Goal: Task Accomplishment & Management: Manage account settings

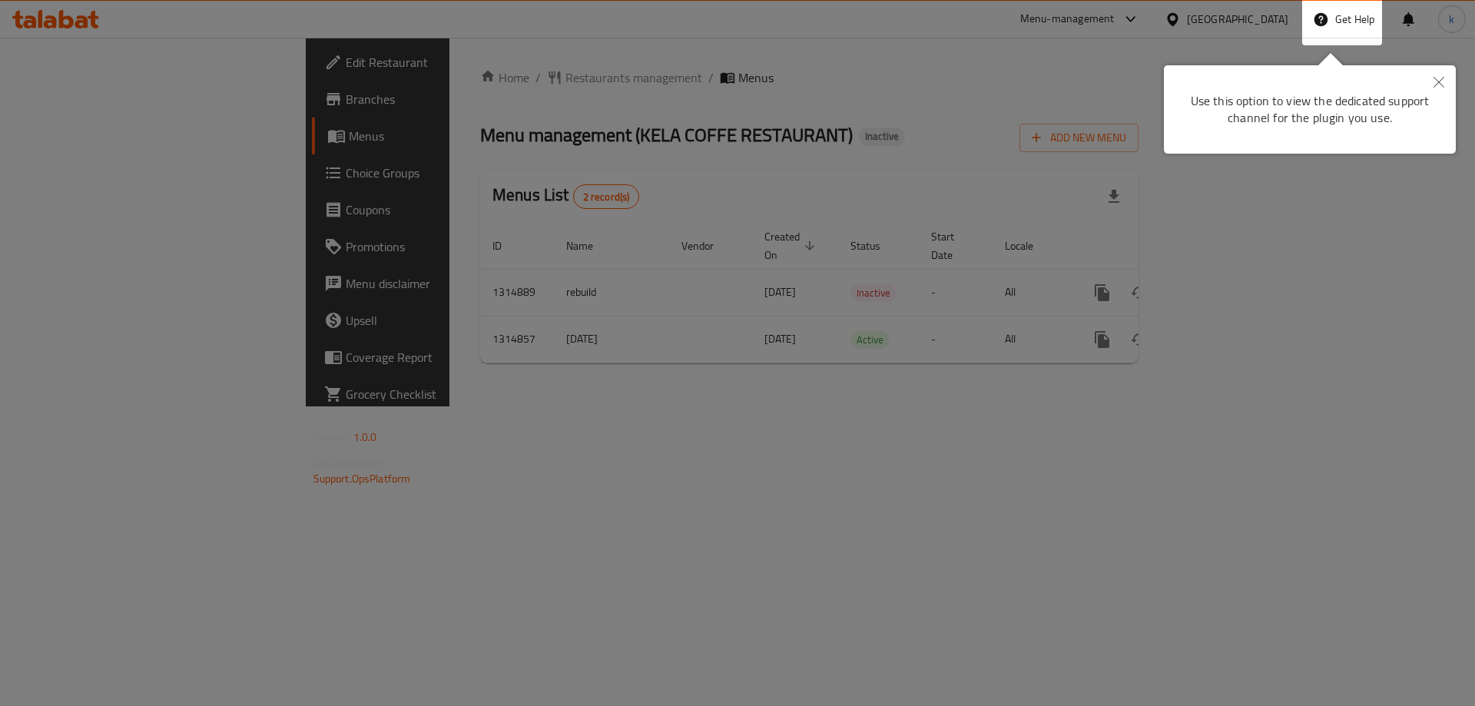
click at [1438, 81] on icon "Close" at bounding box center [1439, 82] width 11 height 11
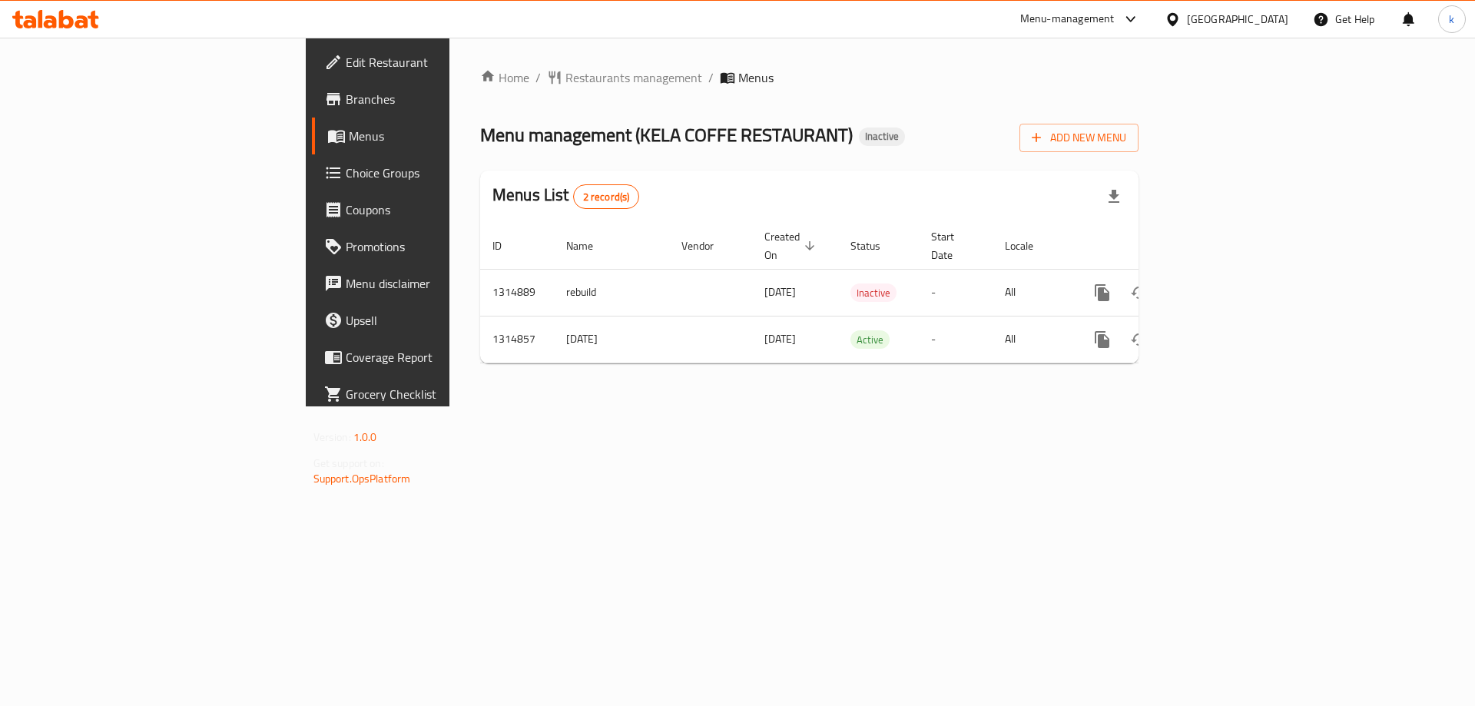
click at [346, 99] on span "Branches" at bounding box center [443, 99] width 194 height 18
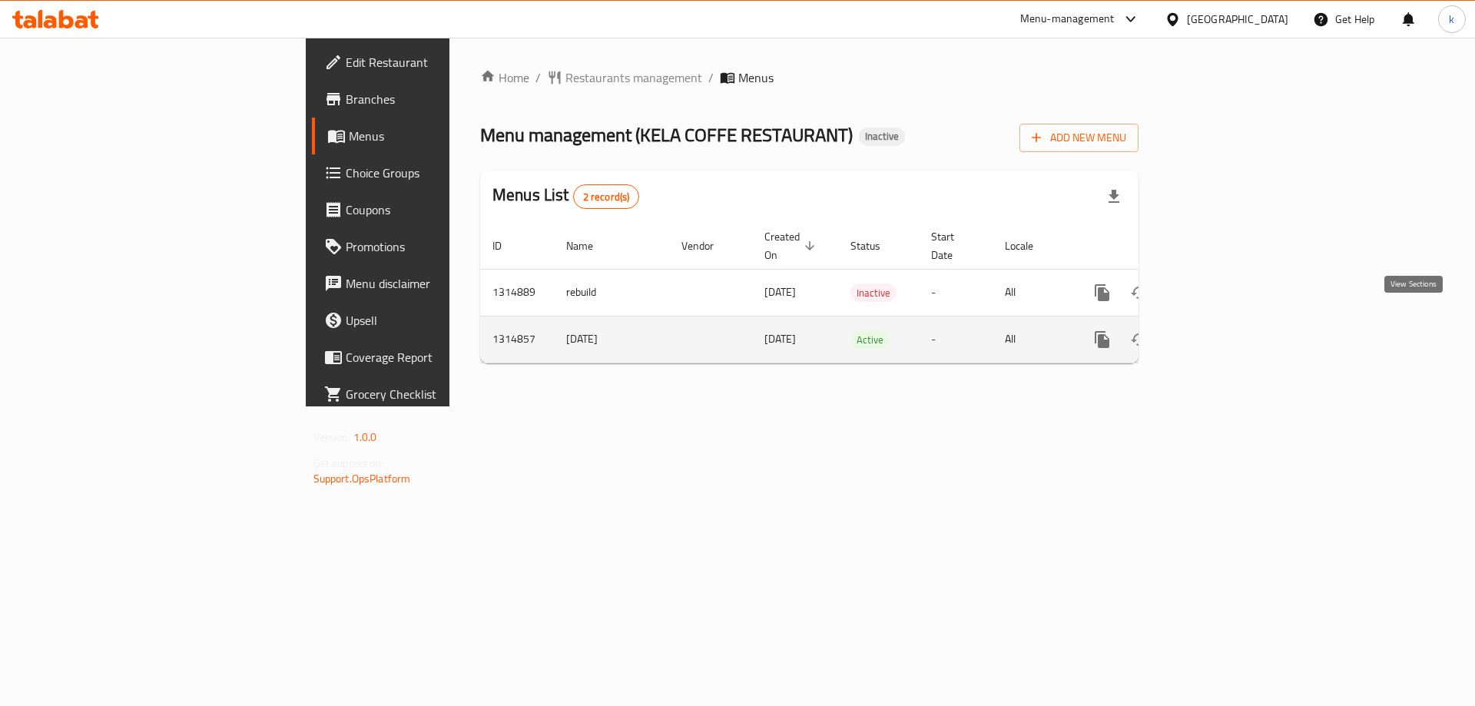
click at [1223, 330] on icon "enhanced table" at bounding box center [1213, 339] width 18 height 18
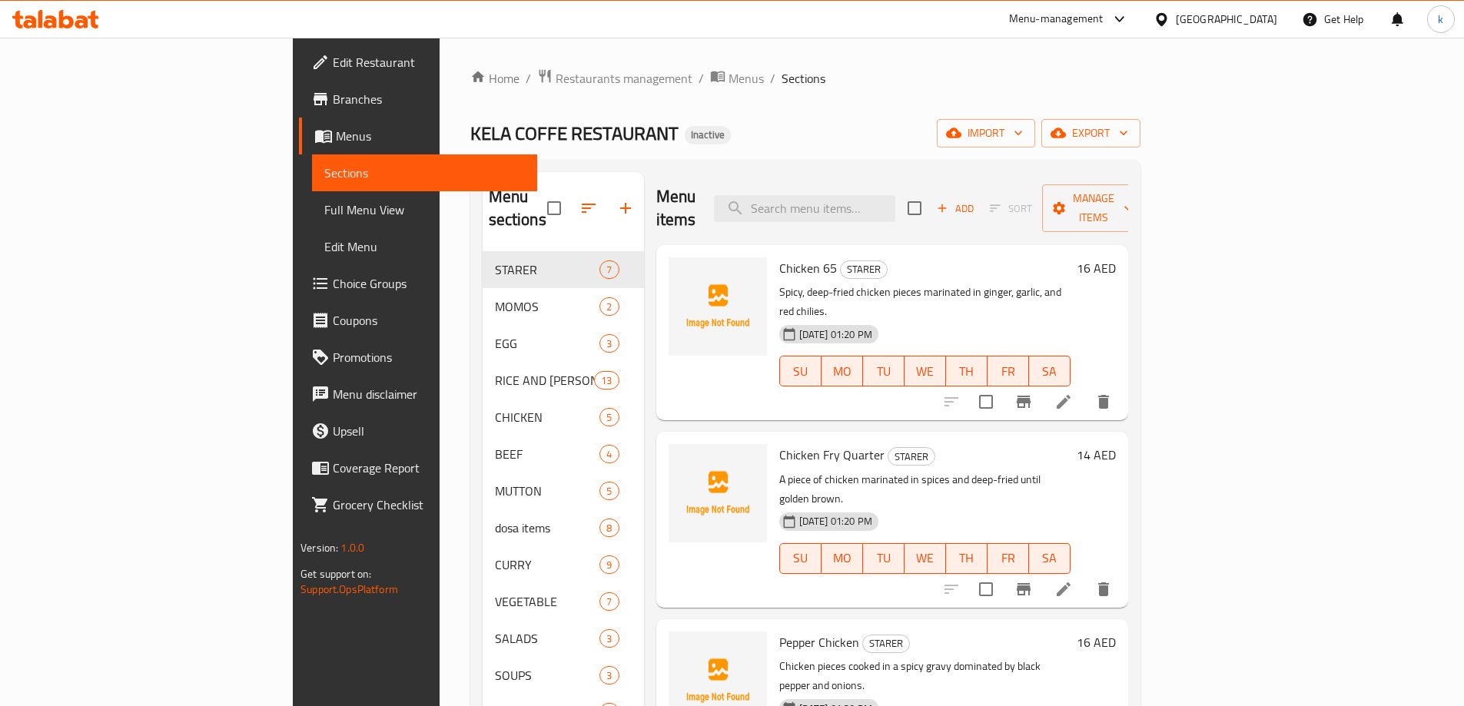
click at [1116, 257] on h6 "16 AED" at bounding box center [1096, 268] width 39 height 22
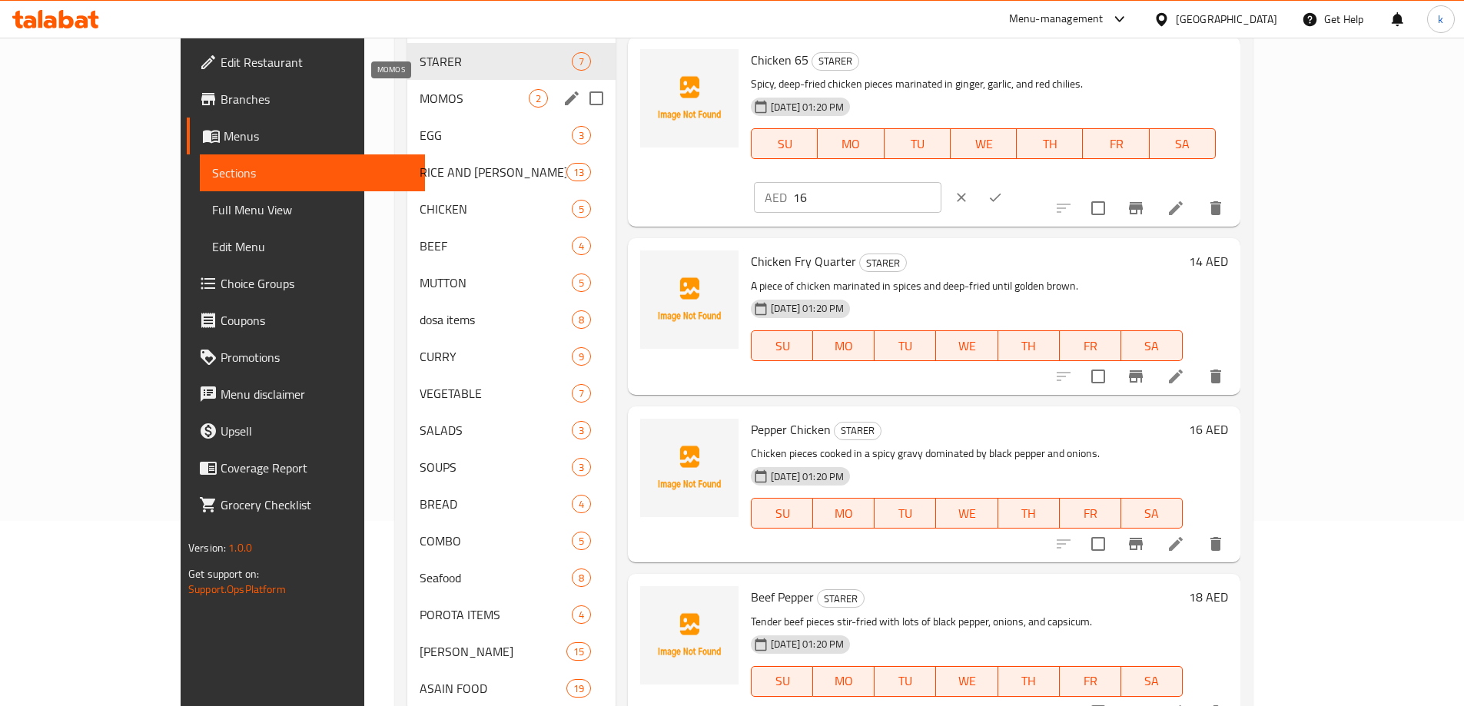
scroll to position [158, 0]
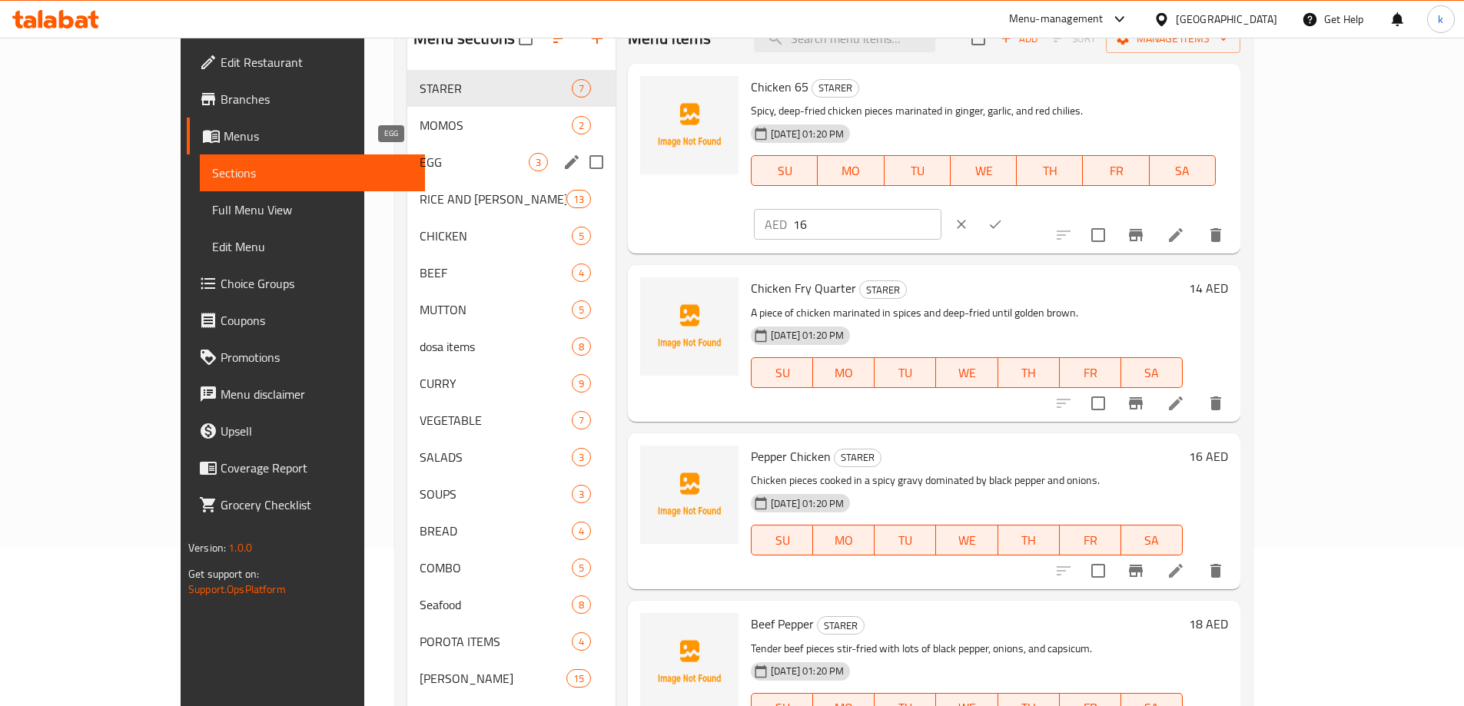
click at [420, 160] on span "EGG" at bounding box center [474, 162] width 109 height 18
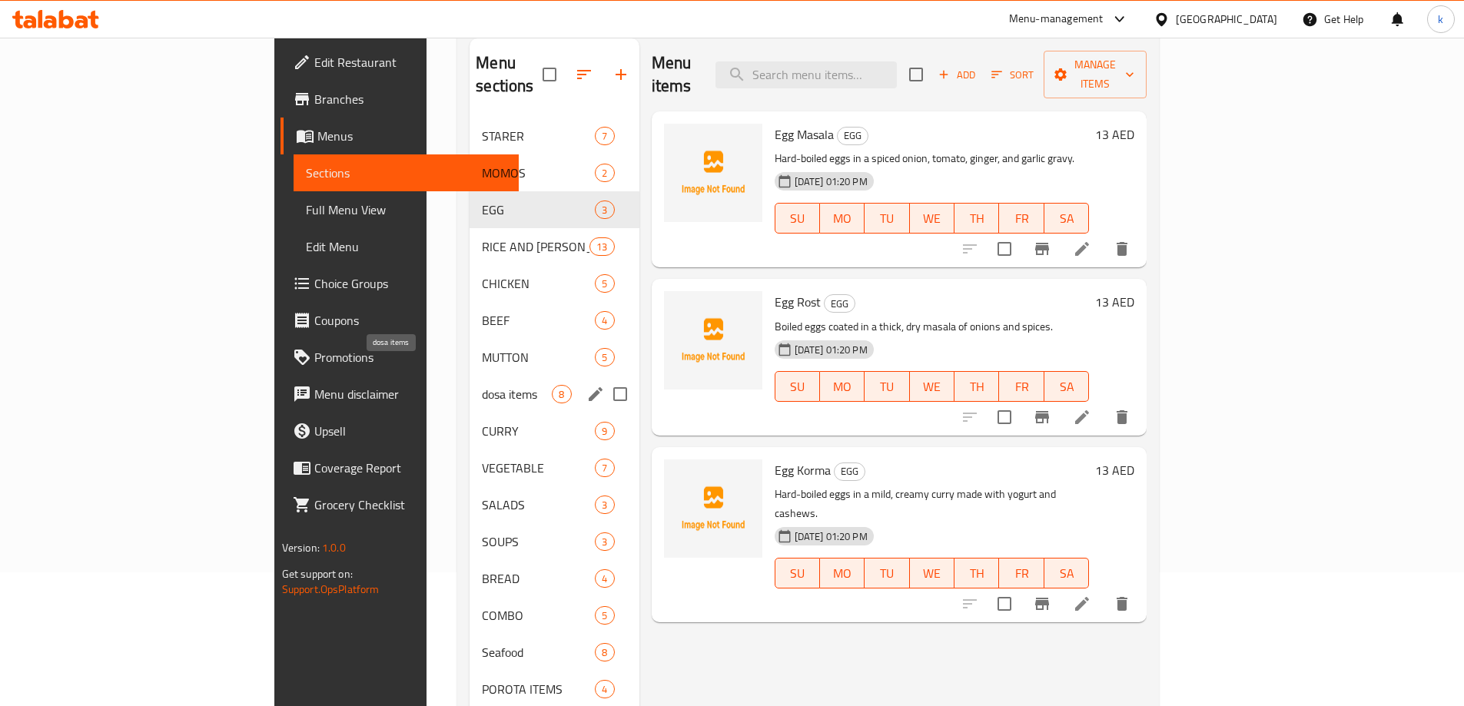
scroll to position [158, 0]
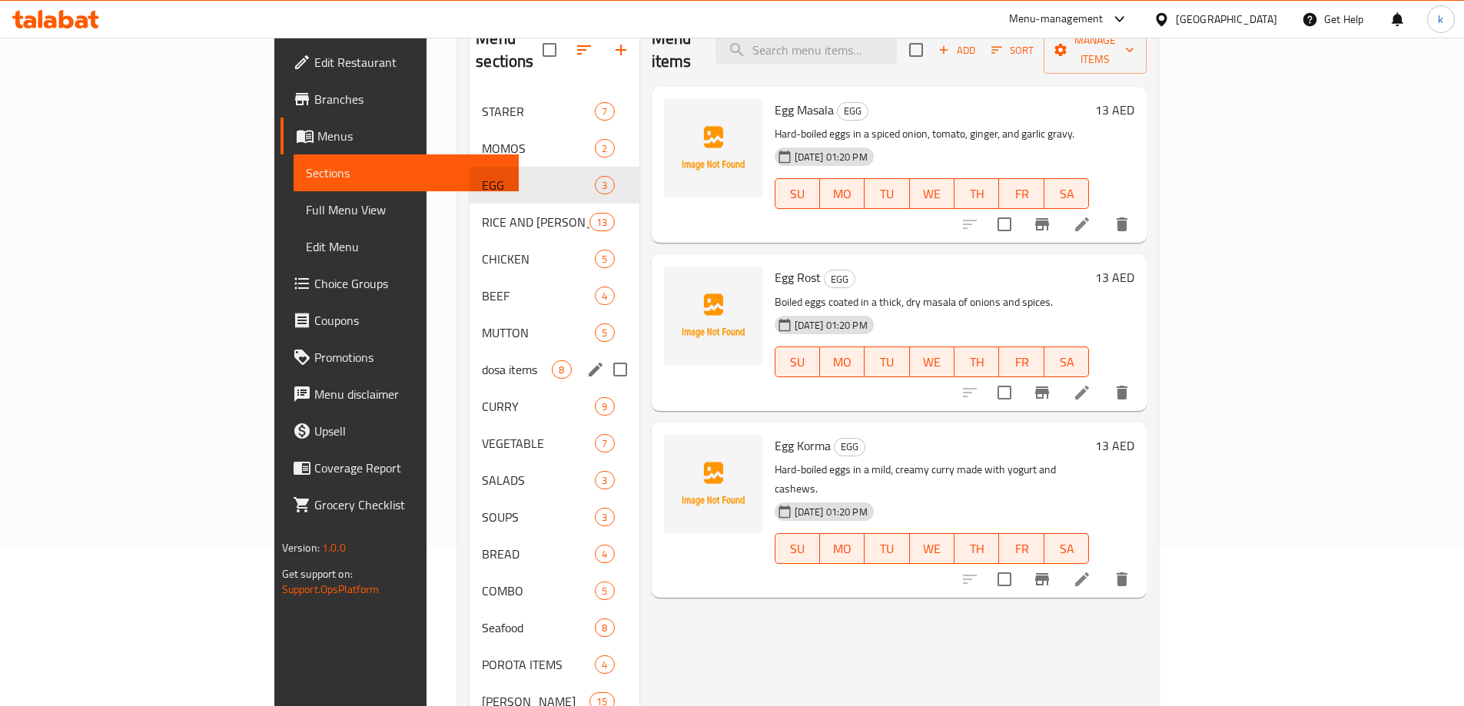
click at [482, 360] on span "dosa items" at bounding box center [517, 369] width 70 height 18
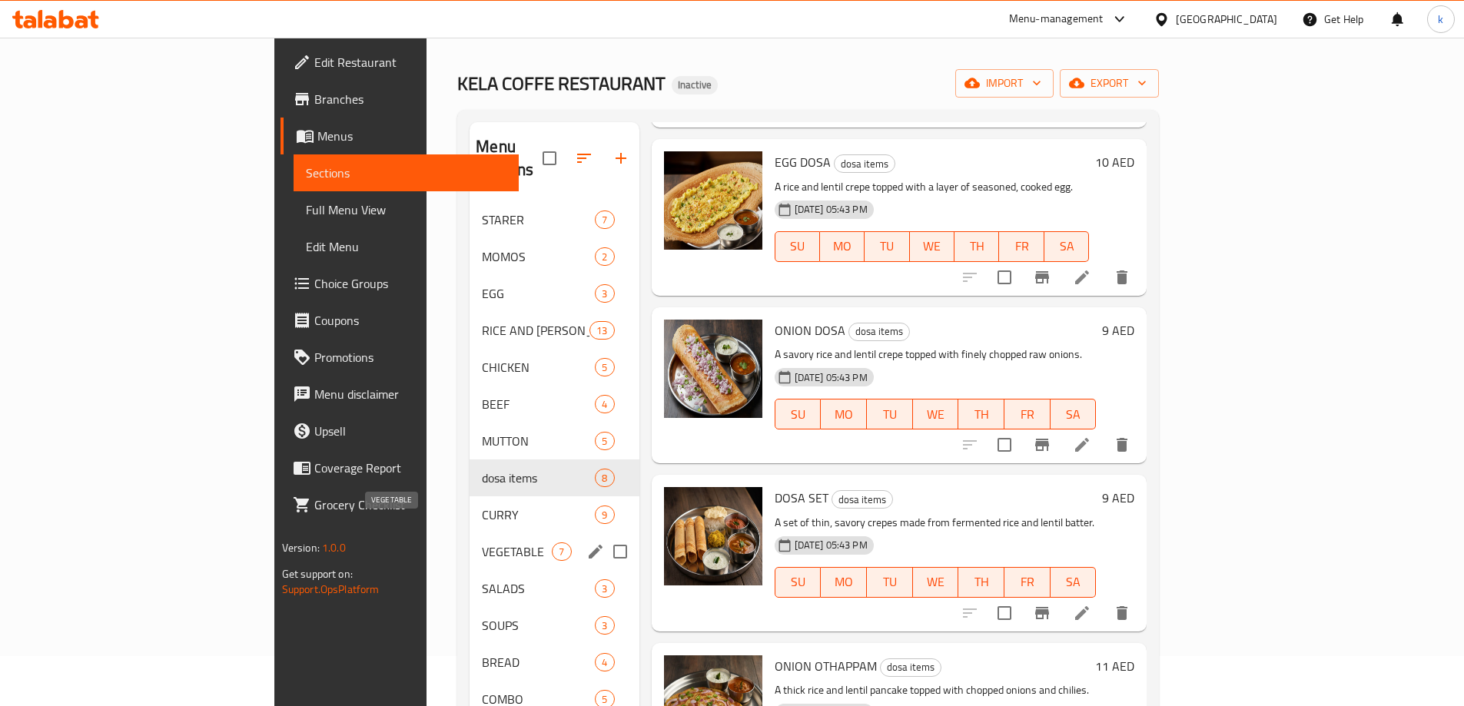
scroll to position [77, 0]
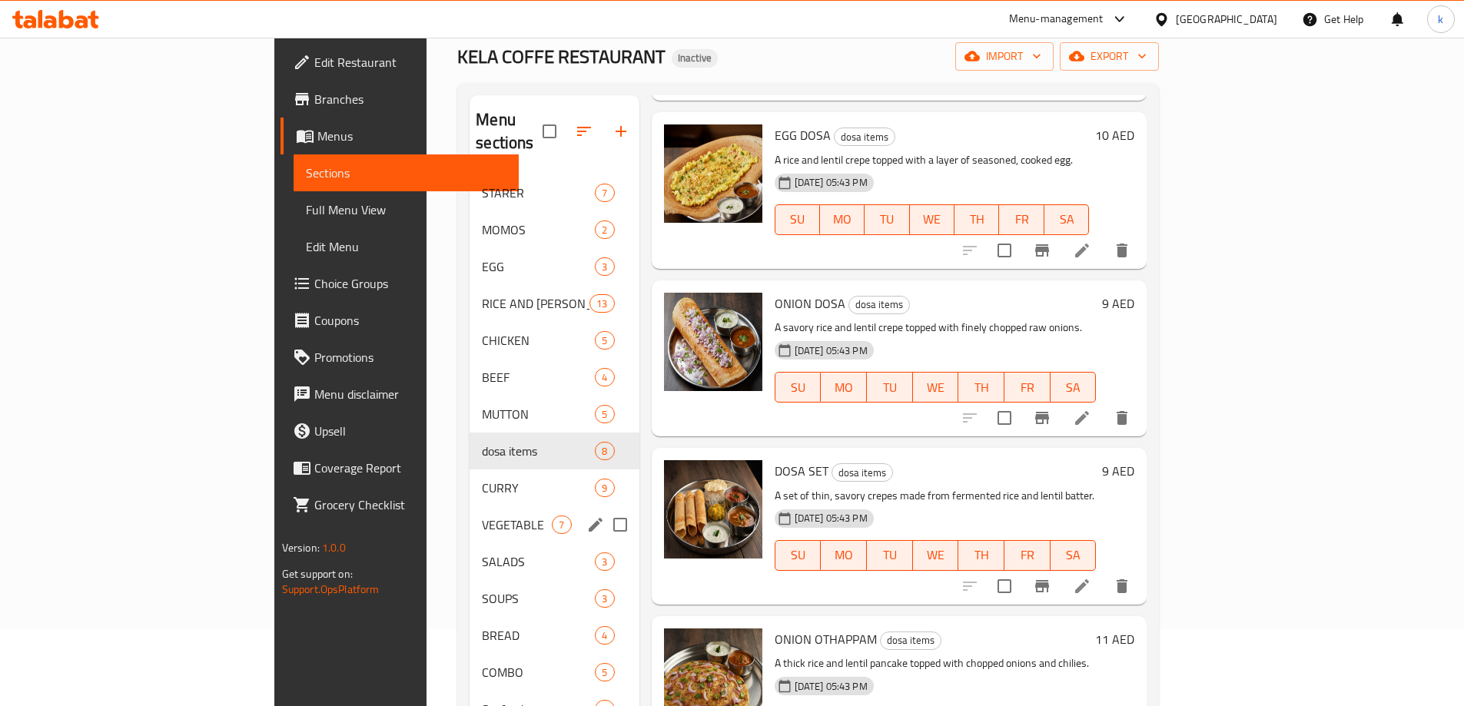
click at [470, 514] on div "VEGETABLE 7" at bounding box center [554, 524] width 169 height 37
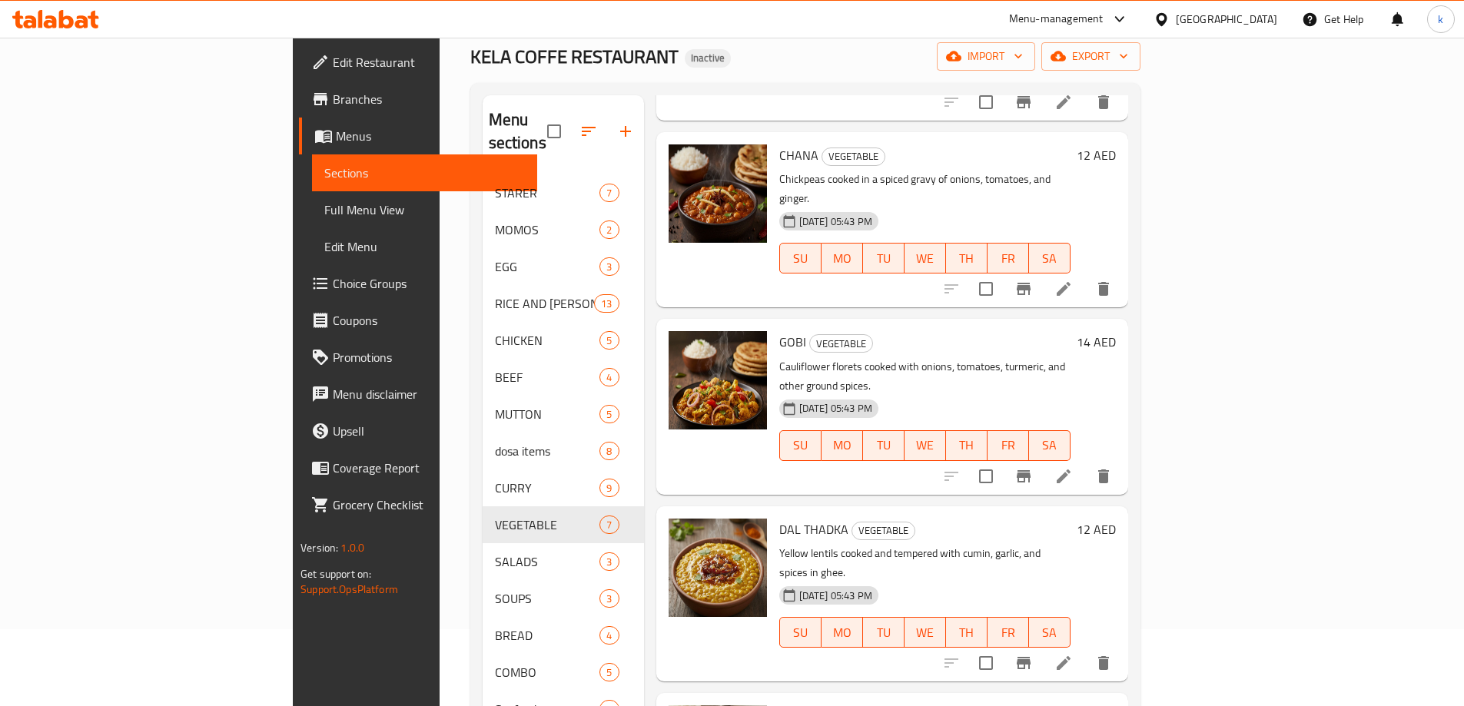
scroll to position [180, 0]
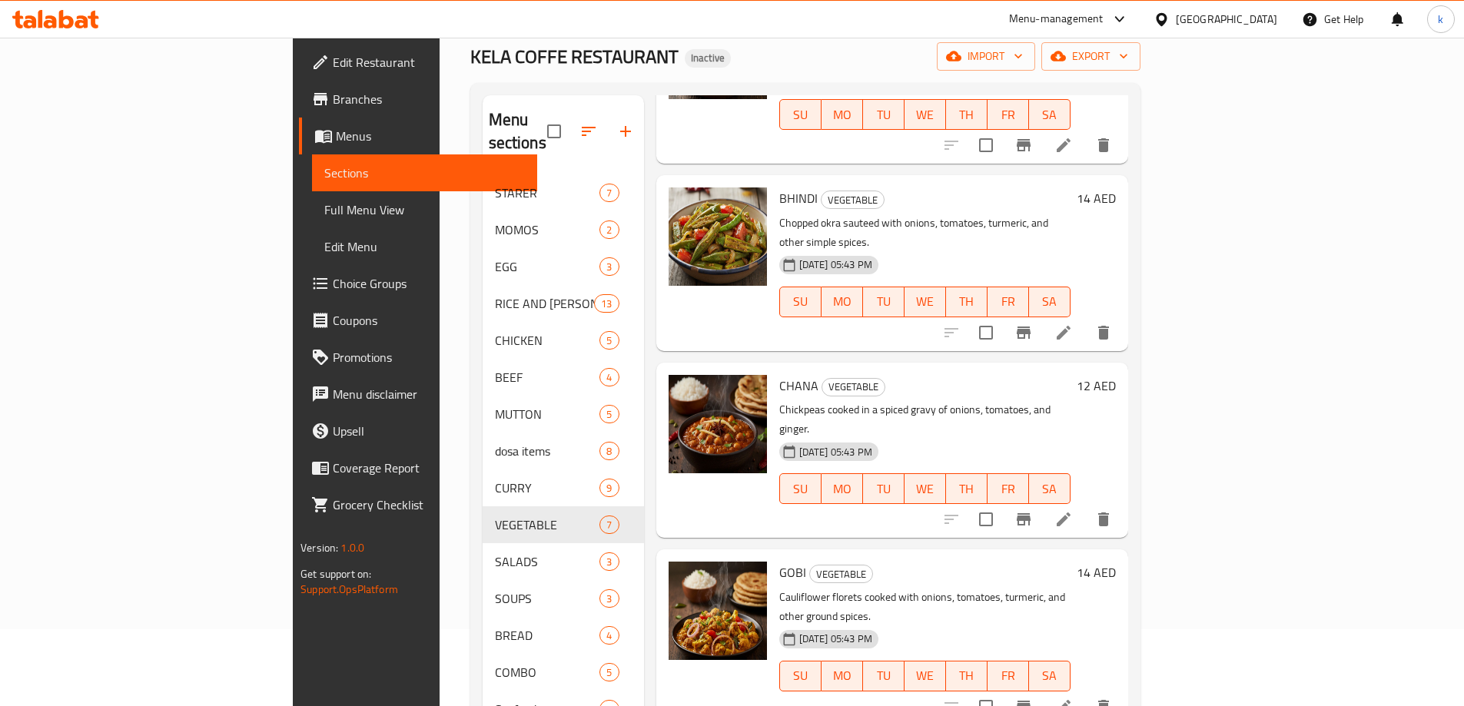
click at [882, 95] on div "28-09-2025 05:43 PM SU MO TU WE TH FR SA" at bounding box center [925, 103] width 304 height 83
click at [887, 77] on div "Home / Restaurants management / Menus / Sections KELA COFFE RESTAURANT Inactive…" at bounding box center [805, 424] width 670 height 865
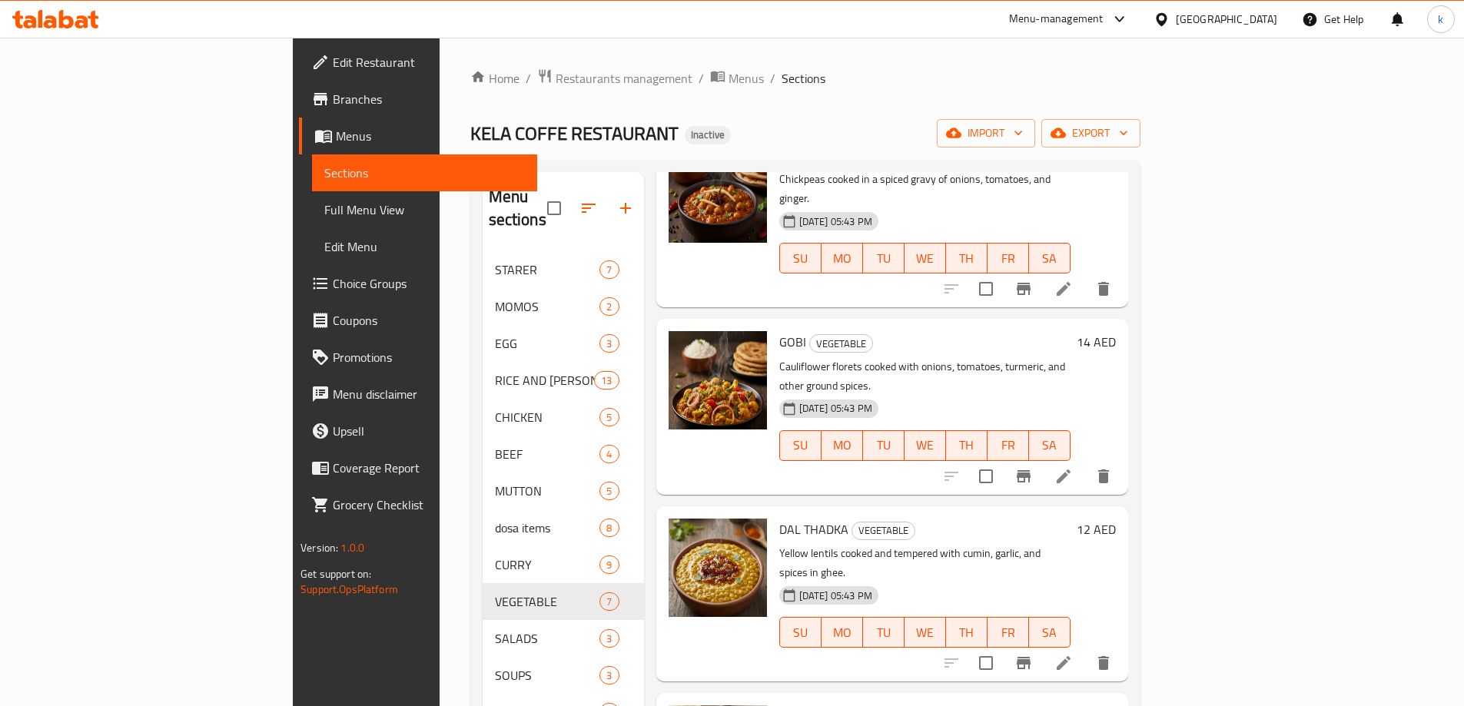
scroll to position [0, 0]
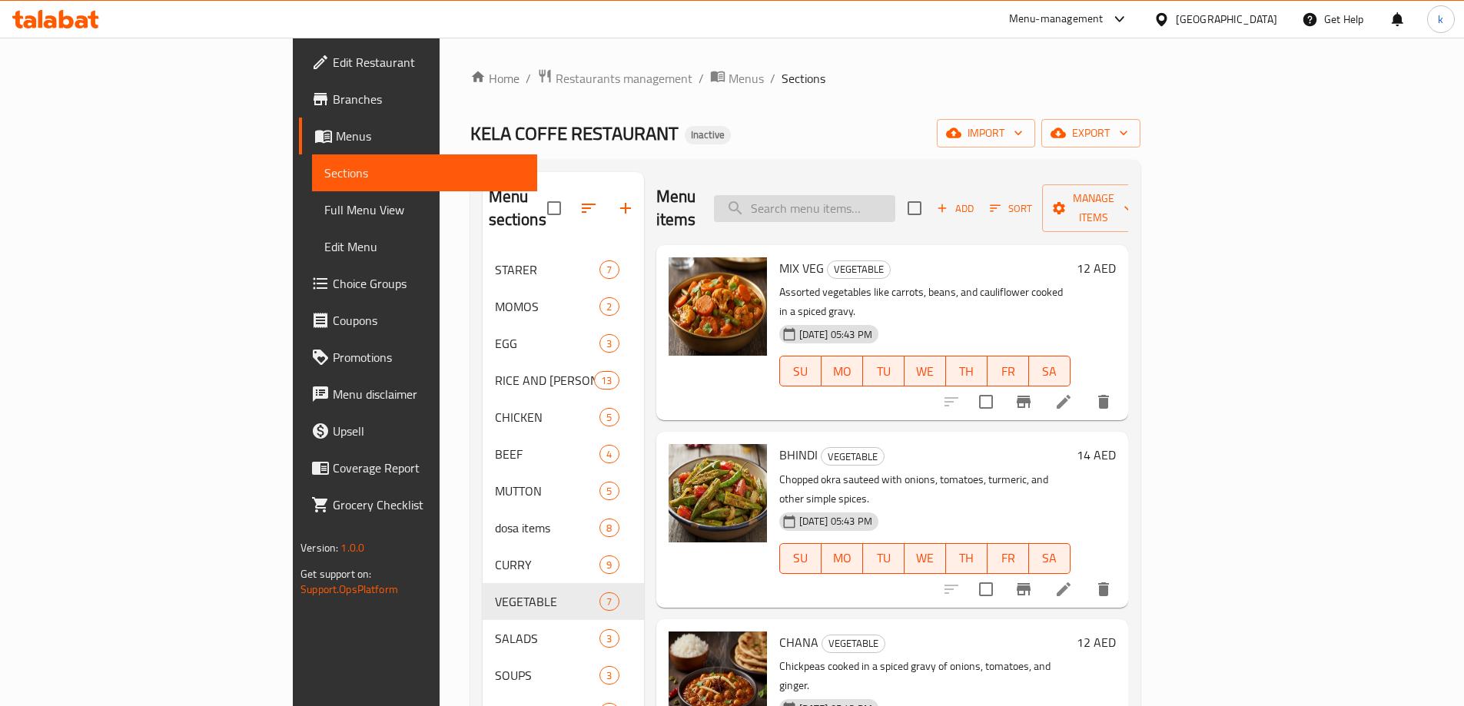
click at [895, 195] on input "search" at bounding box center [804, 208] width 181 height 27
paste input "KADAIPANEER"
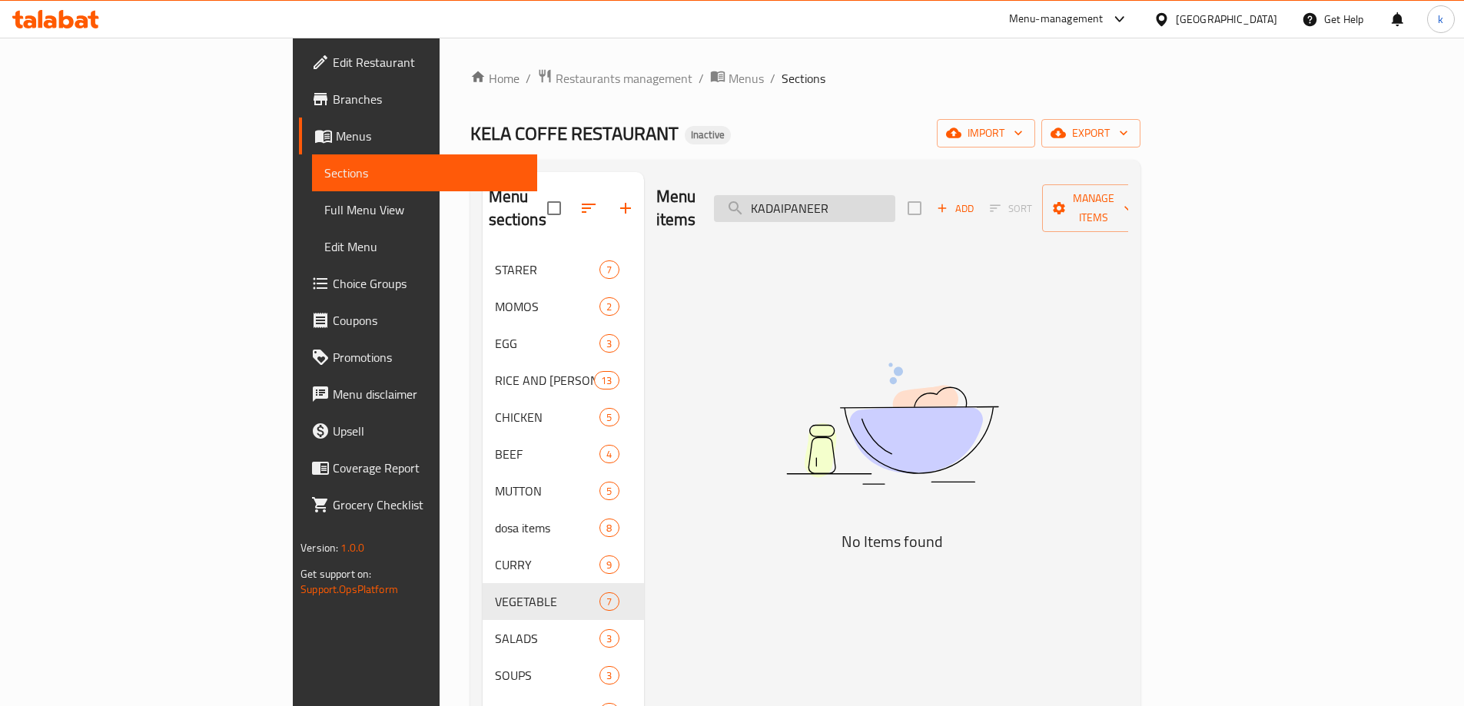
click at [890, 201] on input "KADAIPANEER" at bounding box center [804, 208] width 181 height 27
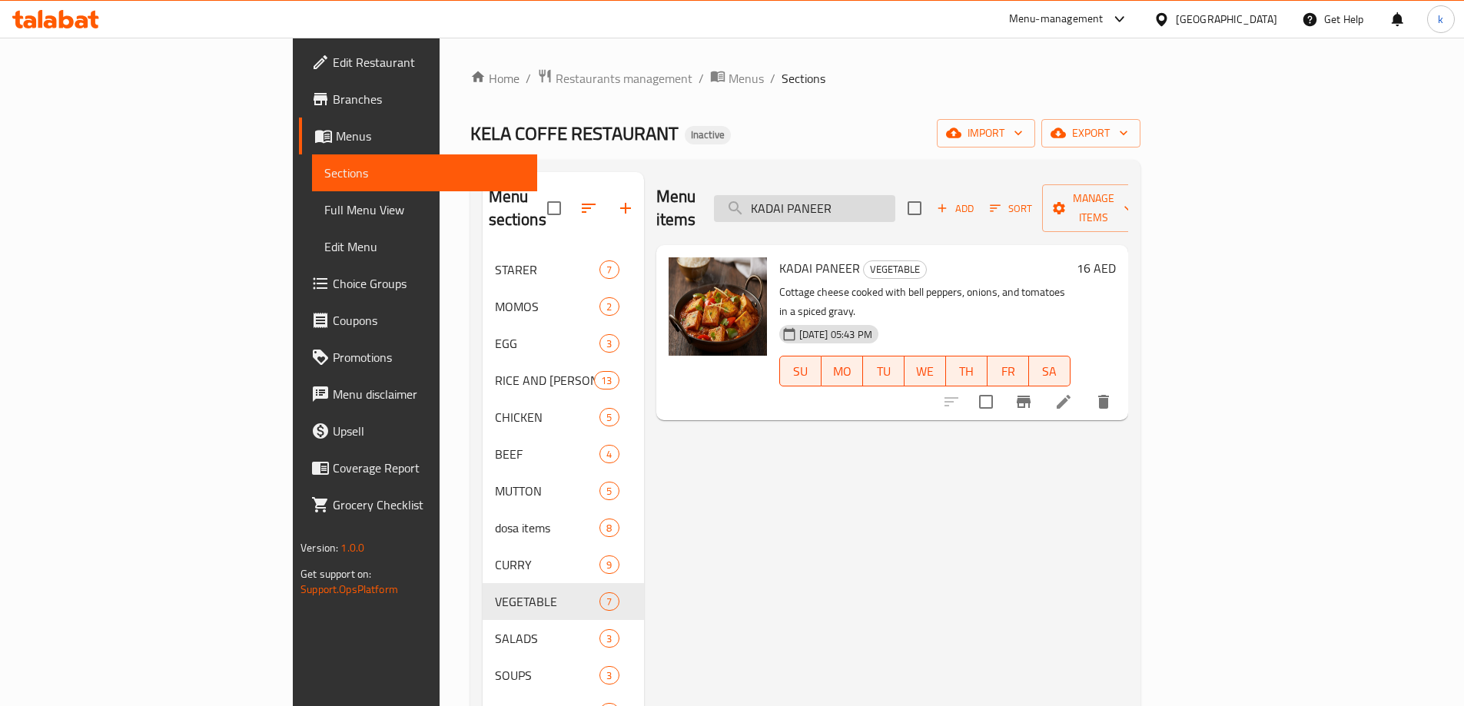
click at [895, 195] on input "KADAI PANEER" at bounding box center [804, 208] width 181 height 27
paste input "BHINDI"
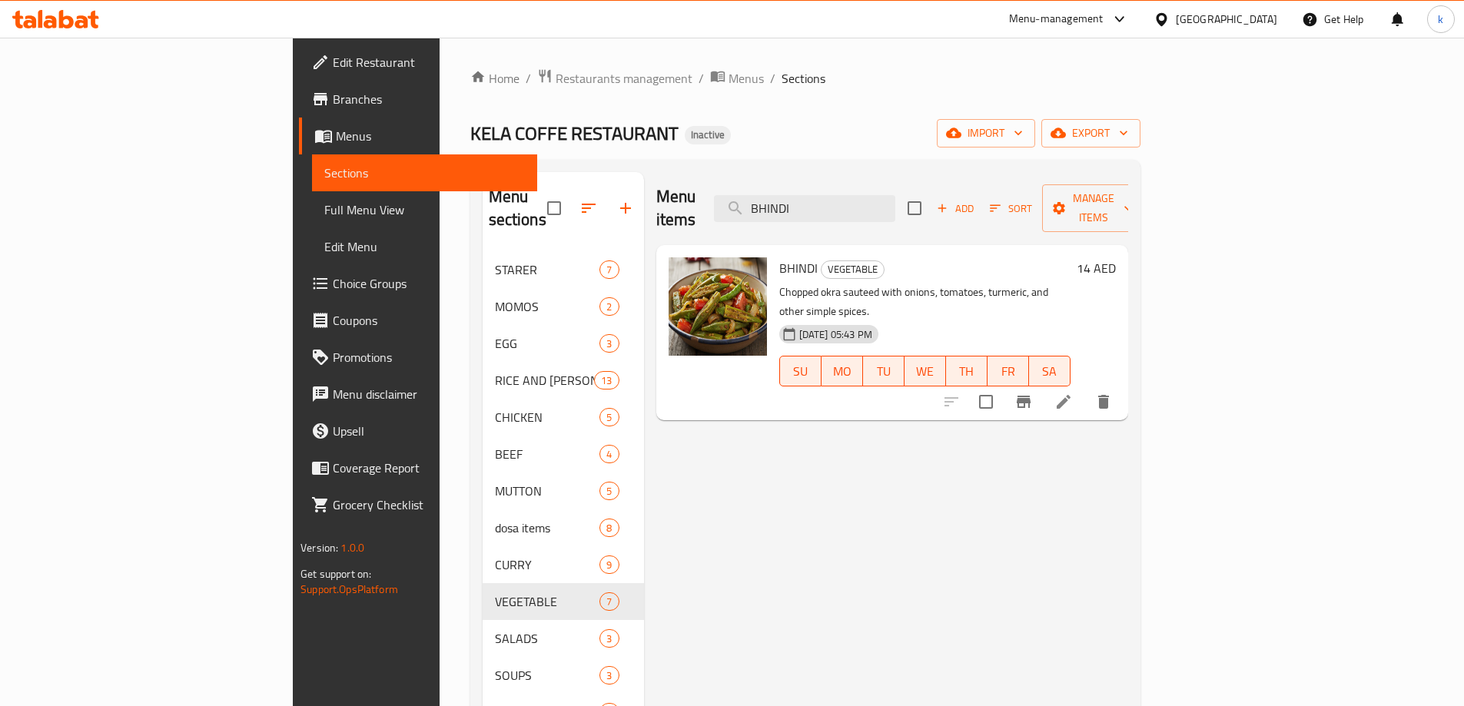
click at [918, 214] on div "Menu items BHINDI Add Sort Manage items" at bounding box center [892, 208] width 472 height 73
click at [895, 195] on input "BHINDI" at bounding box center [804, 208] width 181 height 27
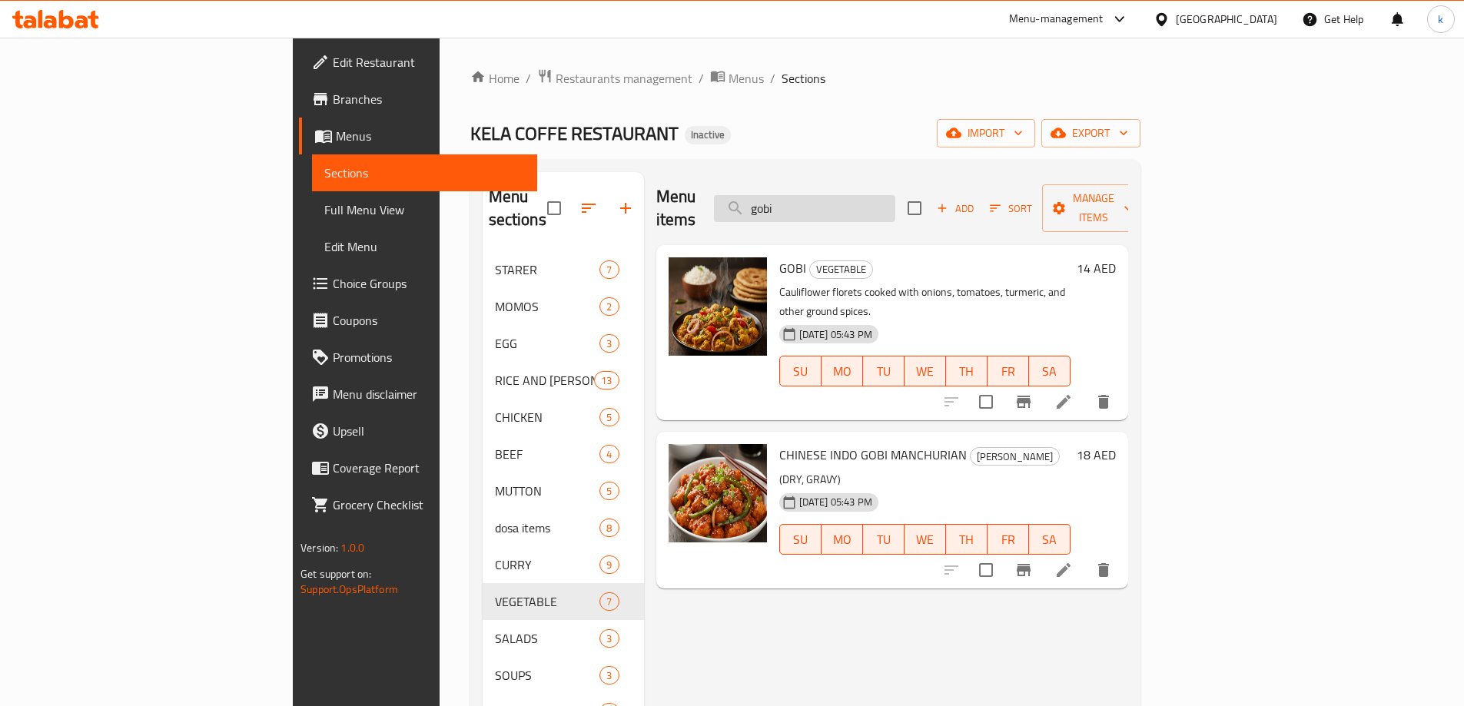
click at [861, 196] on input "gobi" at bounding box center [804, 208] width 181 height 27
paste input "BHINDI"
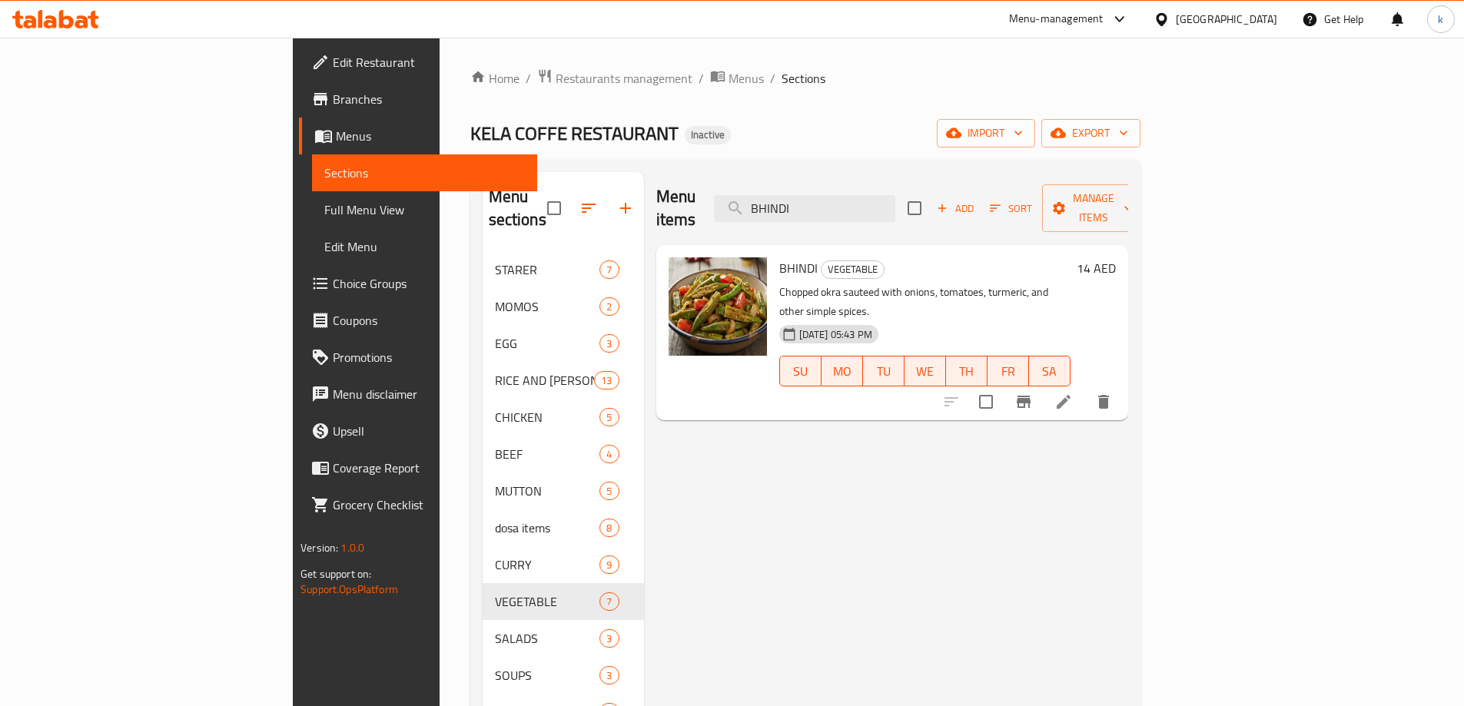
type input "BHINDI"
click at [1116, 257] on h6 "14 AED" at bounding box center [1096, 268] width 39 height 22
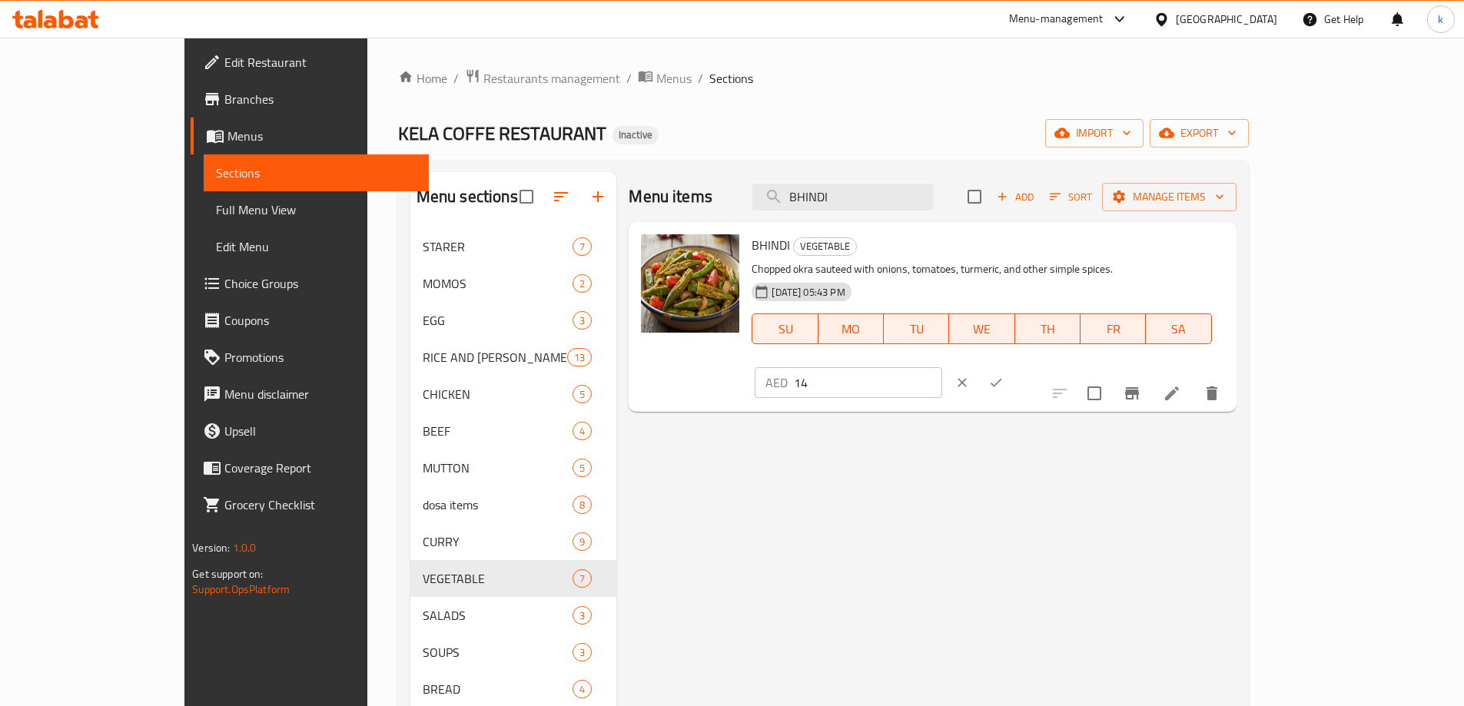
click at [1236, 503] on div "Menu items BHINDI Add Sort Manage items BHINDI VEGETABLE Chopped okra sauteed w…" at bounding box center [925, 535] width 619 height 726
click at [979, 366] on button "clear" at bounding box center [962, 383] width 34 height 34
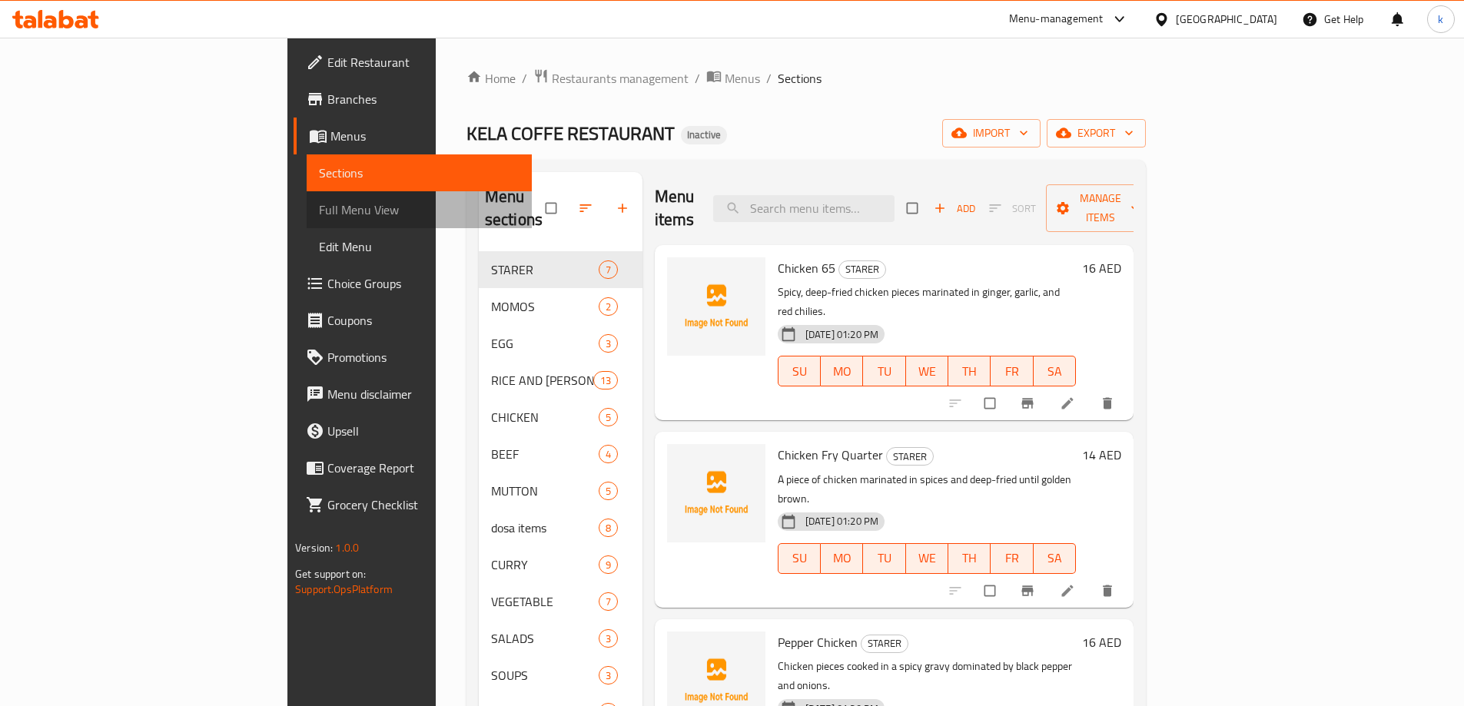
click at [319, 209] on span "Full Menu View" at bounding box center [419, 210] width 201 height 18
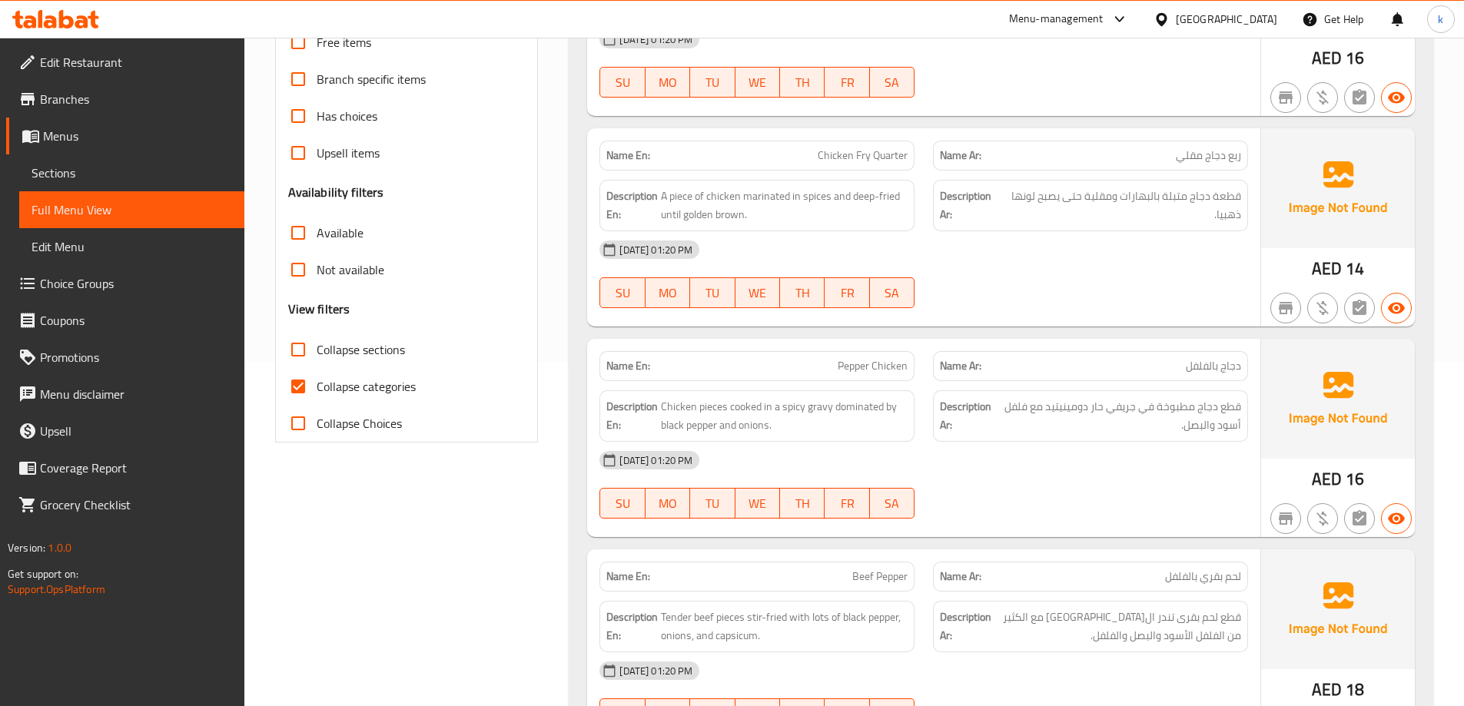
scroll to position [307, 0]
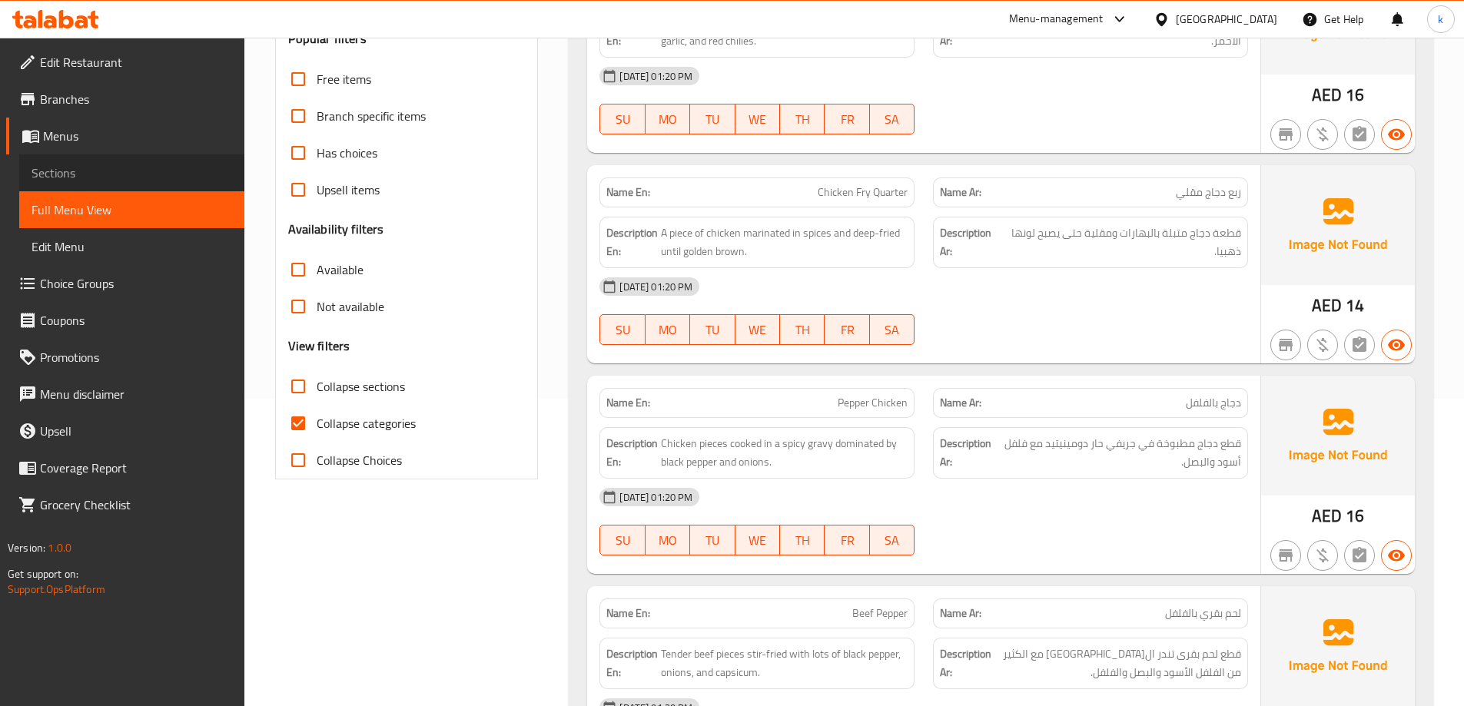
click at [115, 171] on span "Sections" at bounding box center [132, 173] width 201 height 18
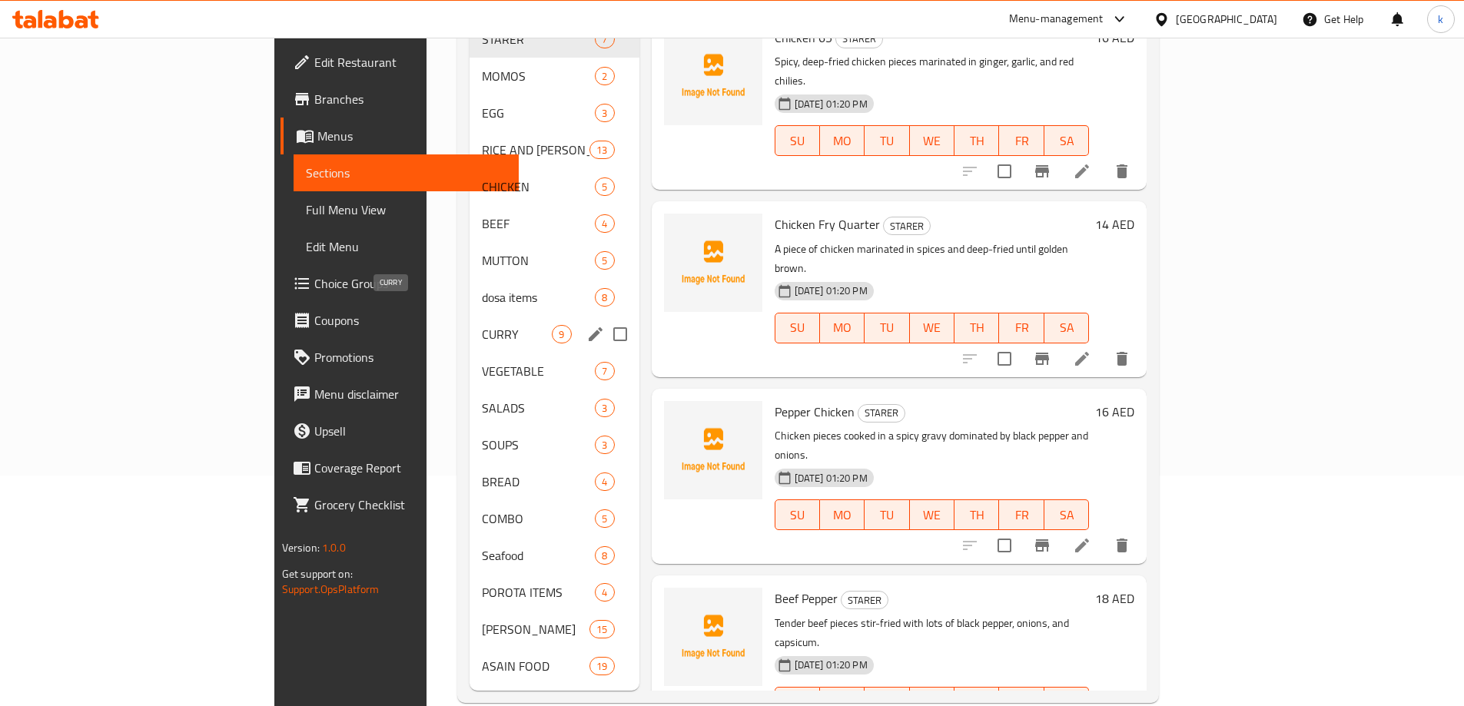
scroll to position [235, 0]
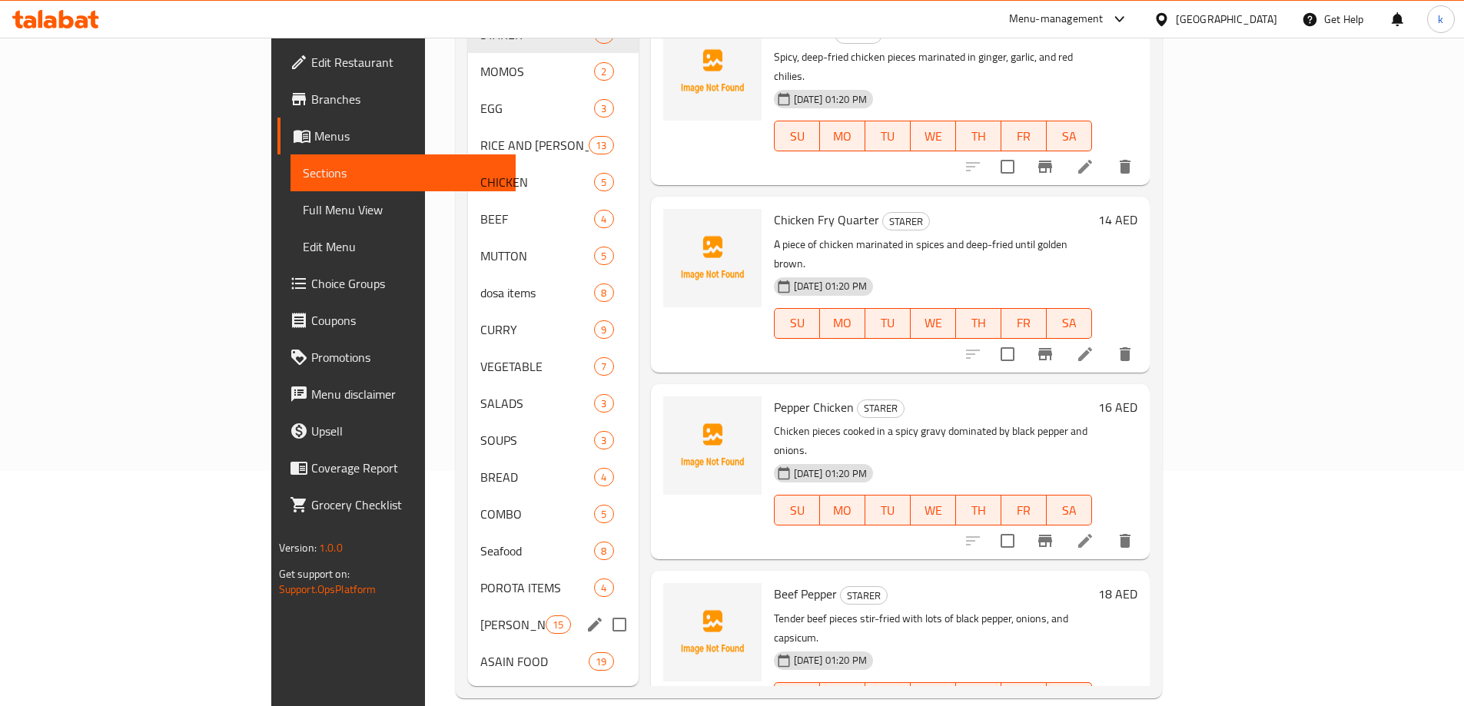
click at [468, 606] on div "FRIED RICE 15" at bounding box center [553, 624] width 171 height 37
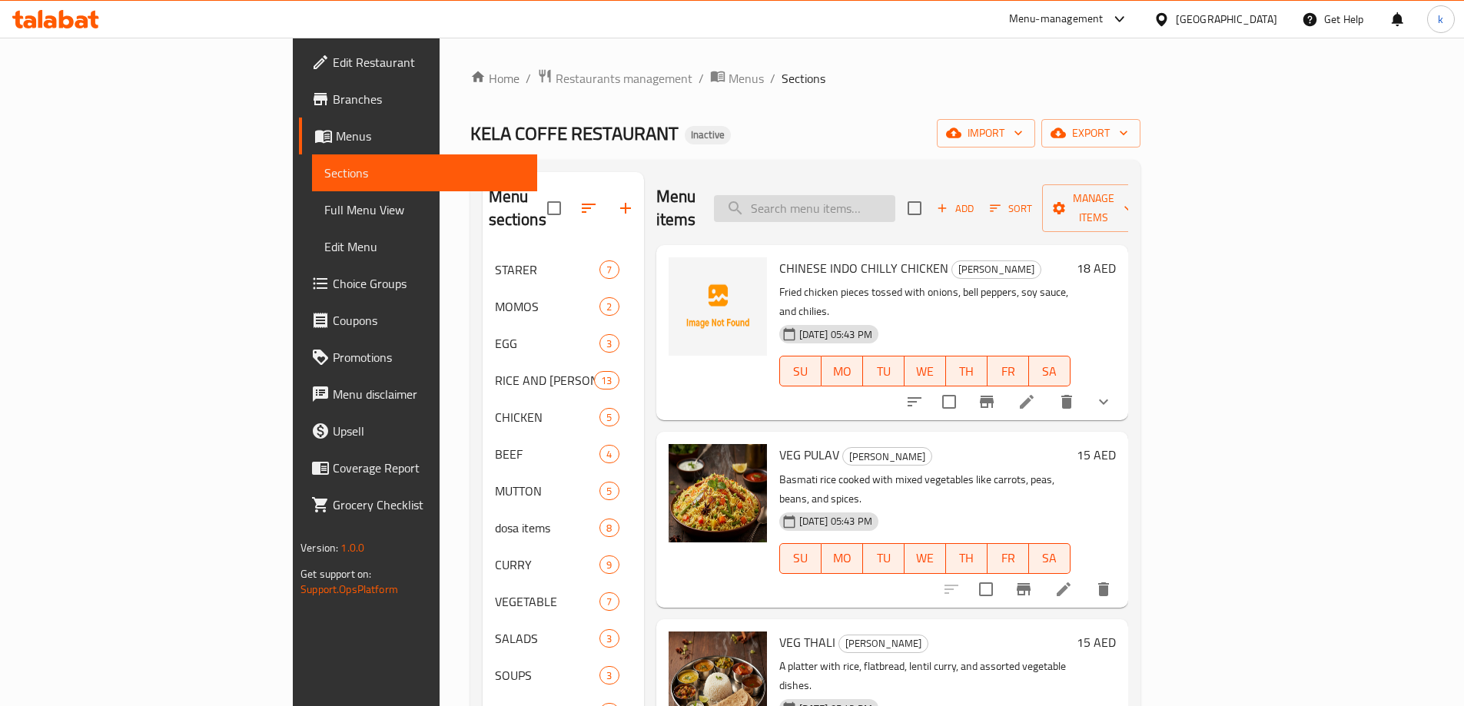
click at [895, 195] on input "search" at bounding box center [804, 208] width 181 height 27
paste input "CHICKENFRIEDRICE"
type input "CHICKENFRIEDRICE"
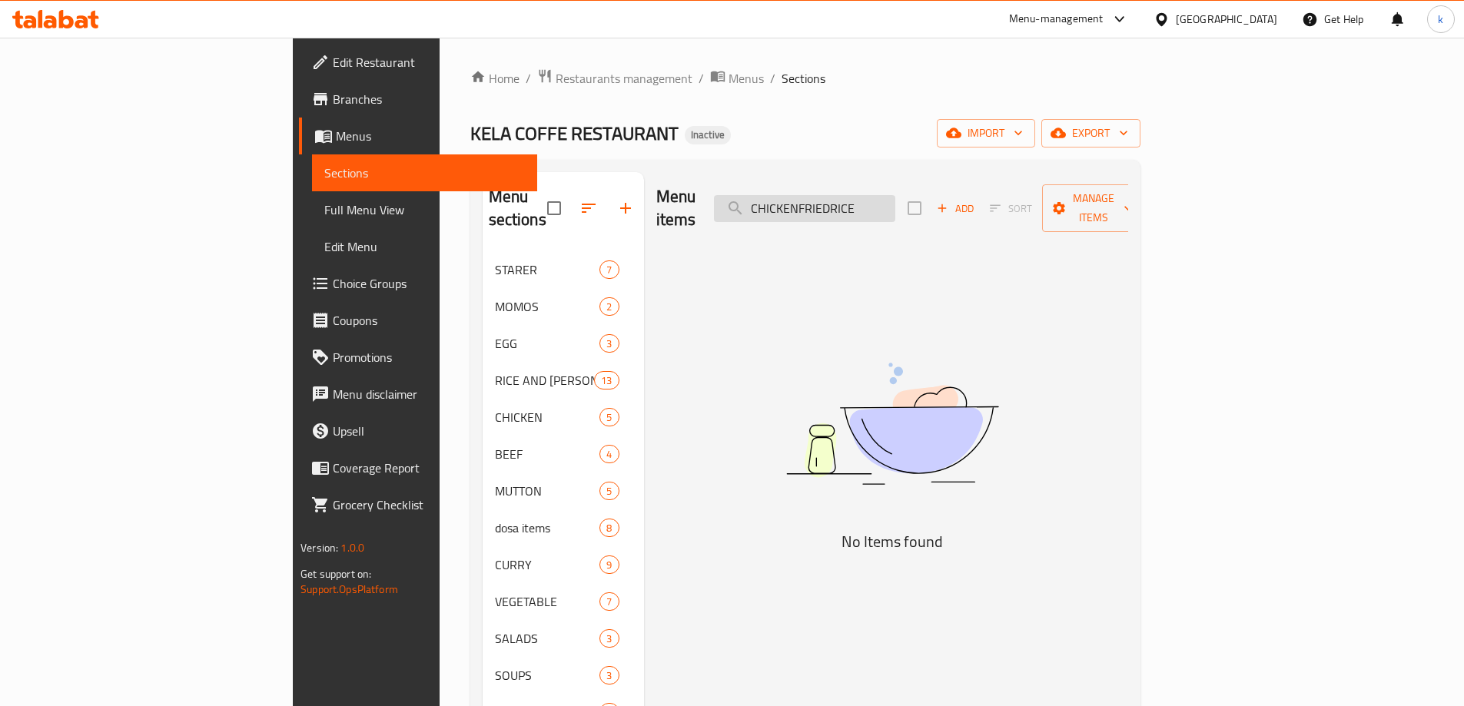
click at [895, 195] on input "CHICKENFRIEDRICE" at bounding box center [804, 208] width 181 height 27
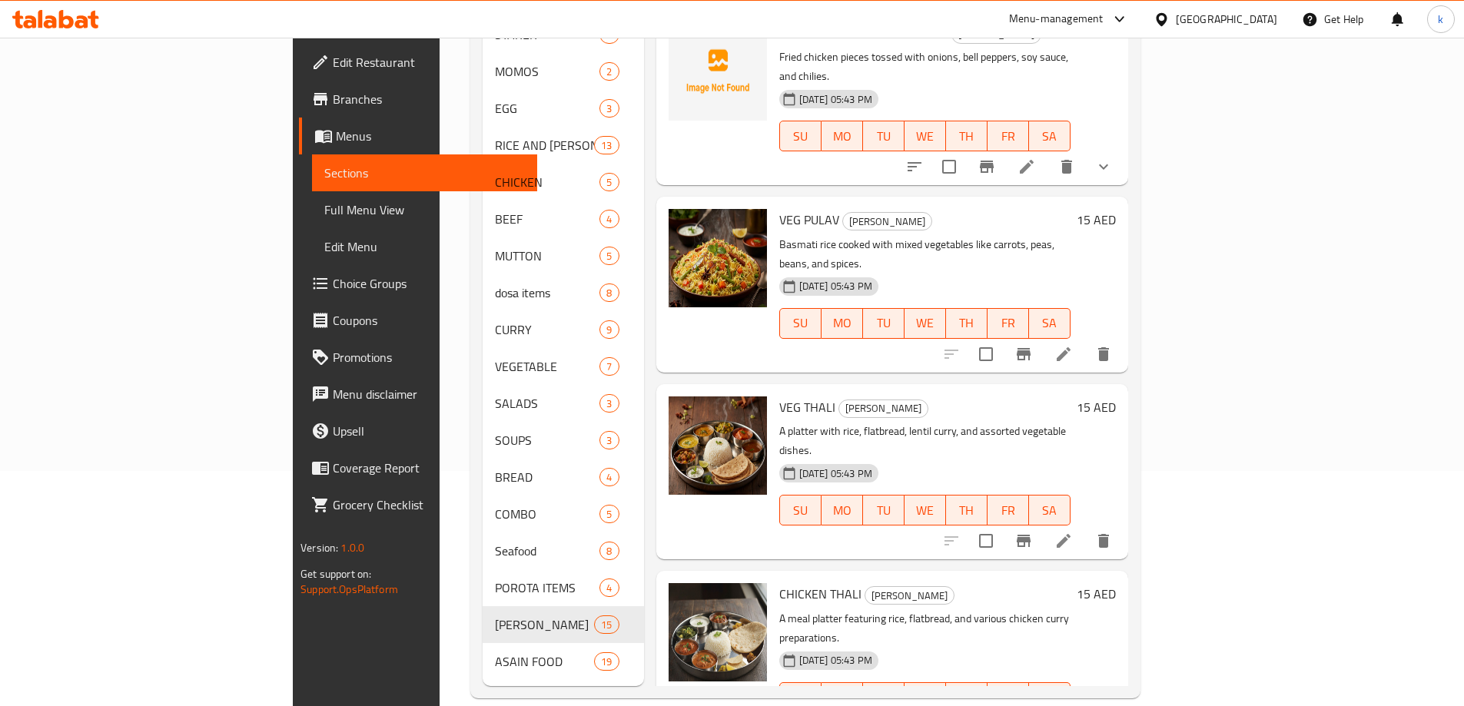
click at [687, 305] on div "VEG PULAV FRIED RICE Basmati rice cooked with mixed vegetables like carrots, pe…" at bounding box center [892, 284] width 472 height 175
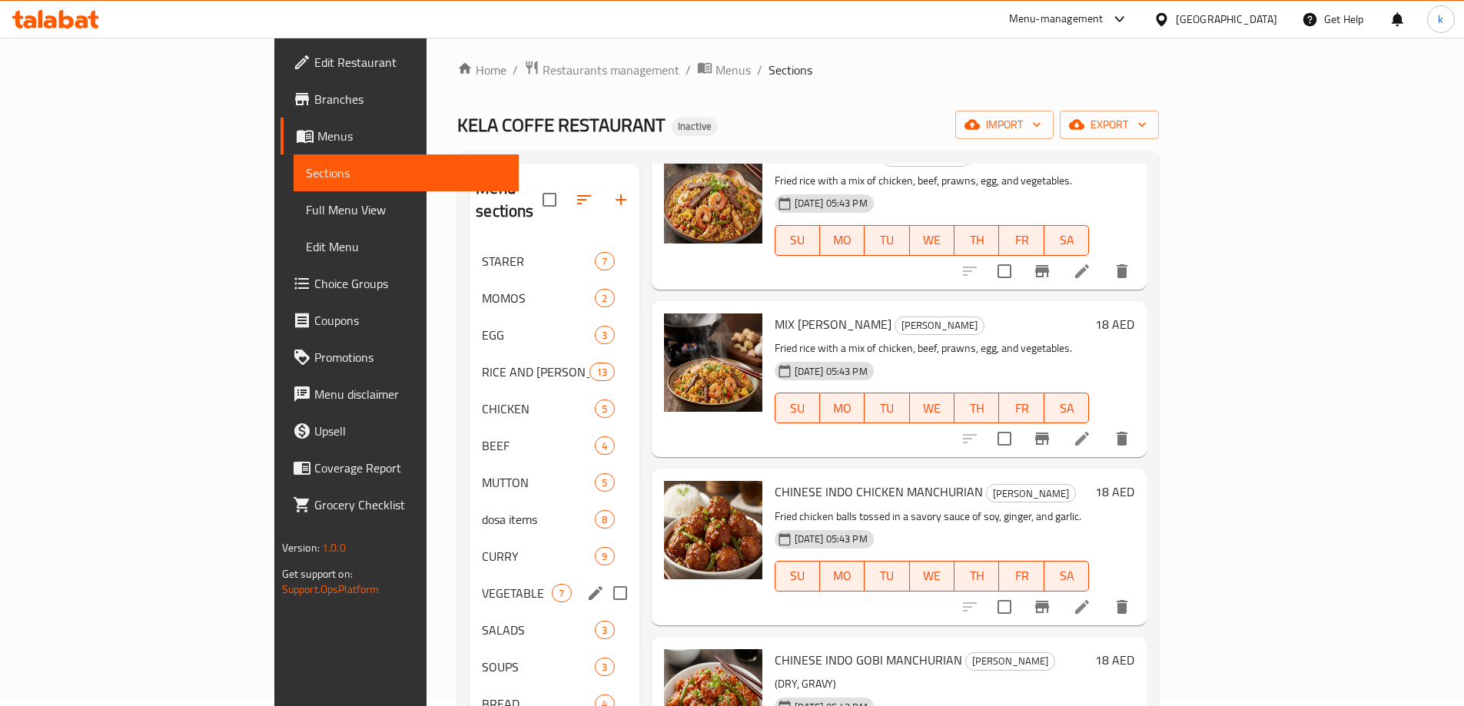
scroll to position [162, 0]
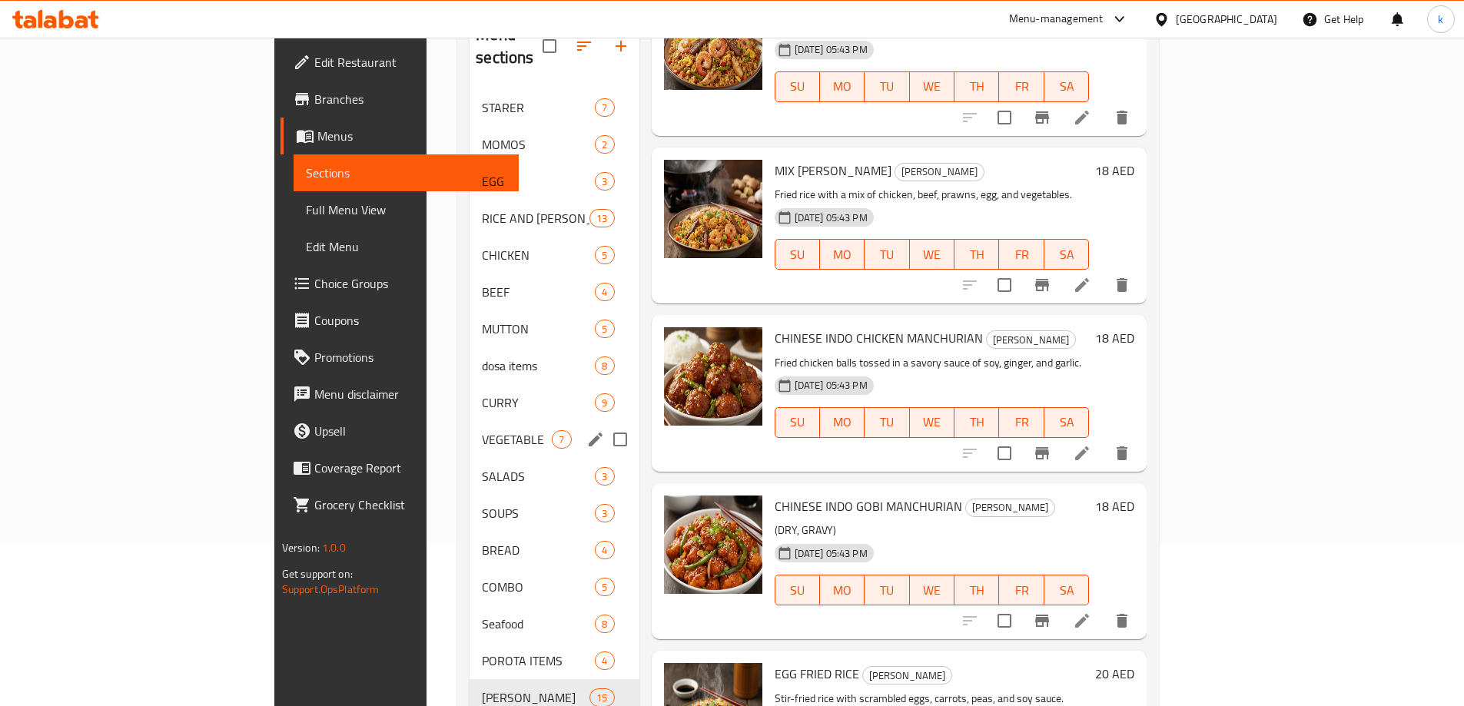
click at [482, 393] on span "CURRY" at bounding box center [538, 402] width 113 height 18
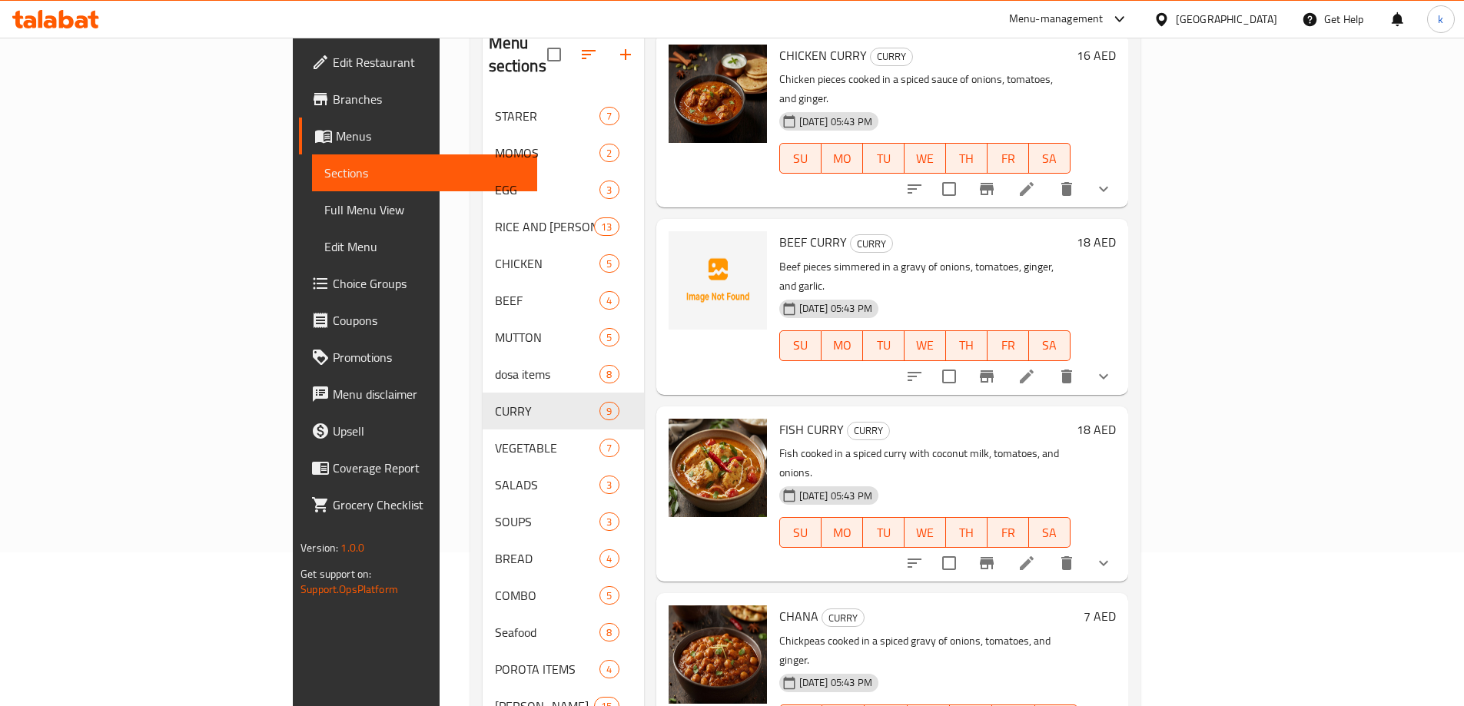
scroll to position [32, 0]
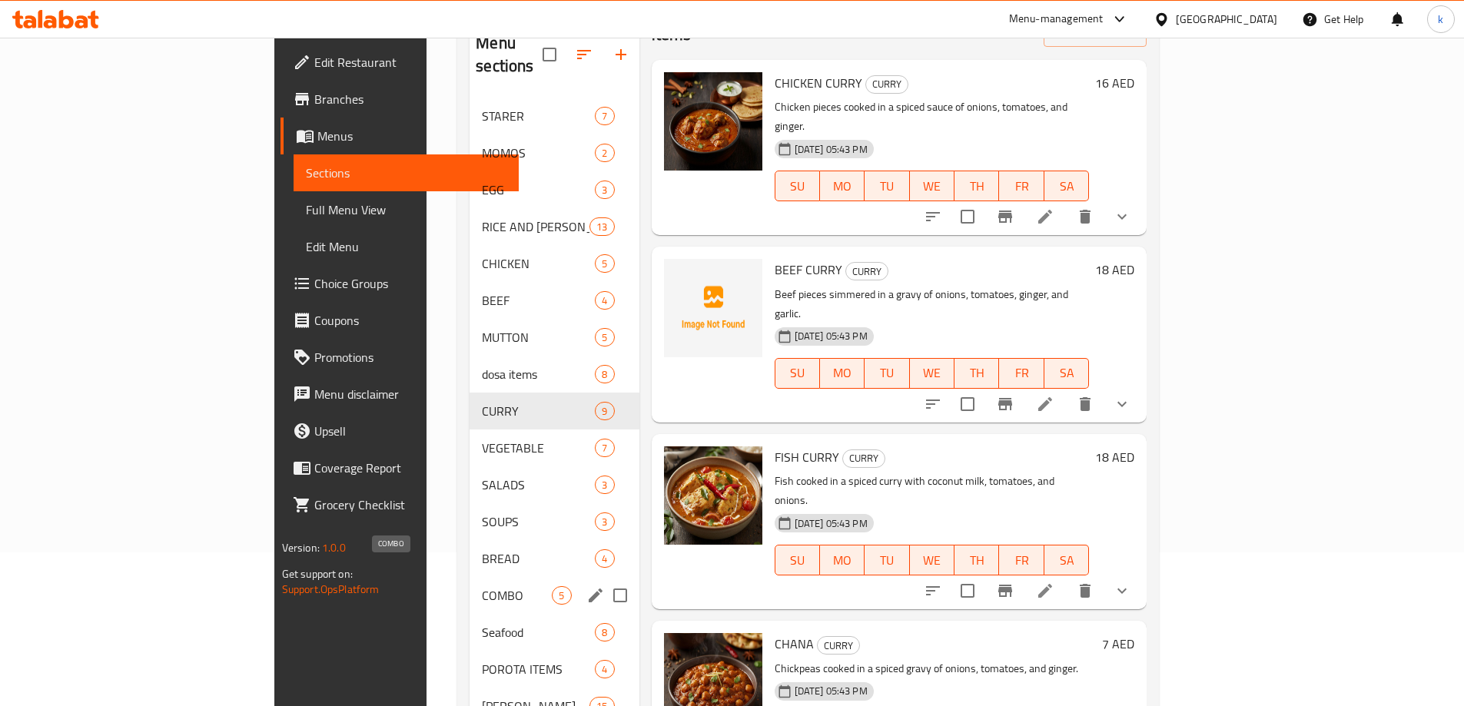
click at [482, 586] on span "COMBO" at bounding box center [517, 595] width 70 height 18
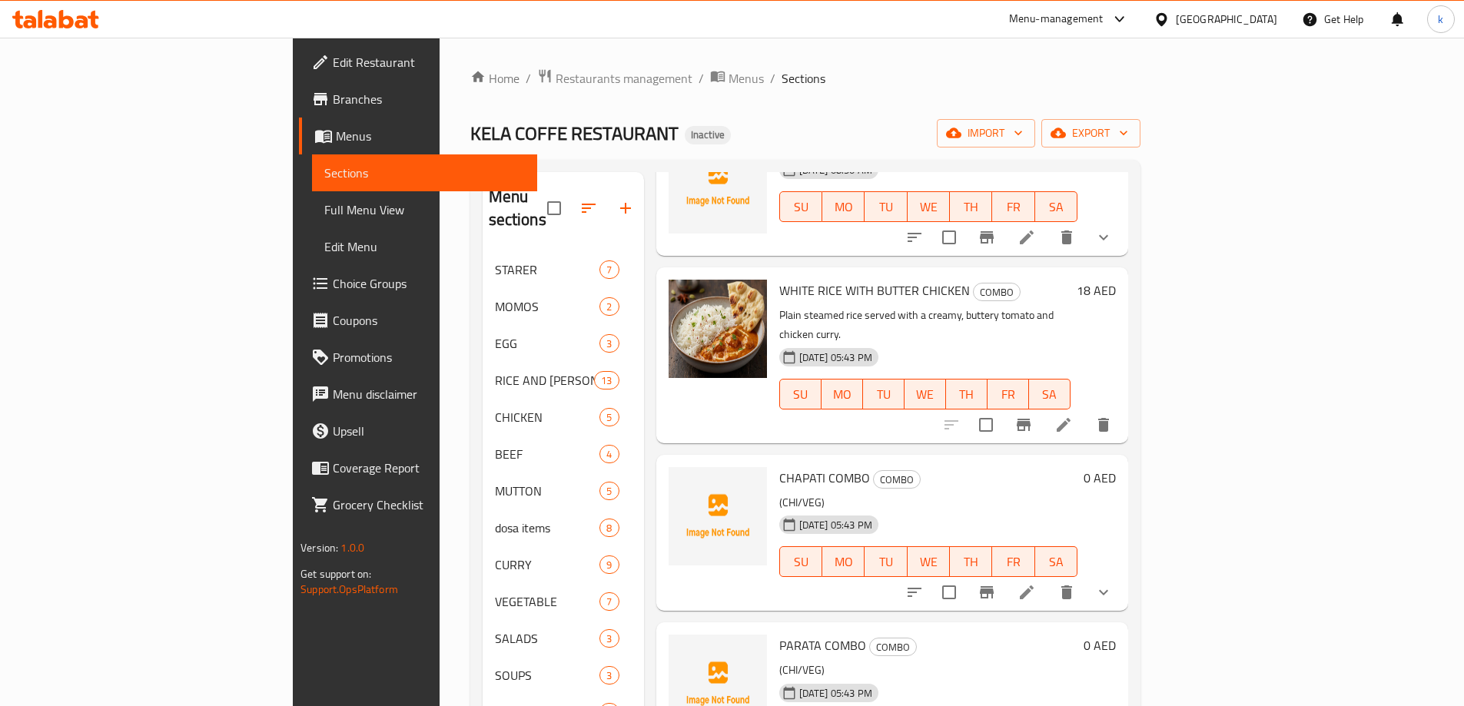
scroll to position [128, 0]
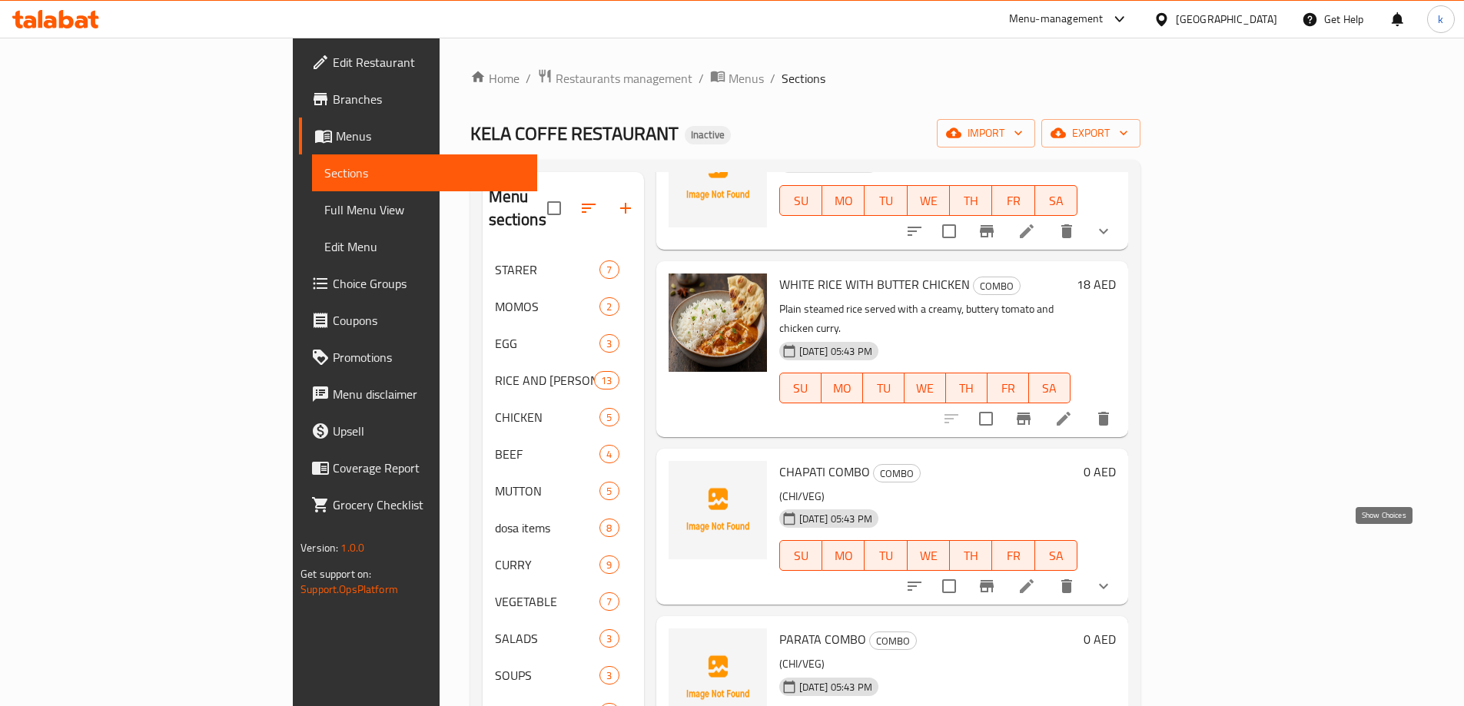
click at [1113, 577] on icon "show more" at bounding box center [1103, 586] width 18 height 18
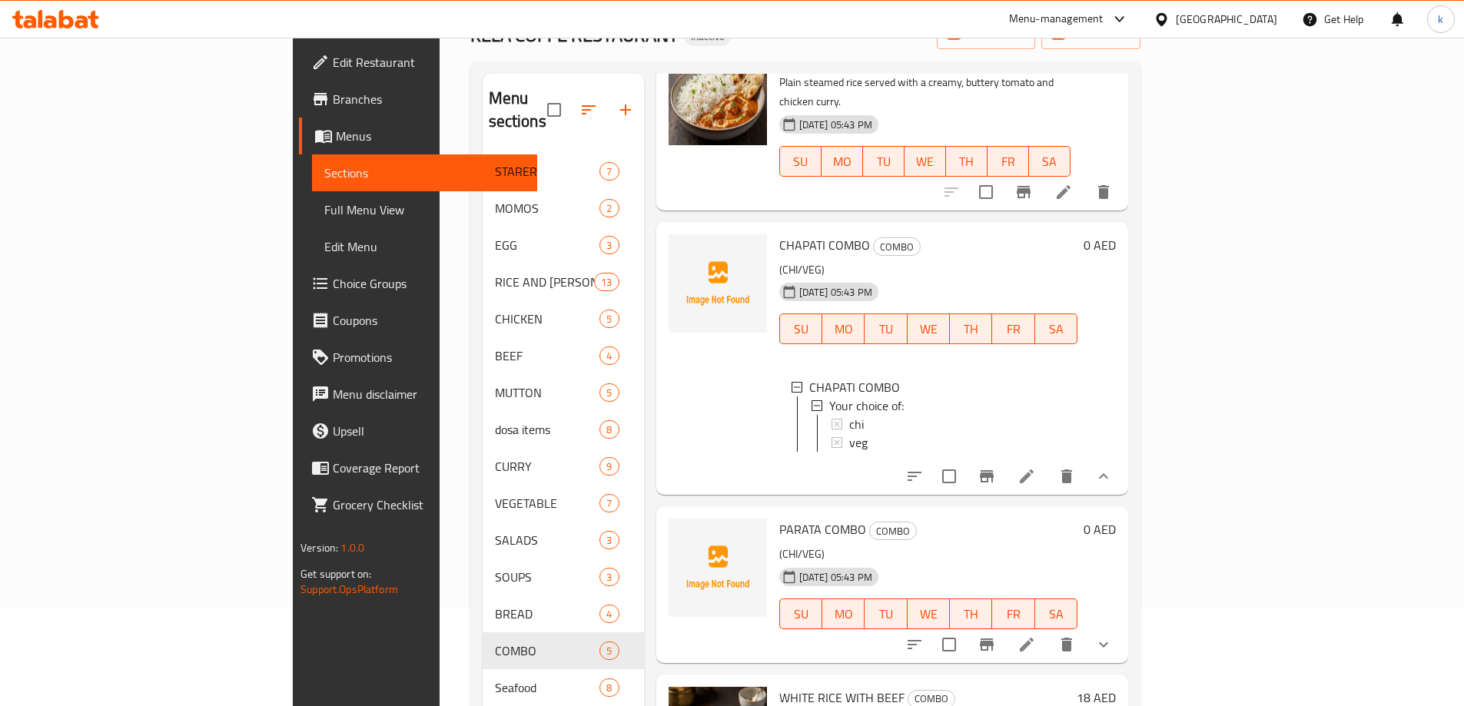
scroll to position [235, 0]
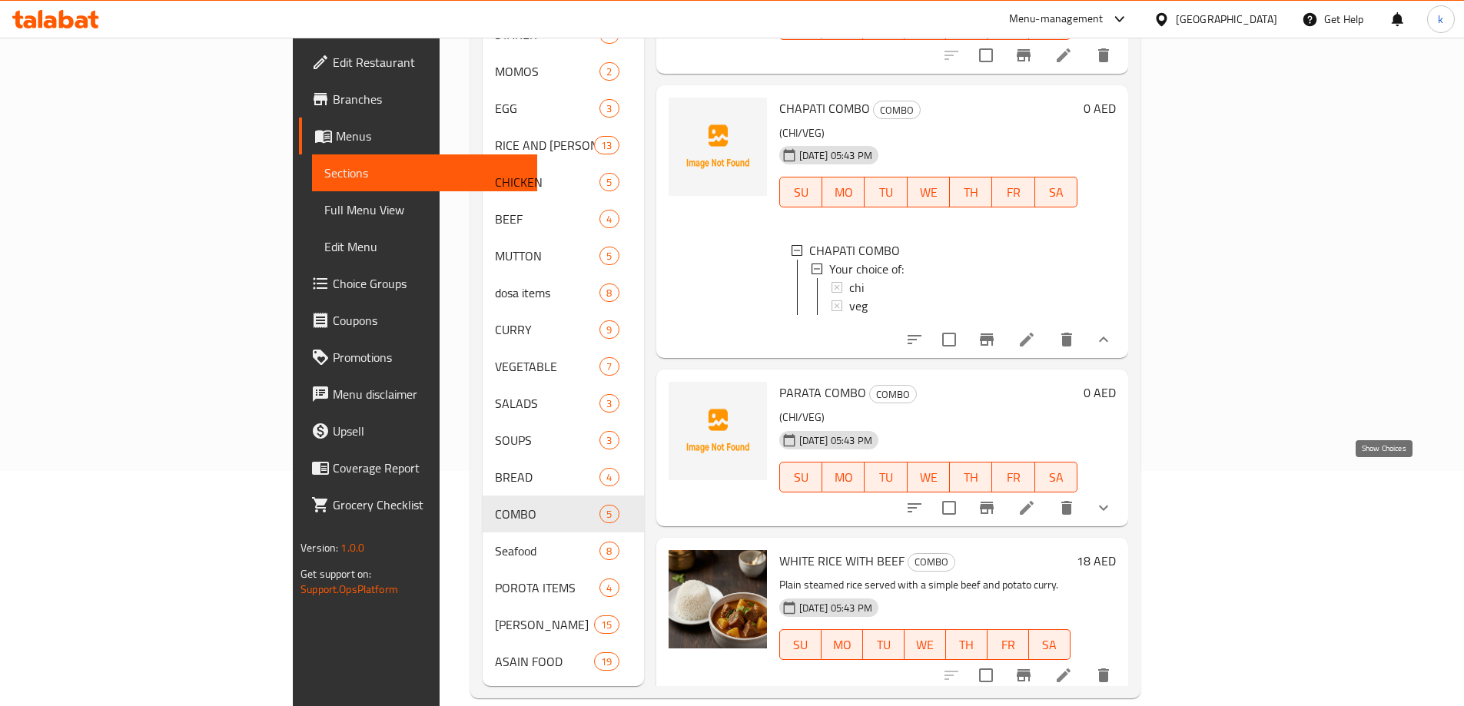
click at [1113, 499] on icon "show more" at bounding box center [1103, 508] width 18 height 18
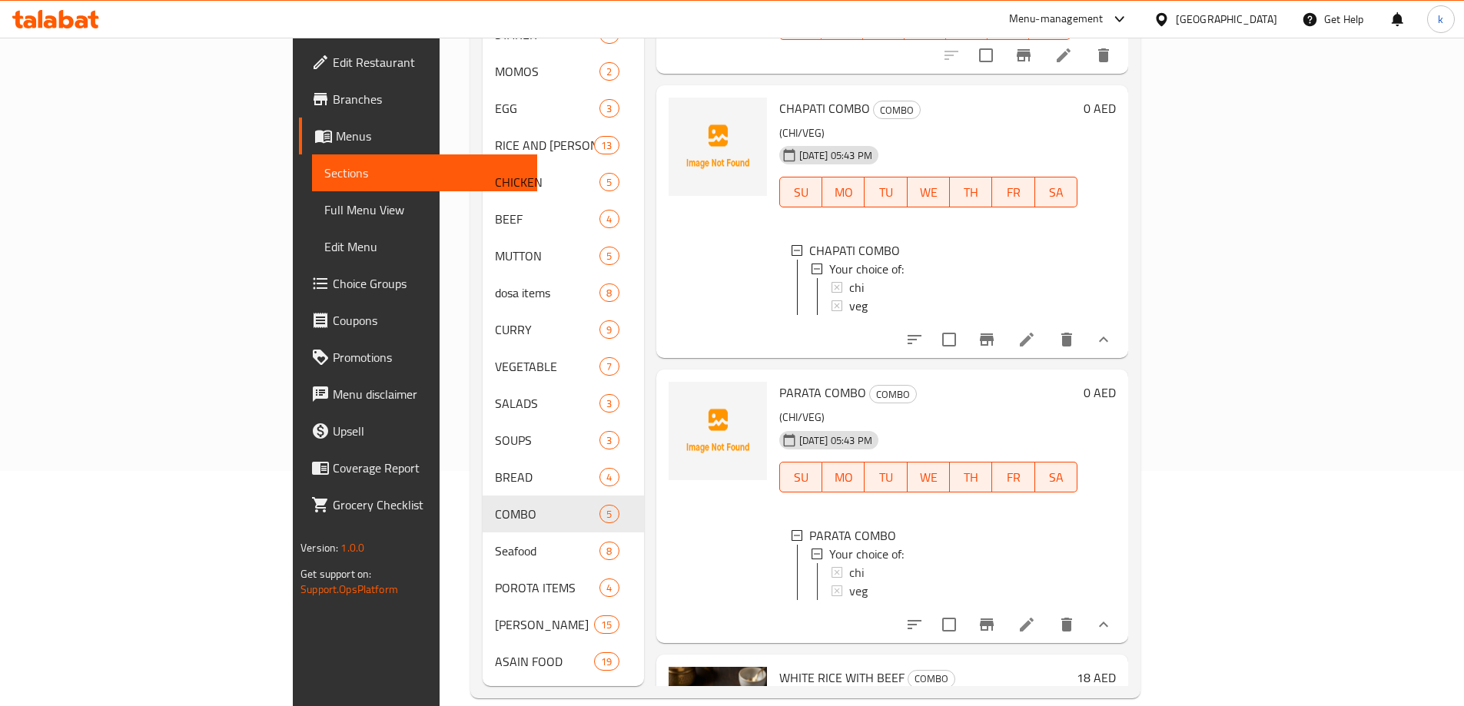
scroll to position [334, 0]
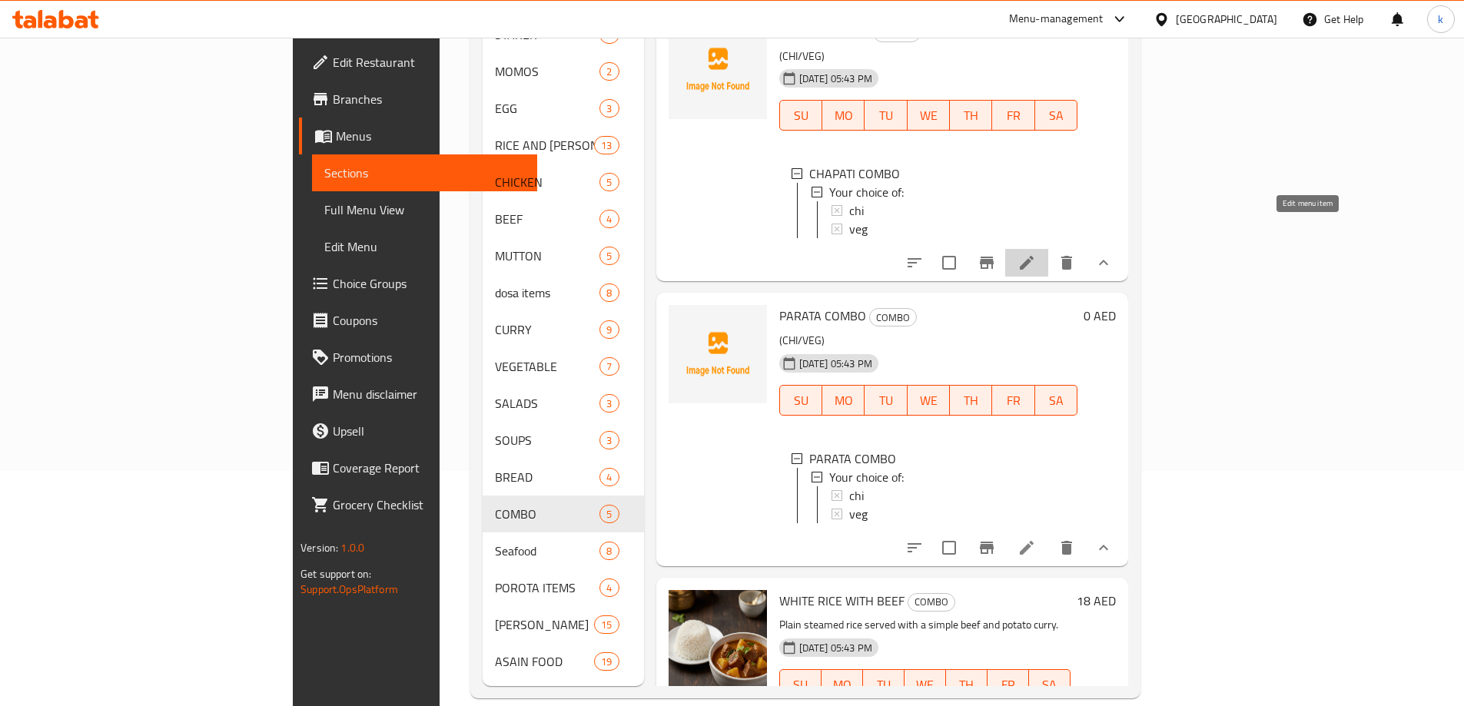
click at [1036, 254] on icon at bounding box center [1026, 263] width 18 height 18
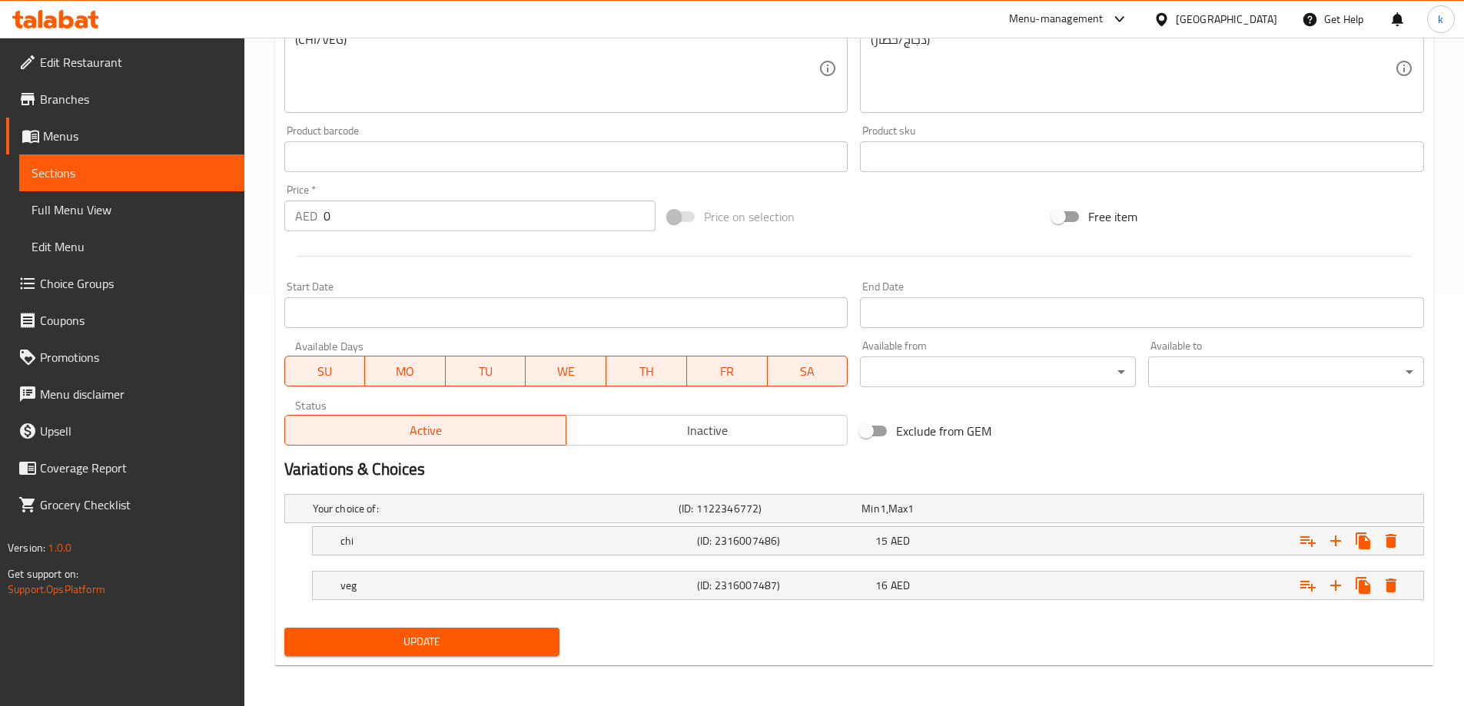
scroll to position [414, 0]
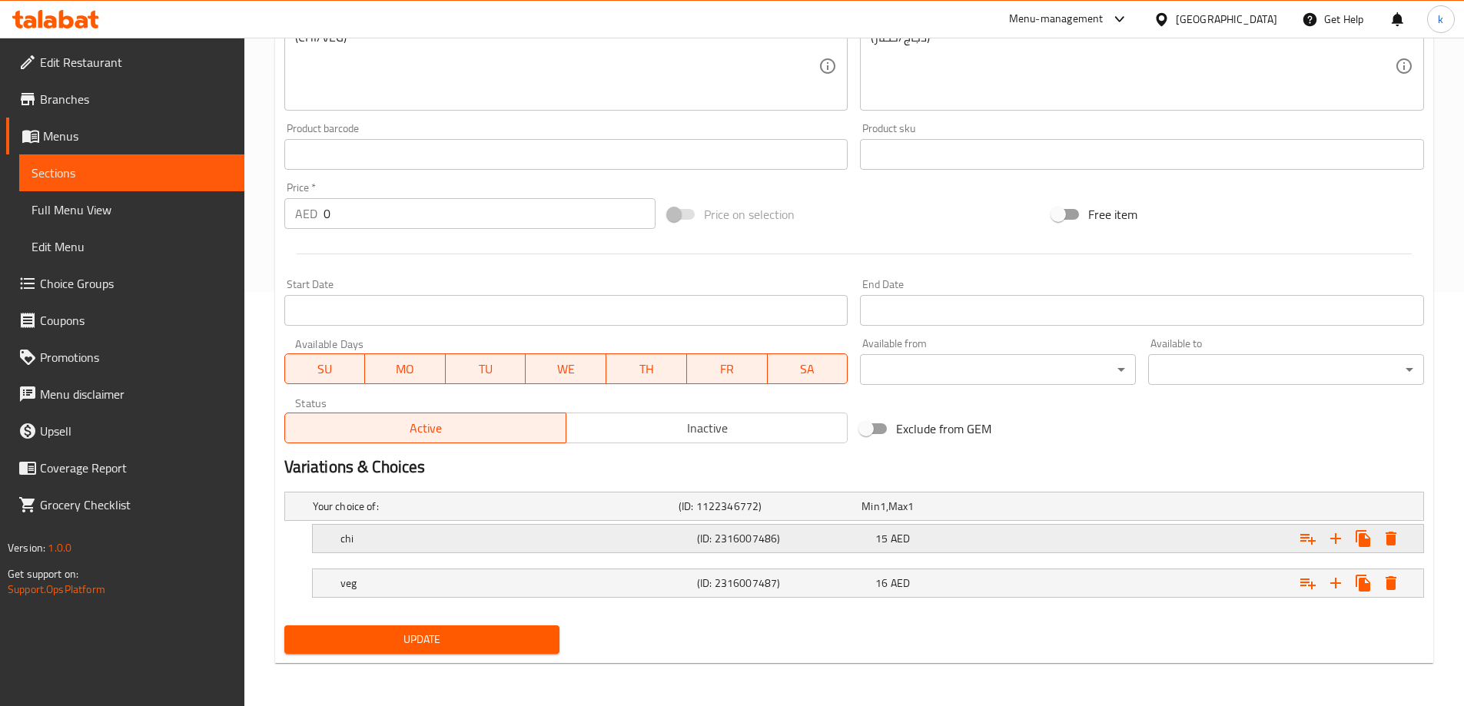
click at [904, 537] on span "AED" at bounding box center [900, 539] width 19 height 20
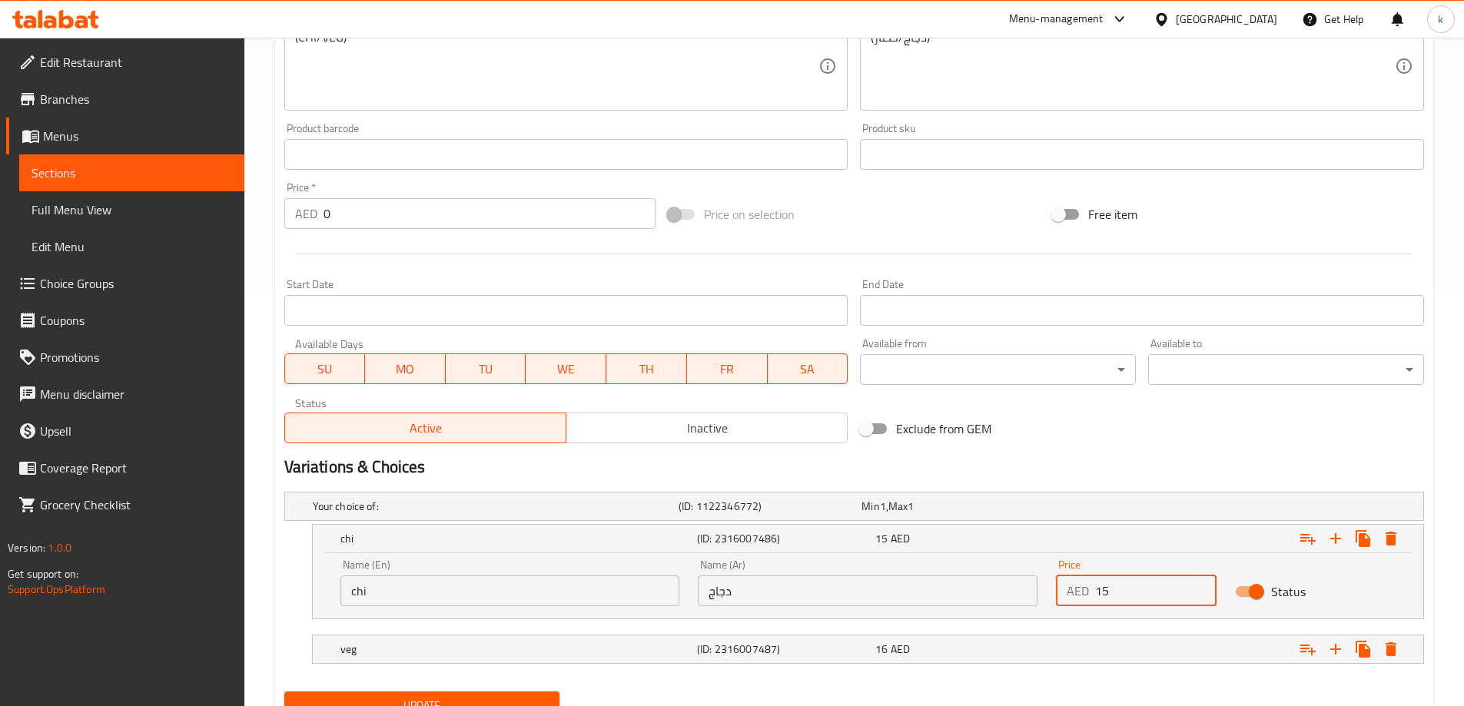
drag, startPoint x: 1111, startPoint y: 597, endPoint x: 1084, endPoint y: 589, distance: 28.2
click at [1084, 589] on div "AED 15 Price" at bounding box center [1136, 591] width 161 height 31
type input "16"
click at [997, 663] on div "veg (ID: 2316007487) 16 AED" at bounding box center [872, 649] width 1070 height 34
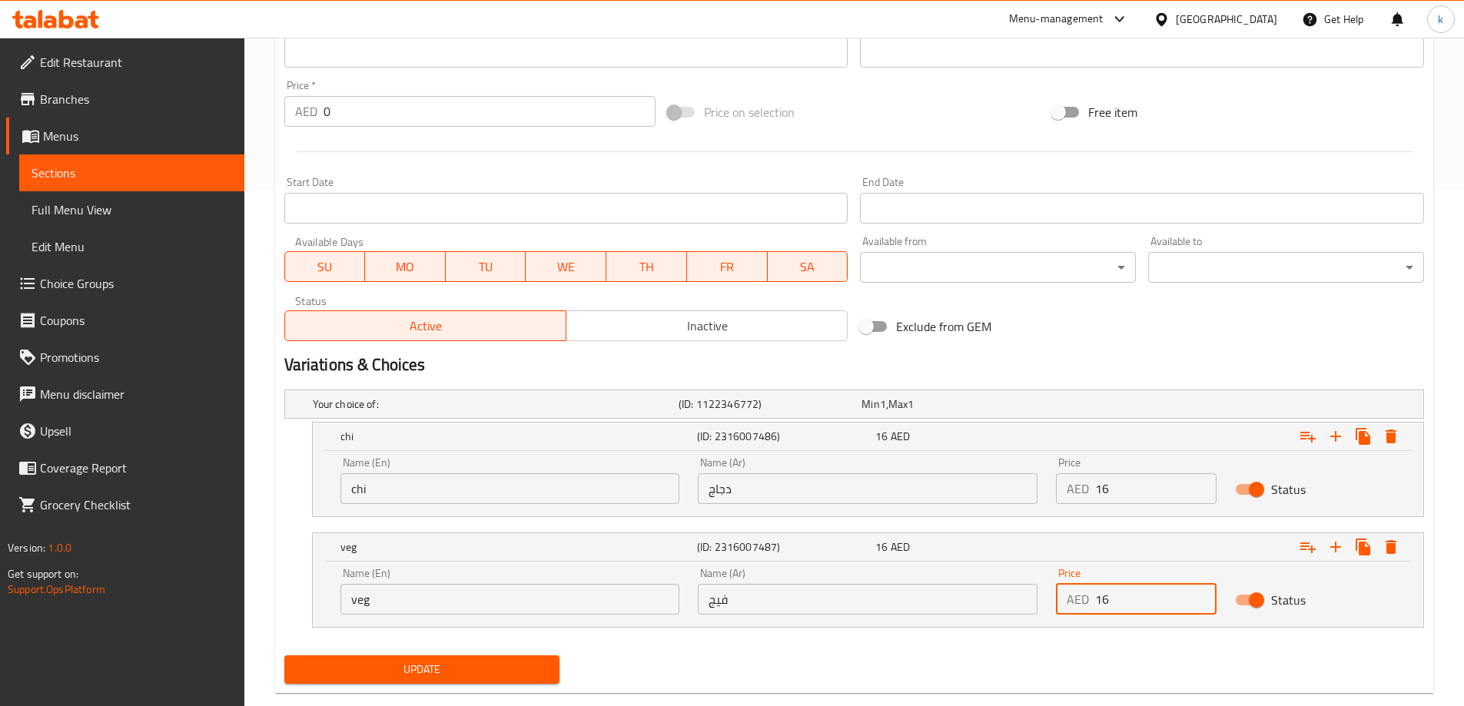
drag, startPoint x: 1111, startPoint y: 701, endPoint x: 1089, endPoint y: 698, distance: 22.5
click at [1089, 698] on div "Home / Restaurants management / Menus / Sections / item / update COMBO section …" at bounding box center [854, 128] width 1220 height 1215
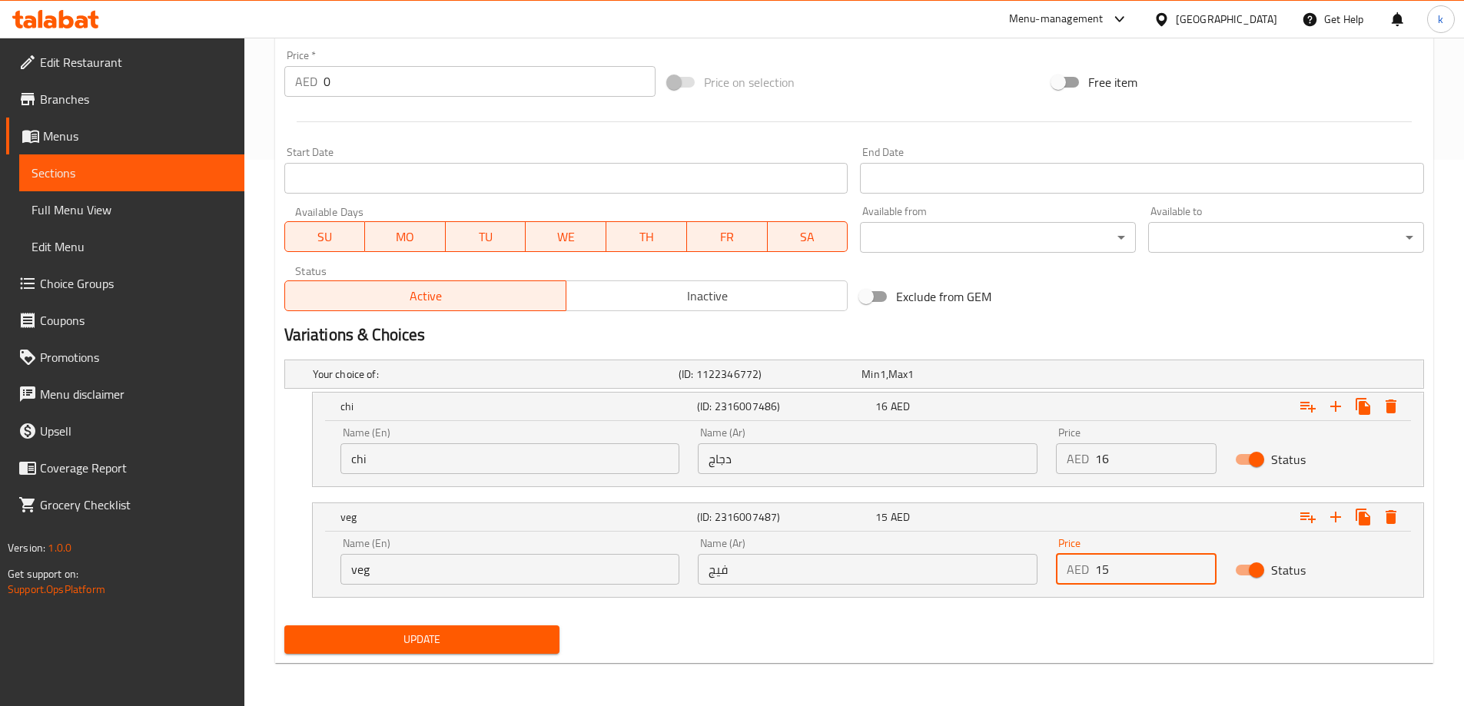
type input "15"
click at [480, 649] on button "Update" at bounding box center [422, 640] width 276 height 28
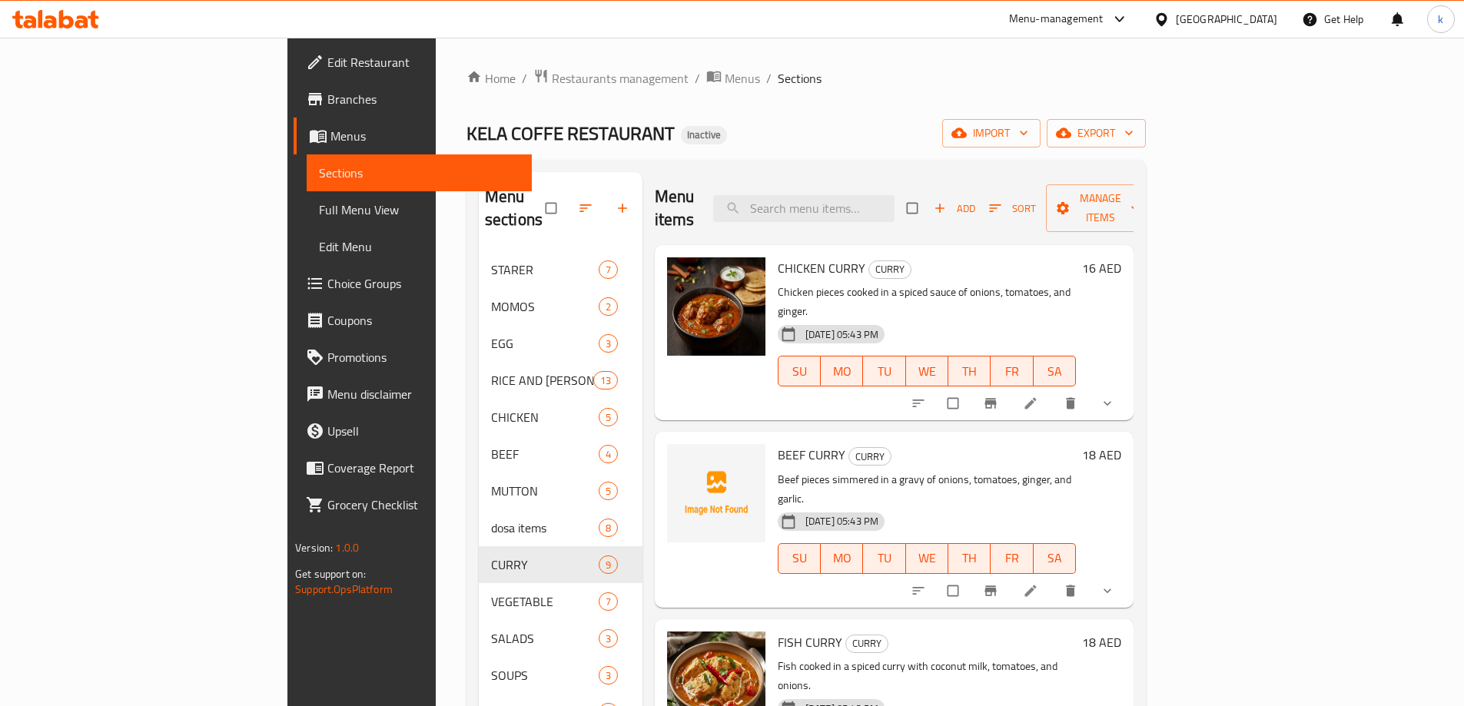
click at [319, 214] on span "Full Menu View" at bounding box center [419, 210] width 201 height 18
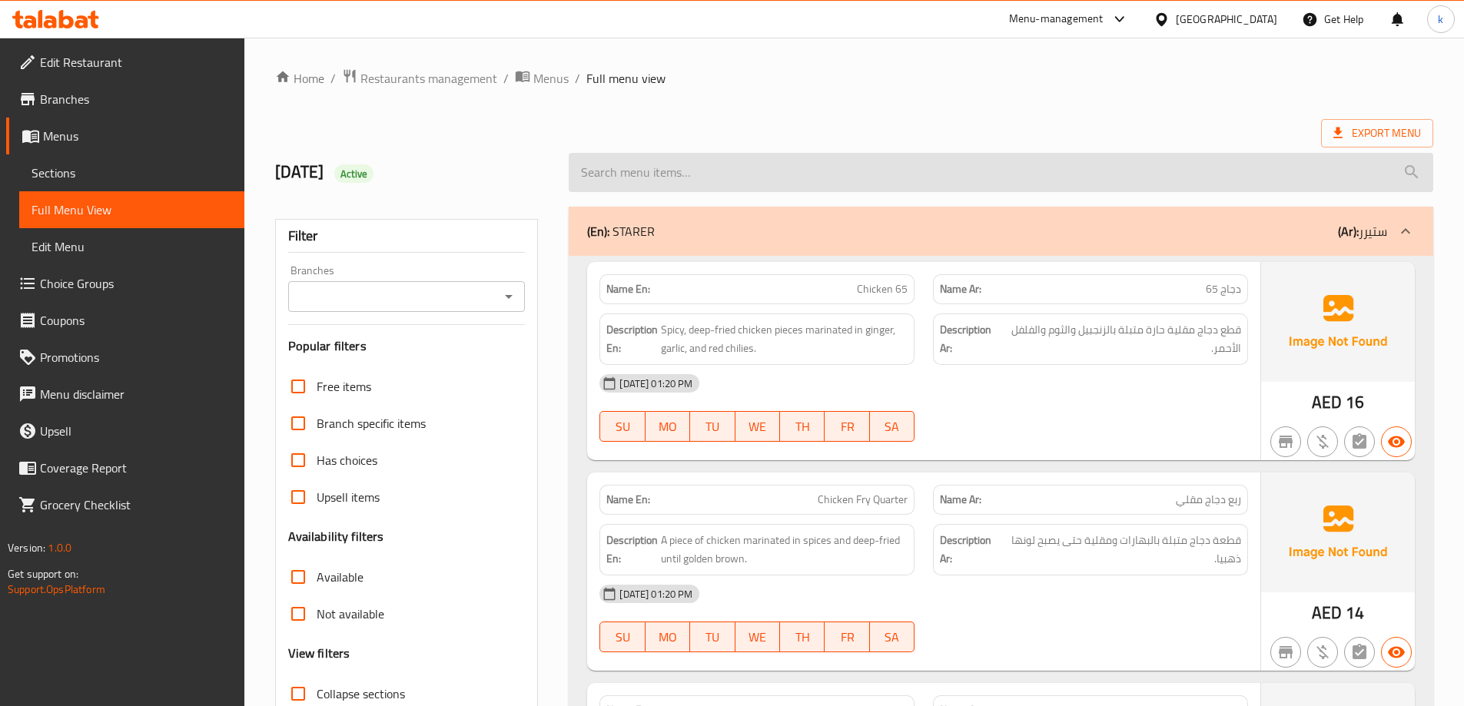
click at [797, 181] on input "search" at bounding box center [1001, 172] width 865 height 39
paste input "WHITERICEWITHBEFF"
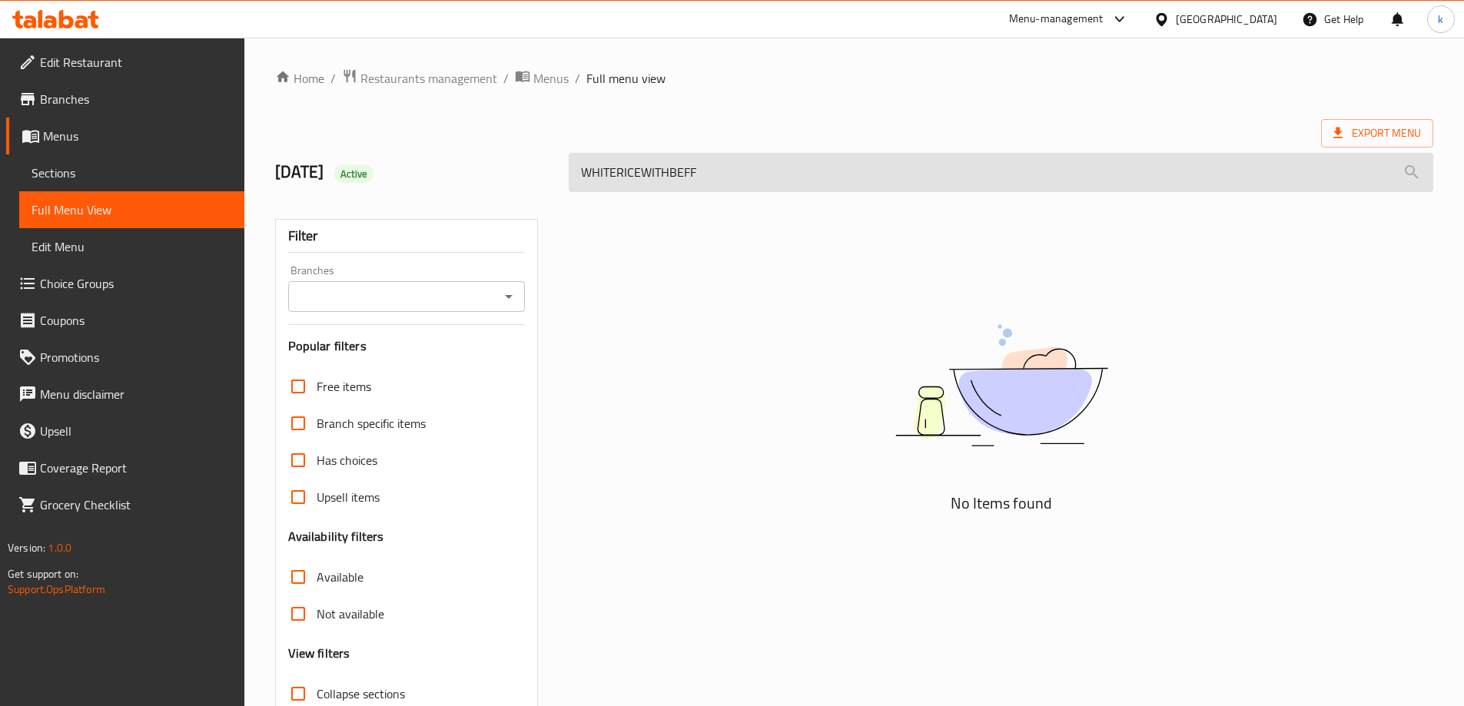
click at [615, 168] on input "WHITERICEWITHBEFF" at bounding box center [1001, 172] width 865 height 39
click at [680, 169] on input "WHIT ERICE WITHBEFF" at bounding box center [1001, 172] width 865 height 39
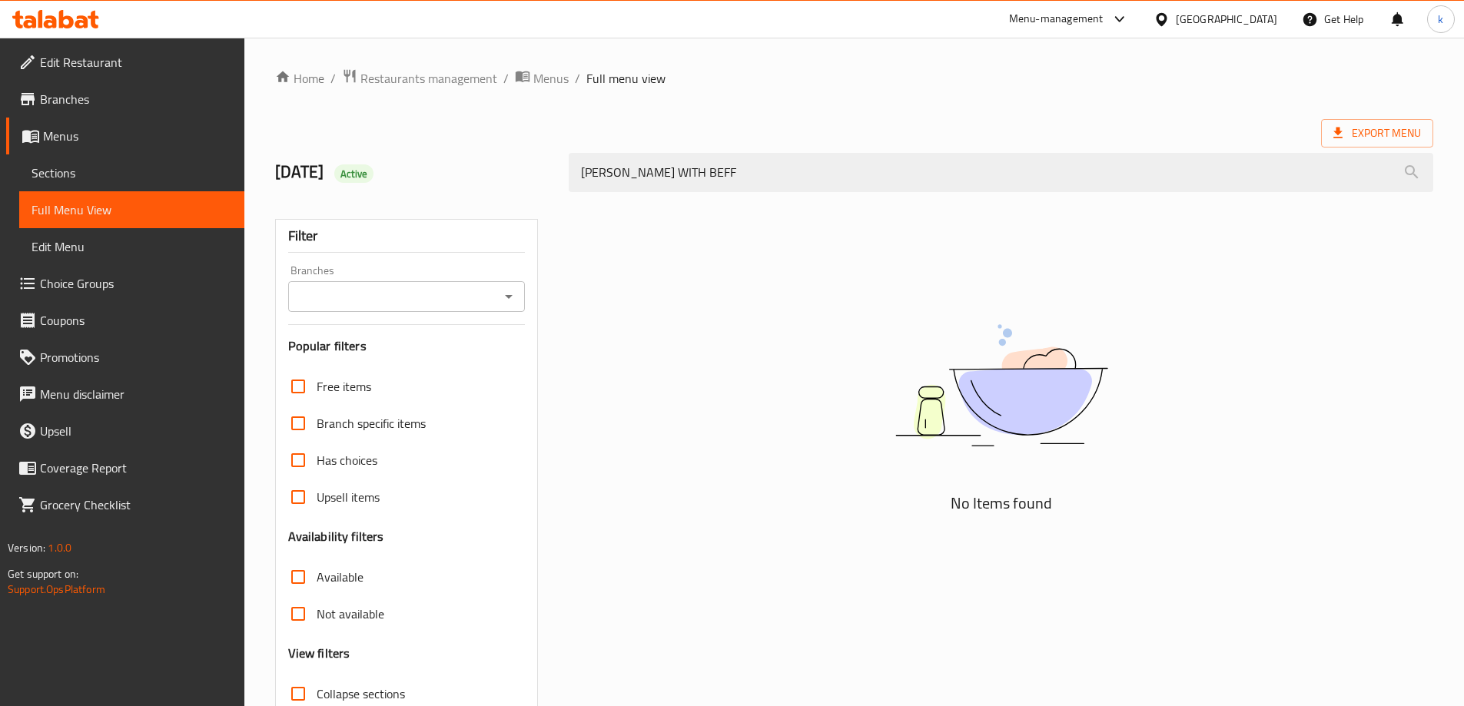
type input "WHIT ERICE WITH BEFF"
click at [127, 178] on span "Sections" at bounding box center [132, 173] width 201 height 18
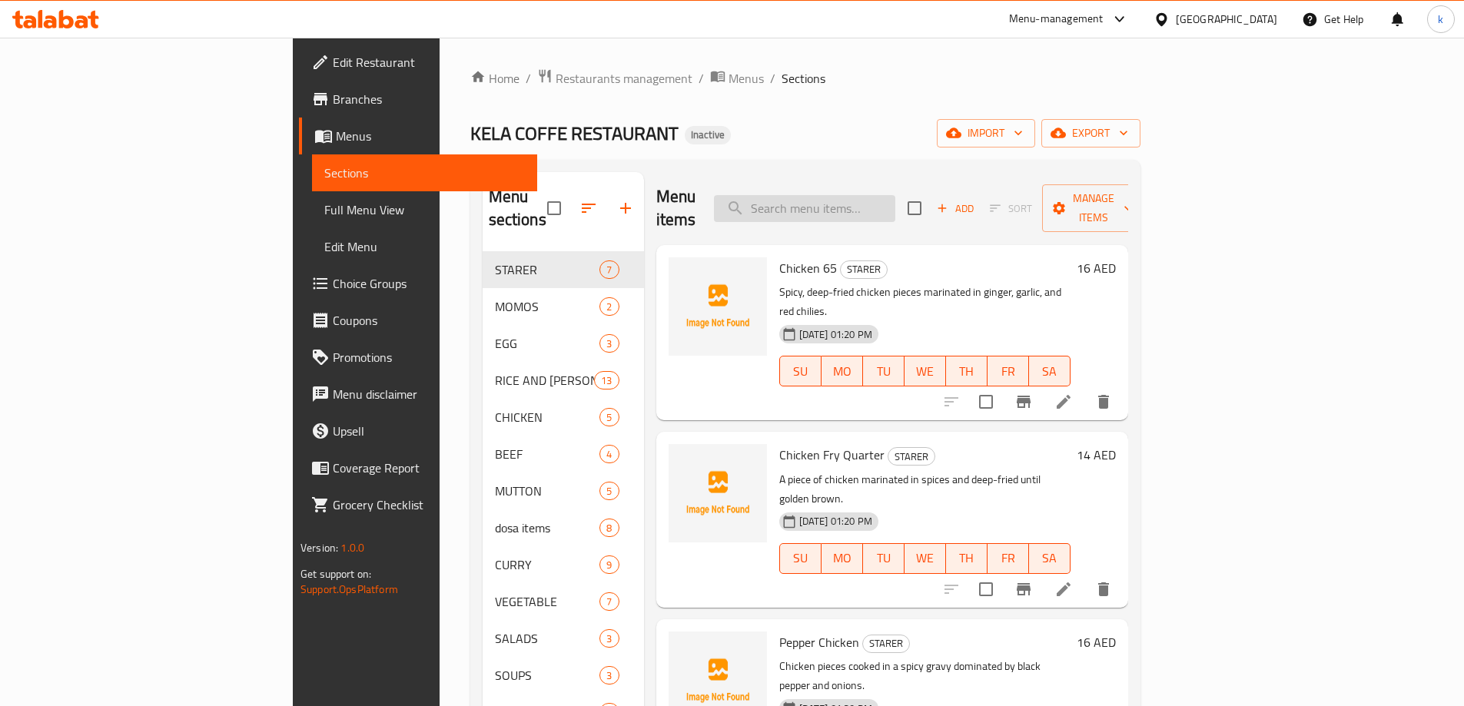
click at [888, 195] on input "search" at bounding box center [804, 208] width 181 height 27
paste input "WHITERICEWITHBEFF"
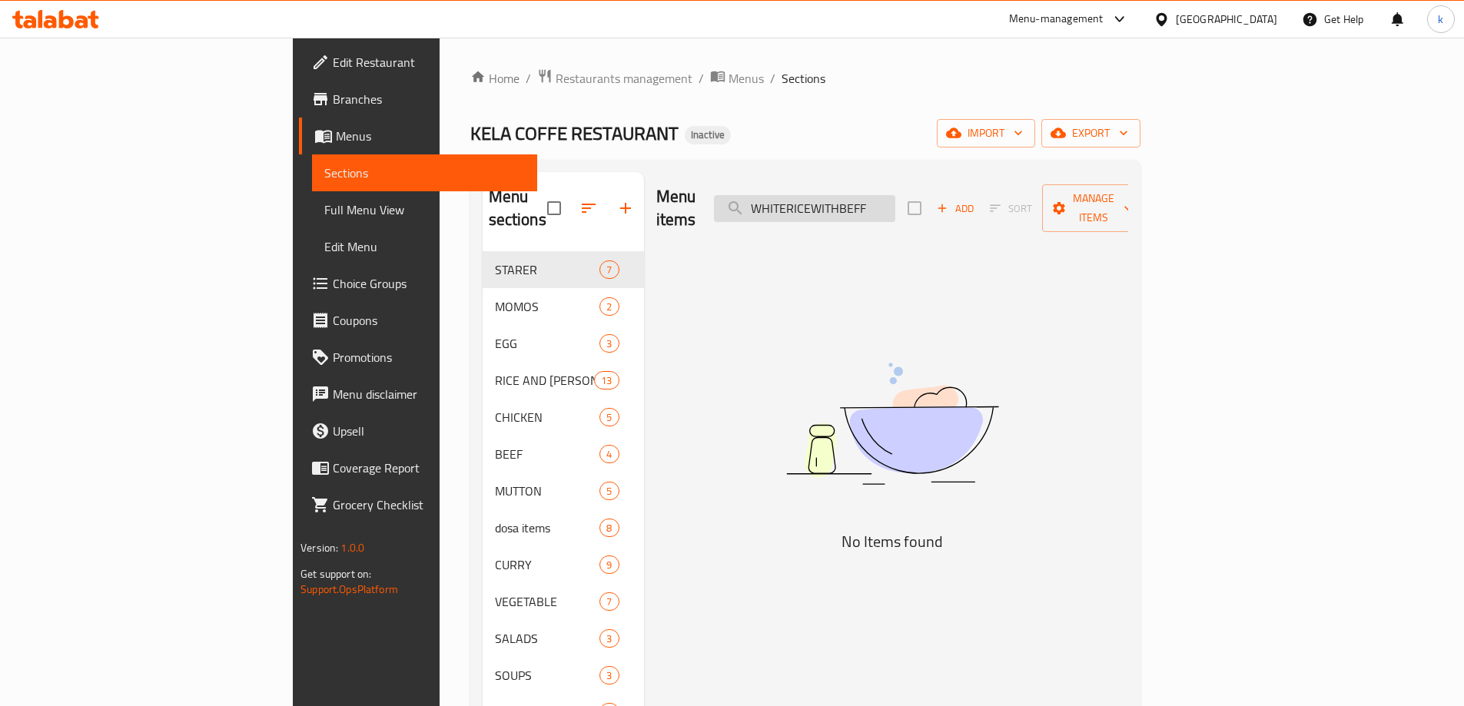
click at [881, 197] on input "WHITERICEWITHBEFF" at bounding box center [804, 208] width 181 height 27
click at [890, 199] on input "WHITERICEWITHBEFF" at bounding box center [804, 208] width 181 height 27
type input "WHITE RICE WITH BEFF"
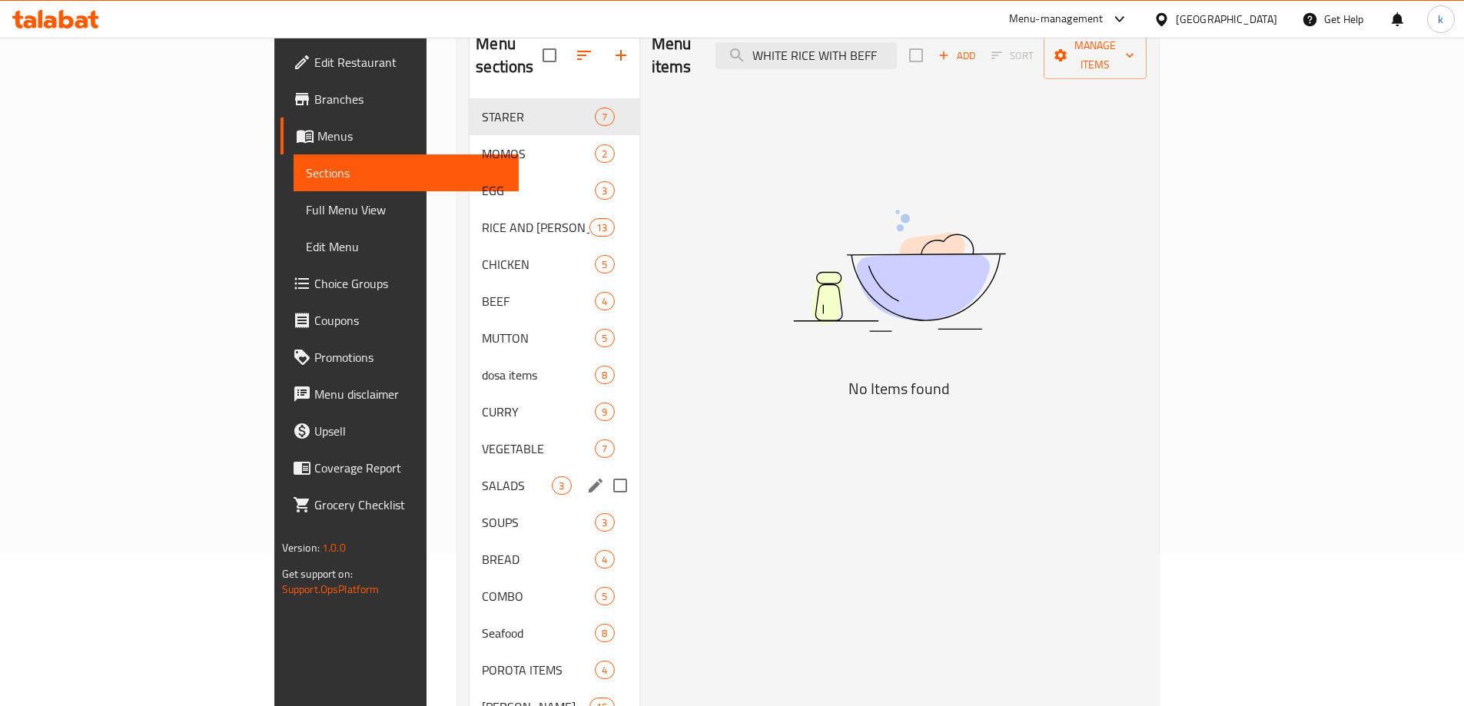
scroll to position [154, 0]
click at [482, 586] on span "COMBO" at bounding box center [517, 595] width 70 height 18
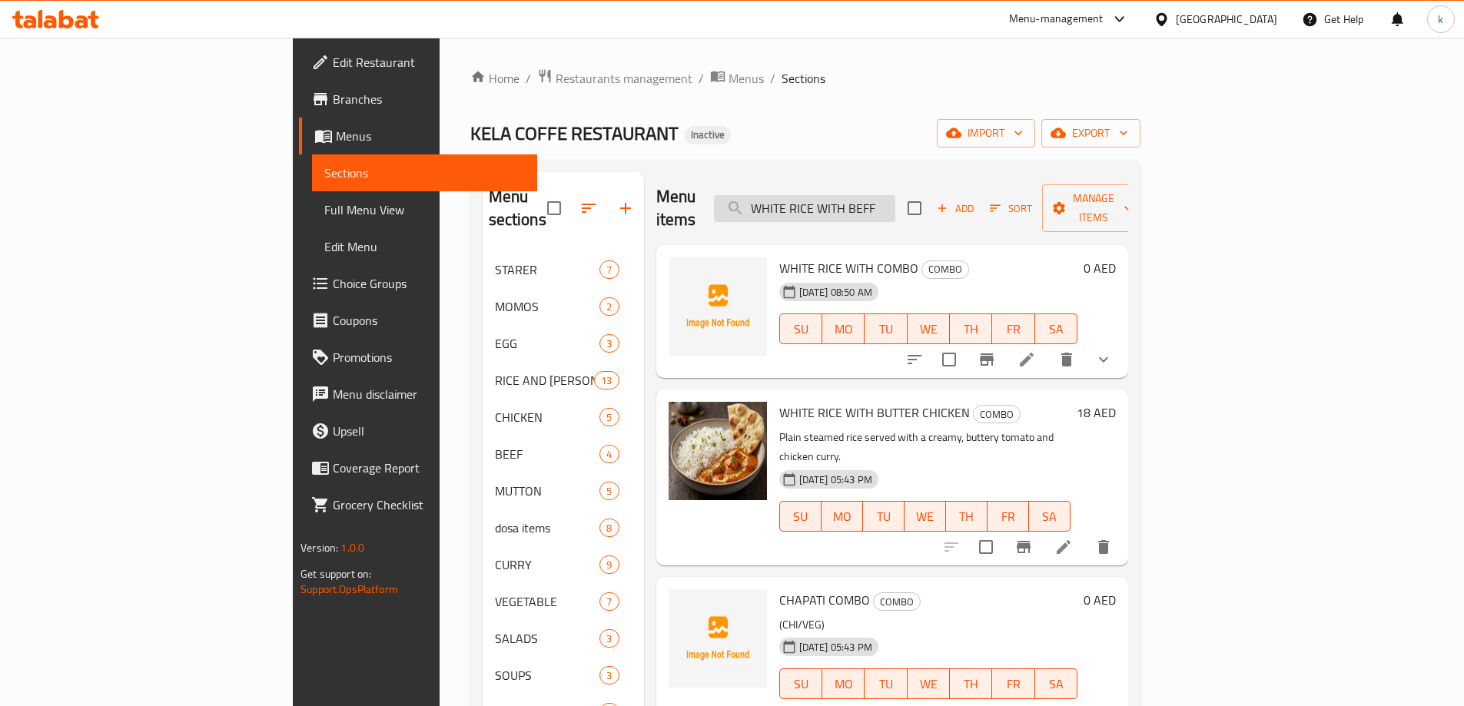
click at [895, 208] on input "WHITE RICE WITH BEFF" at bounding box center [804, 208] width 181 height 27
click at [1113, 350] on icon "show more" at bounding box center [1103, 359] width 18 height 18
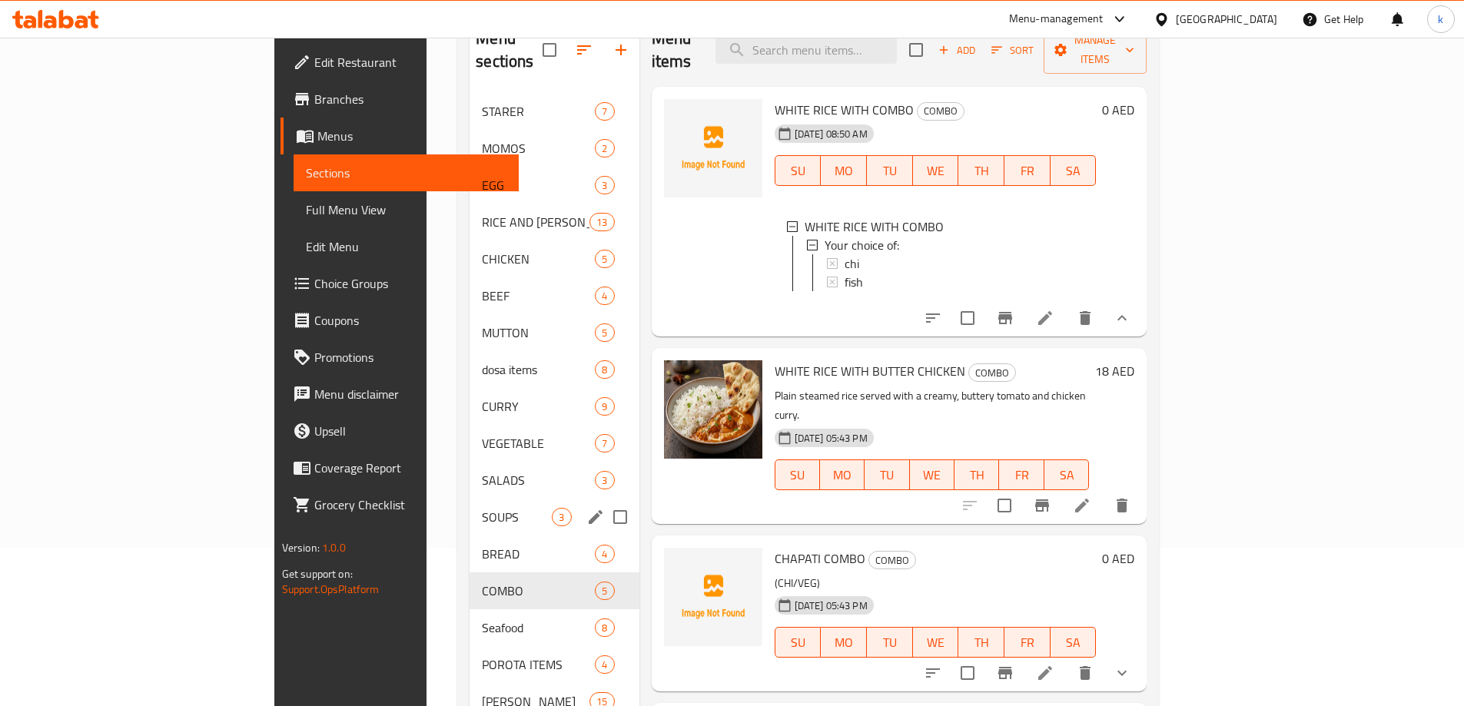
scroll to position [235, 0]
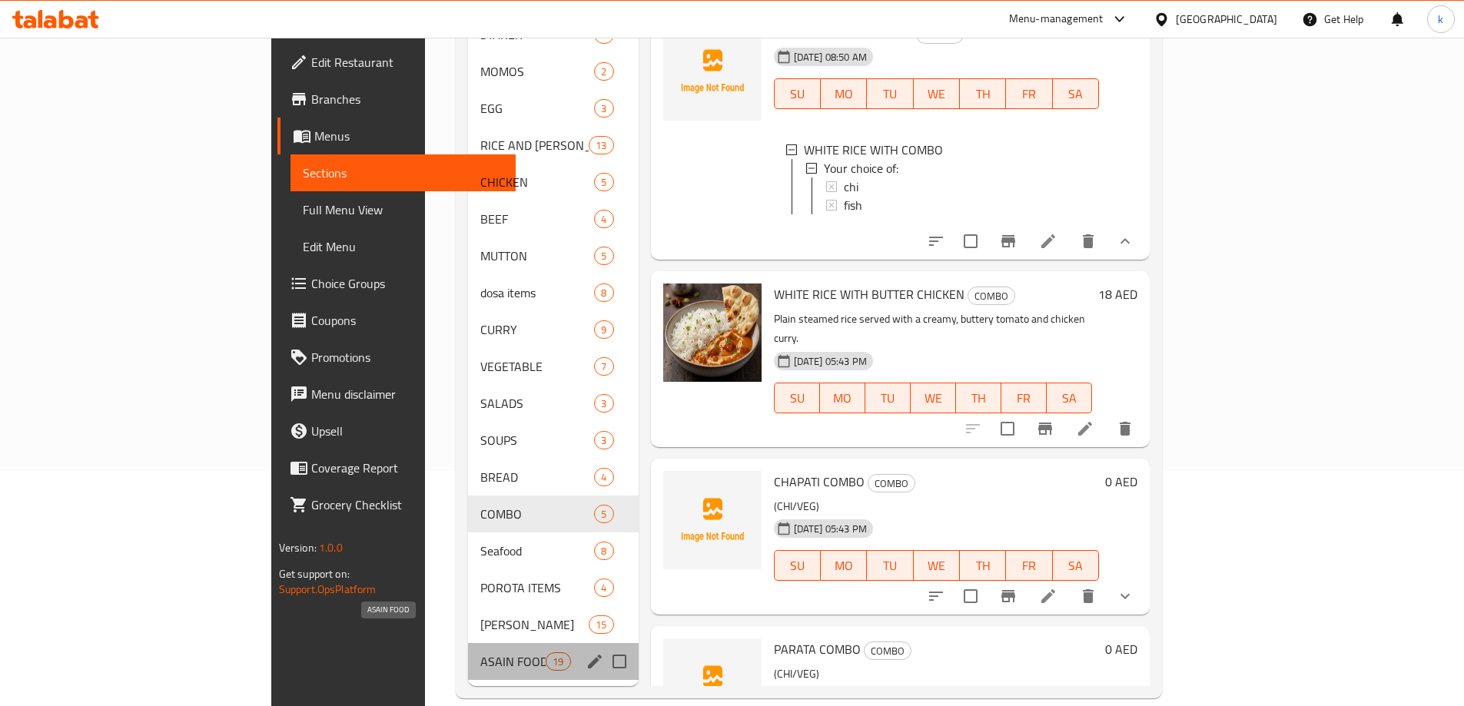
click at [480, 652] on span "ASAIN FOOD" at bounding box center [512, 661] width 65 height 18
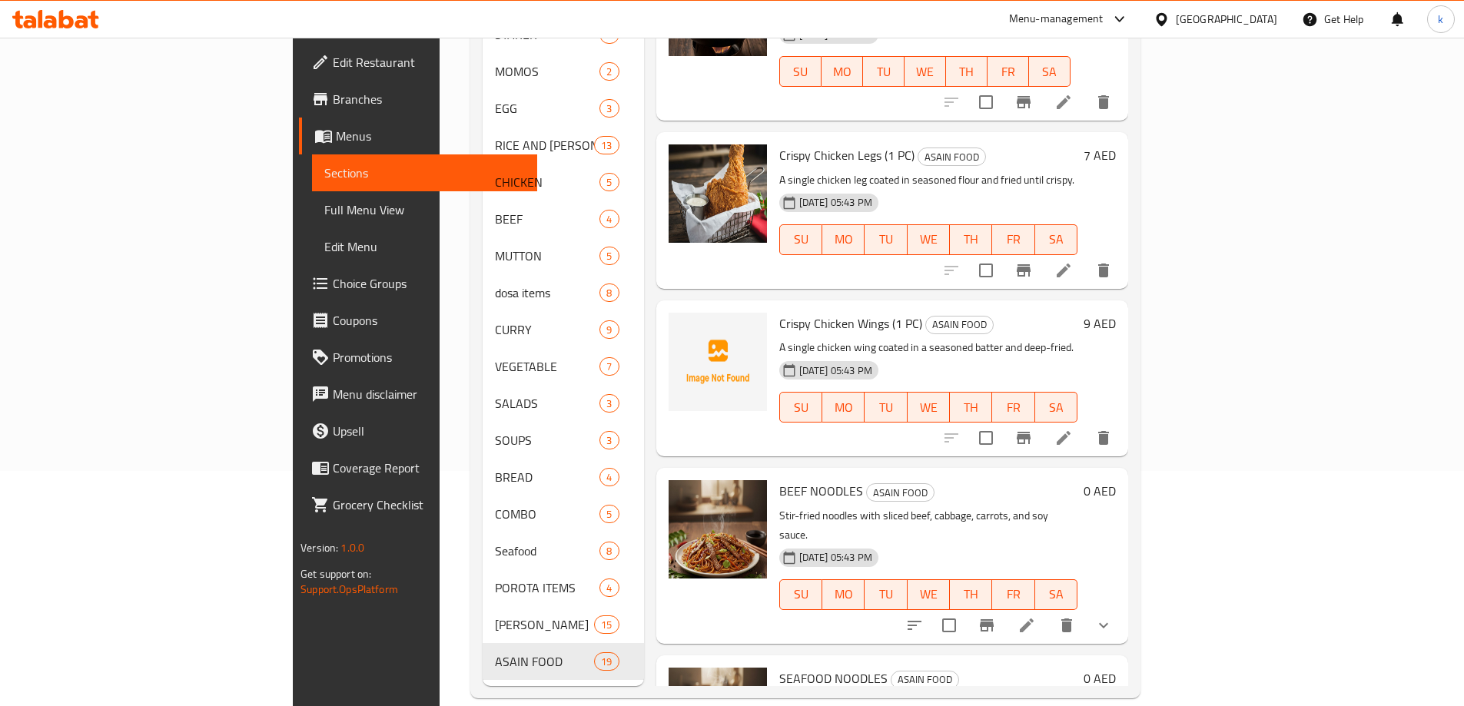
scroll to position [461, 0]
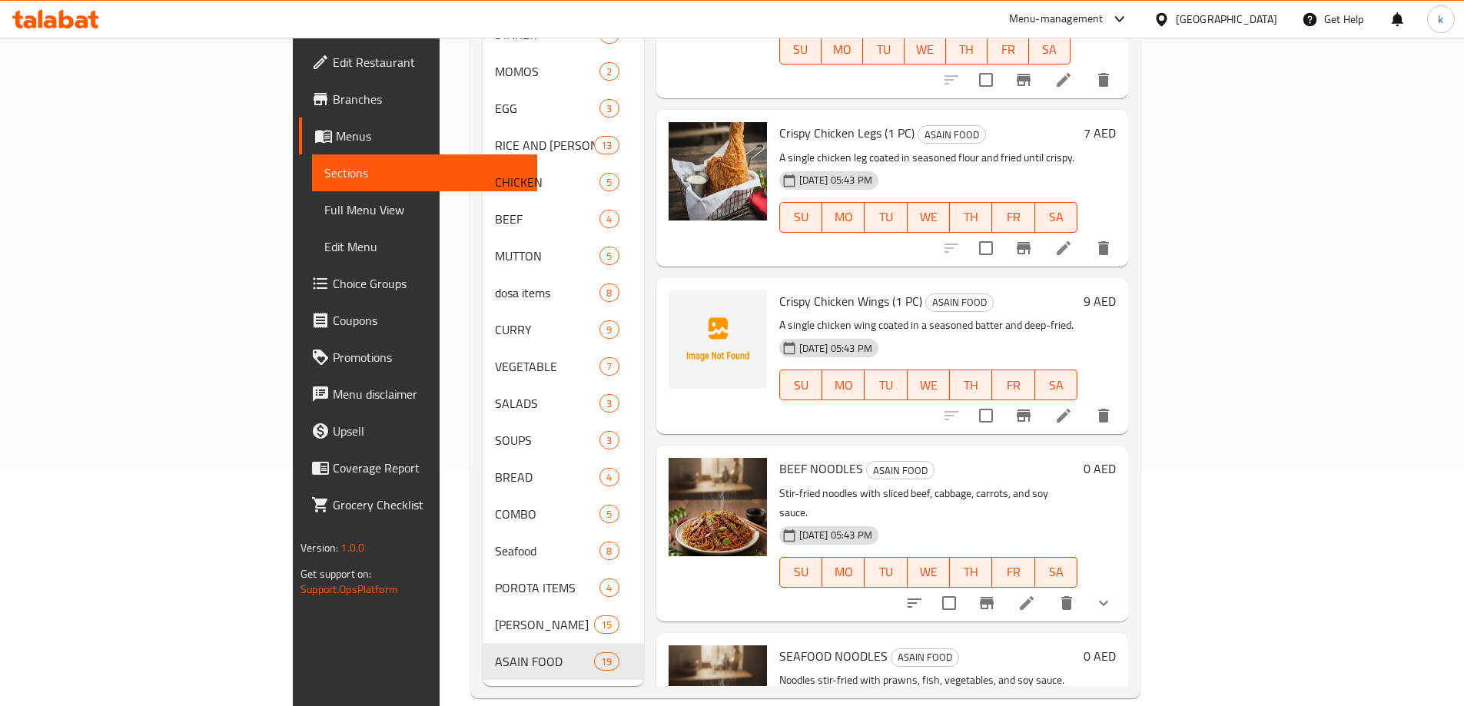
click at [1113, 594] on icon "show more" at bounding box center [1103, 603] width 18 height 18
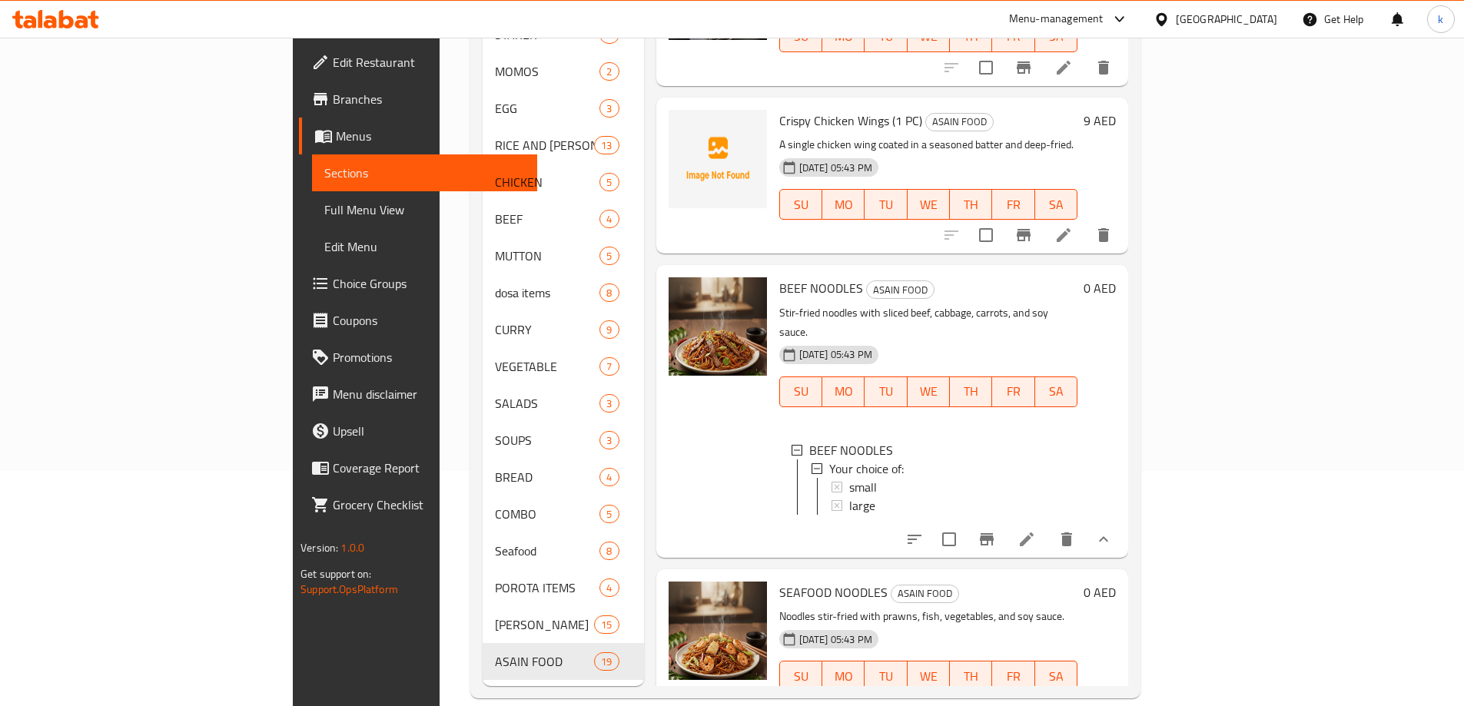
scroll to position [768, 0]
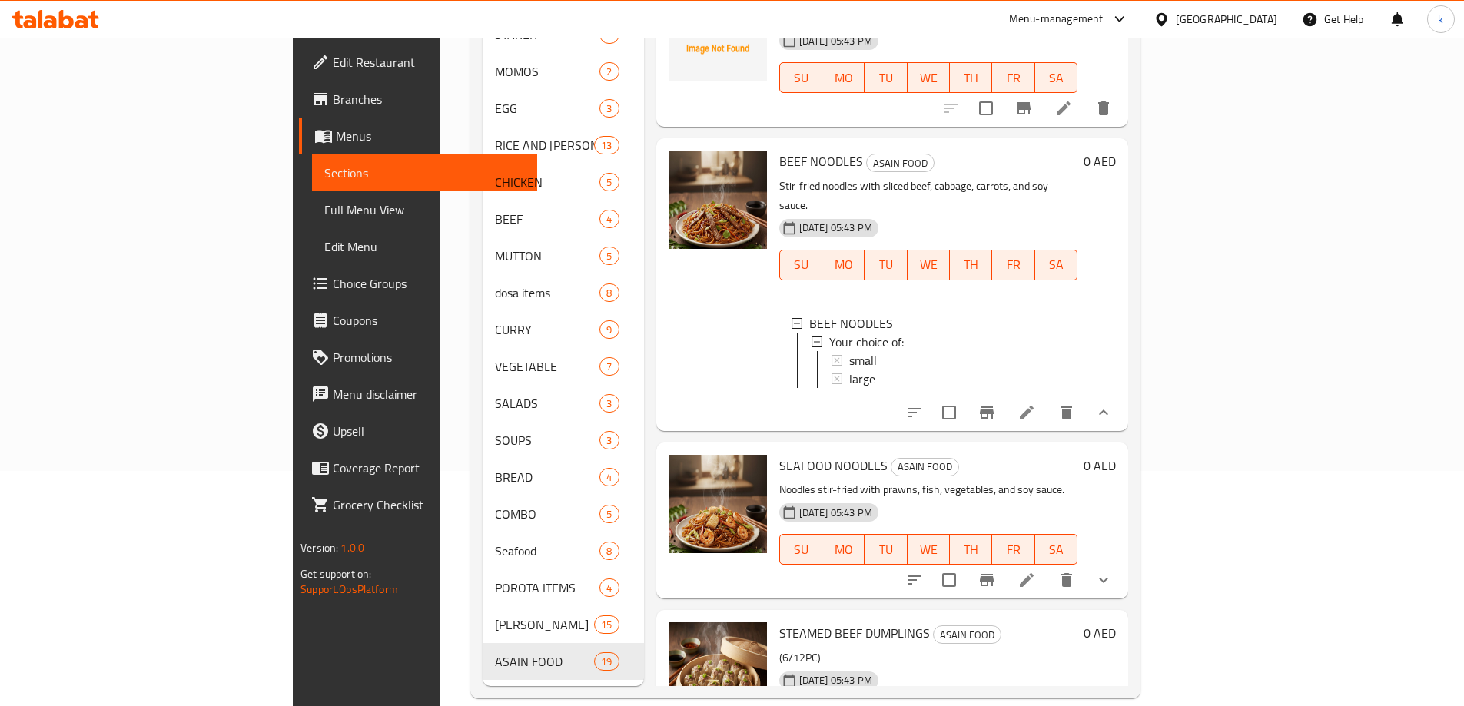
click at [1122, 562] on button "show more" at bounding box center [1103, 580] width 37 height 37
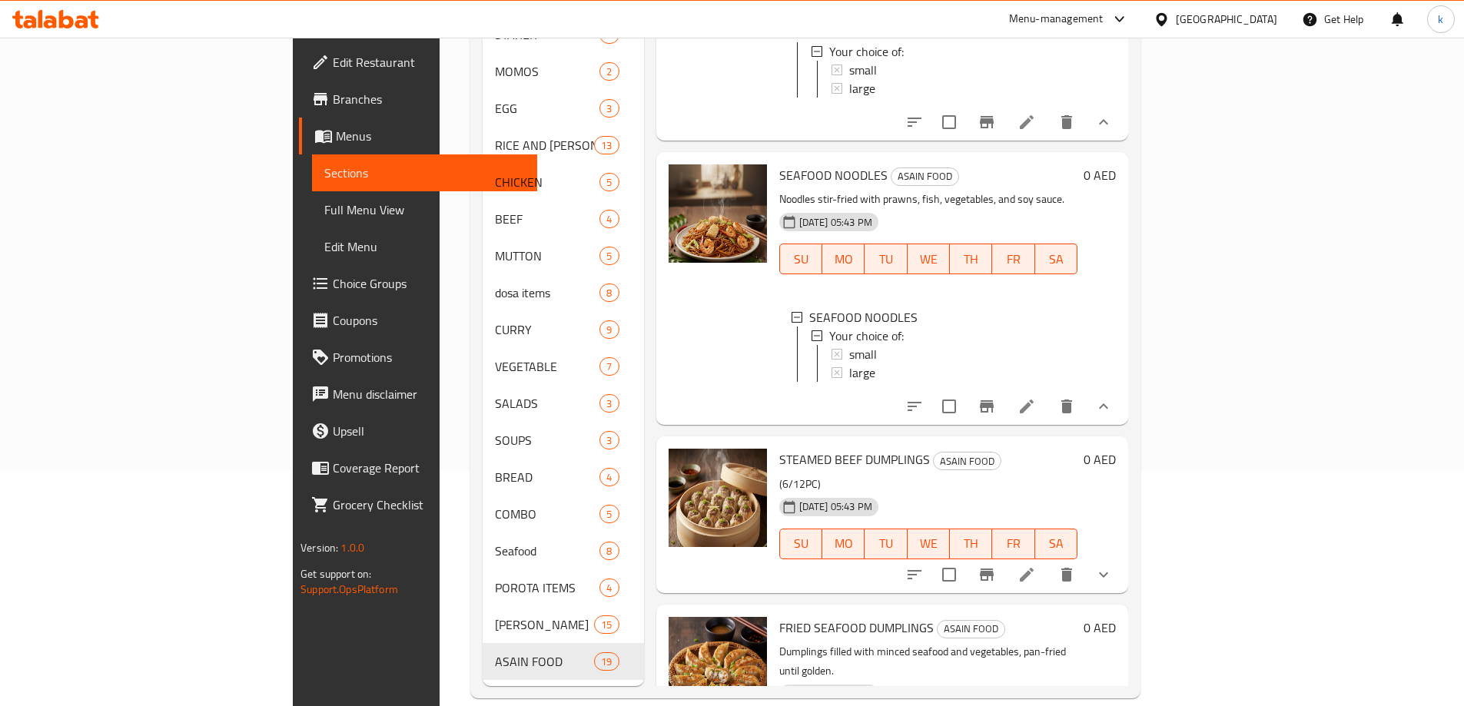
scroll to position [1153, 0]
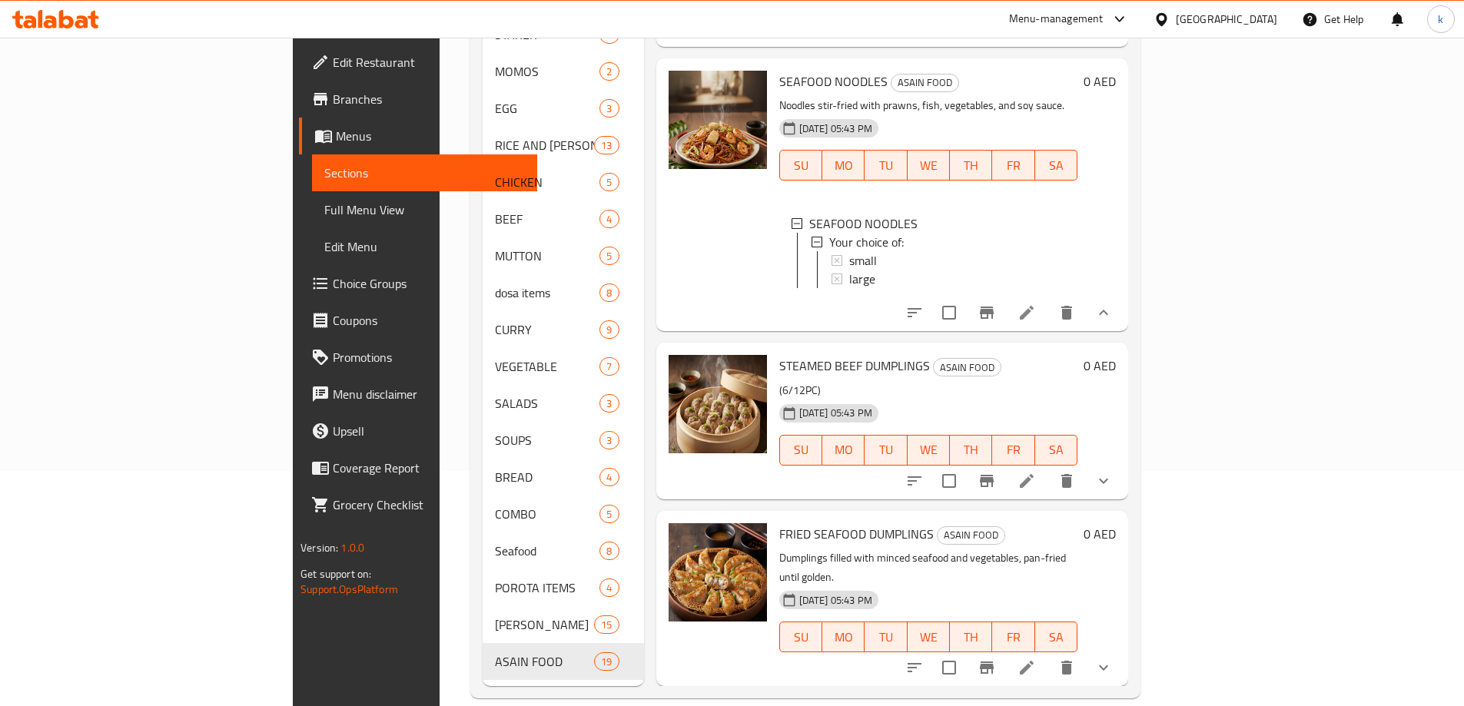
drag, startPoint x: 1310, startPoint y: 413, endPoint x: 928, endPoint y: 329, distance: 391.9
click at [928, 398] on div "28-09-2025 05:43 PM SU MO TU WE TH FR SA" at bounding box center [928, 439] width 310 height 83
drag, startPoint x: 1322, startPoint y: 407, endPoint x: 1337, endPoint y: 383, distance: 29.0
click at [1077, 523] on h6 "FRIED SEAFOOD DUMPLINGS ASAIN FOOD" at bounding box center [928, 534] width 298 height 22
drag, startPoint x: 1323, startPoint y: 405, endPoint x: 1302, endPoint y: 422, distance: 26.8
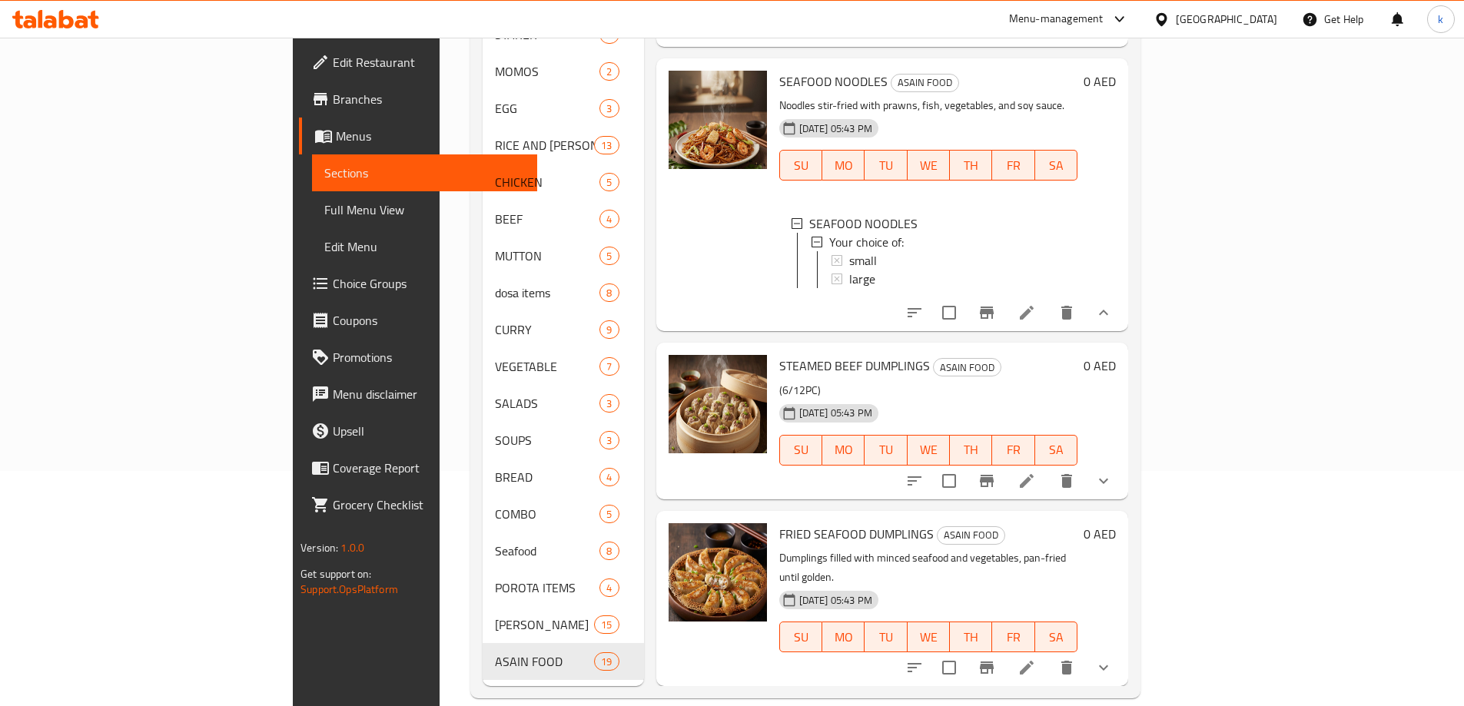
drag, startPoint x: 1302, startPoint y: 422, endPoint x: 1309, endPoint y: 413, distance: 11.4
click at [1048, 467] on li at bounding box center [1026, 481] width 43 height 28
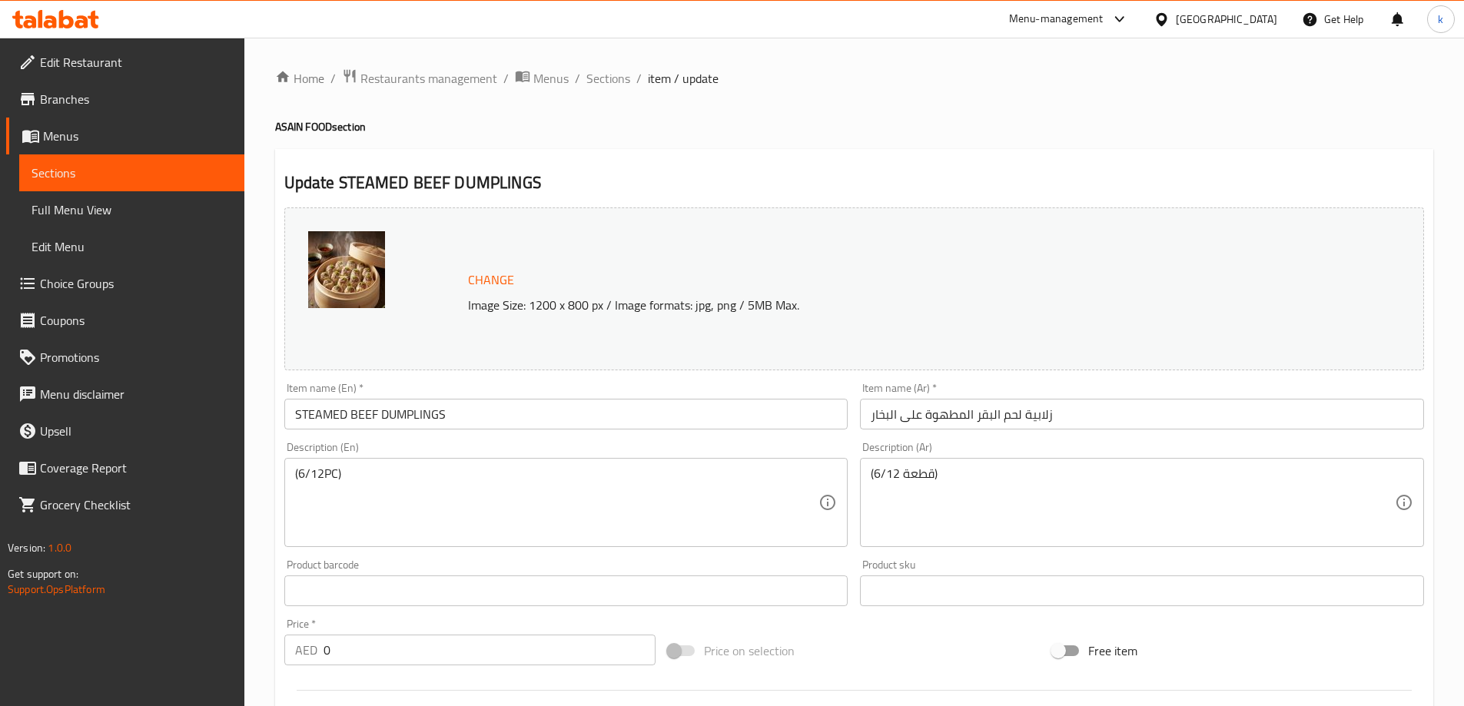
scroll to position [436, 0]
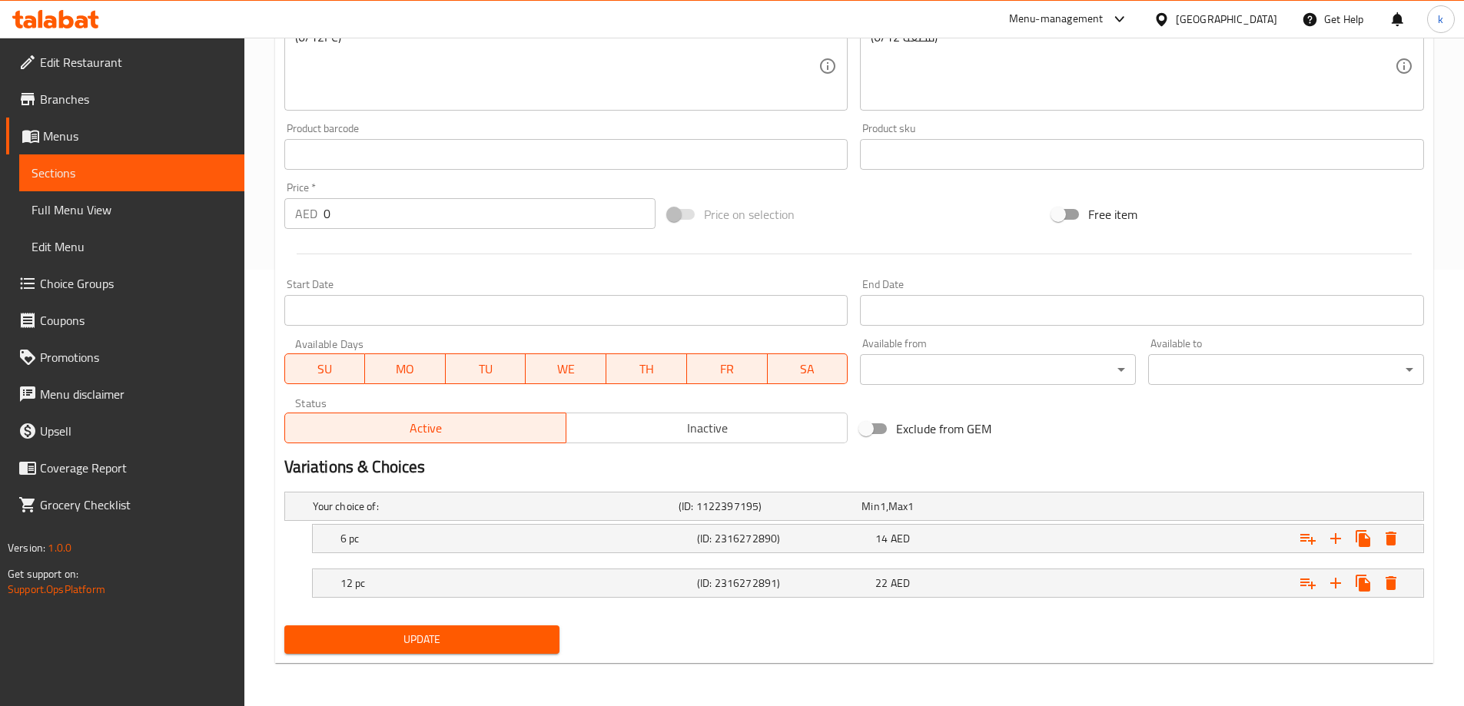
click at [154, 171] on span "Sections" at bounding box center [132, 173] width 201 height 18
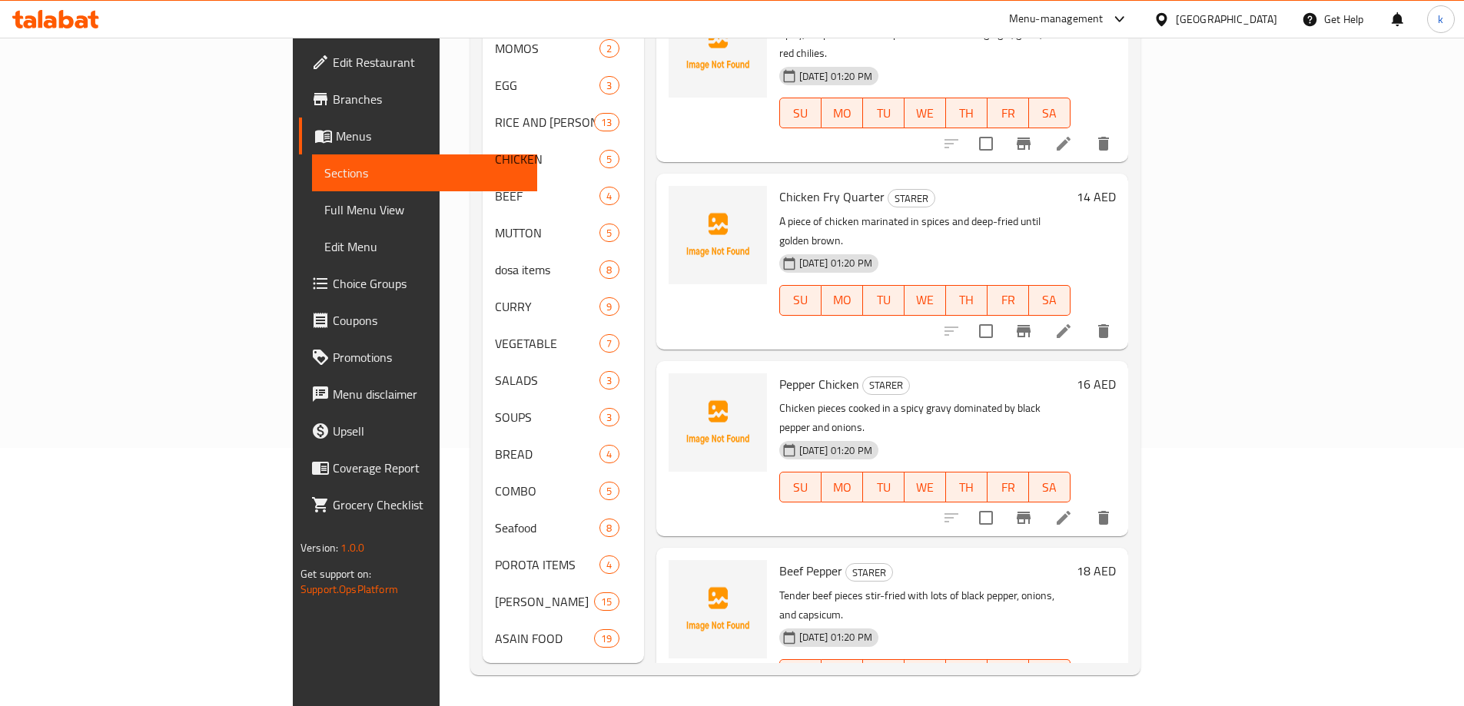
scroll to position [235, 0]
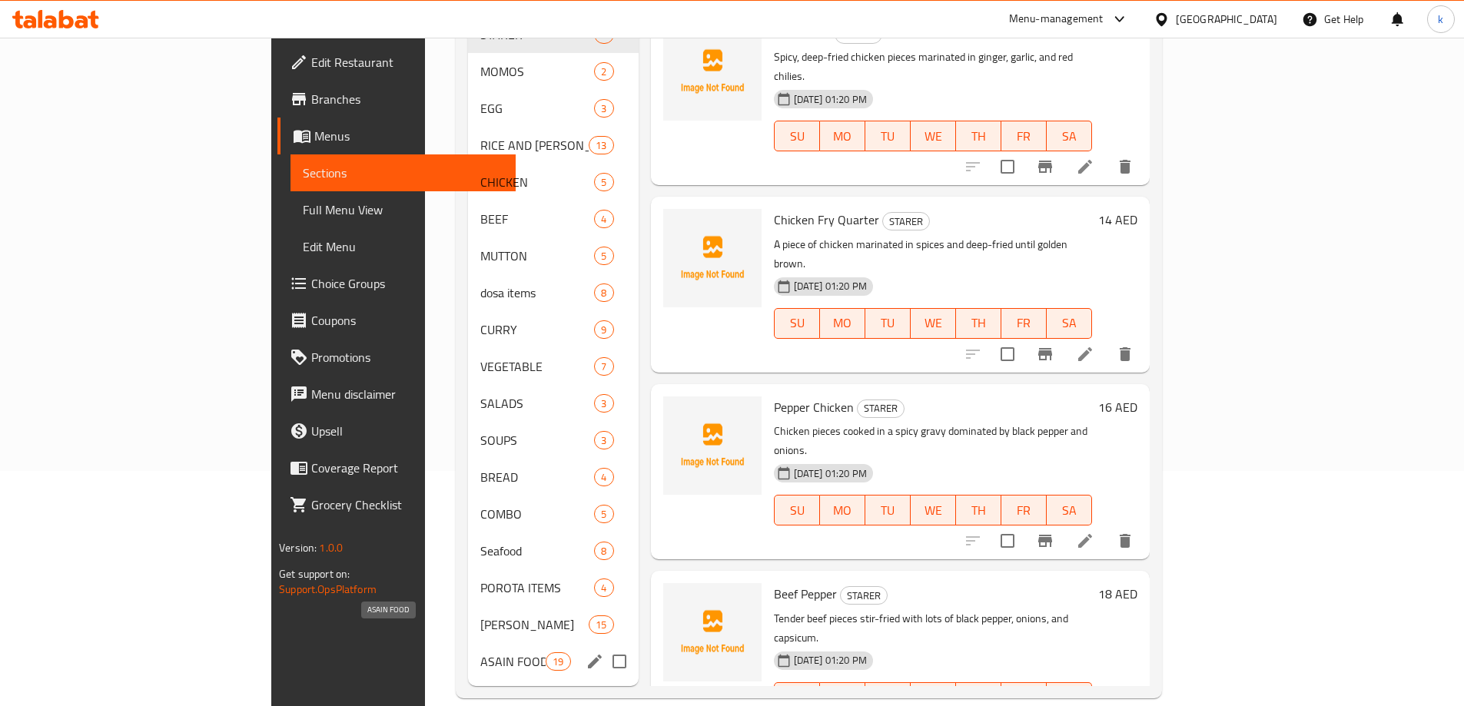
click at [480, 652] on span "ASAIN FOOD" at bounding box center [512, 661] width 65 height 18
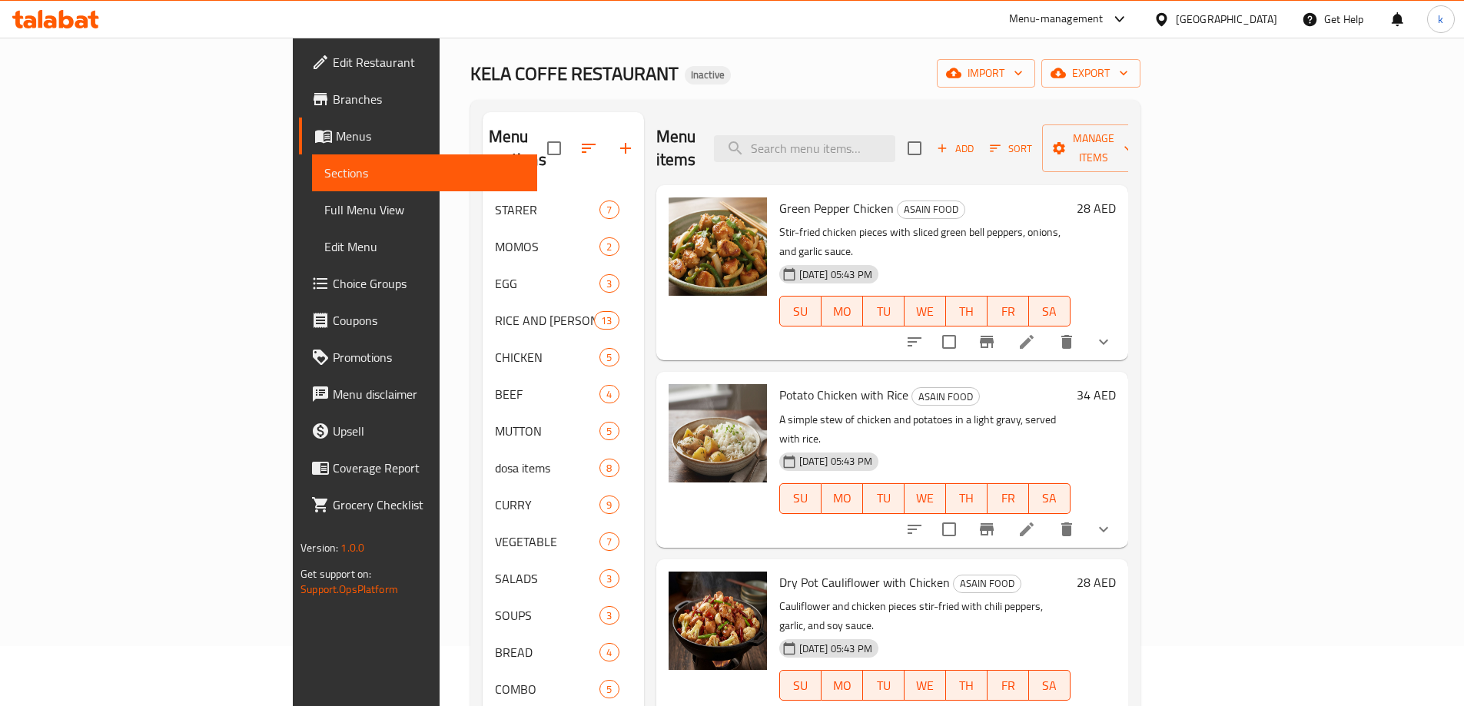
scroll to position [235, 0]
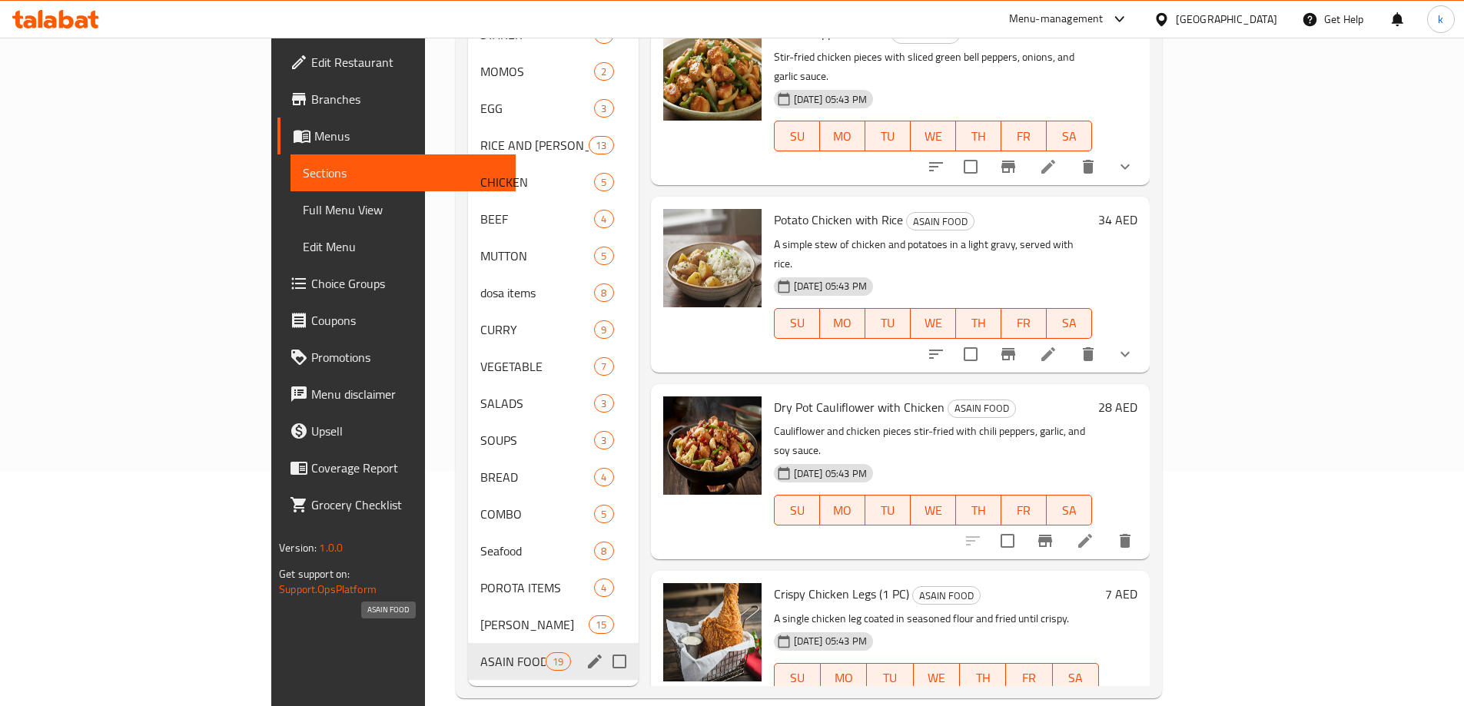
click at [480, 652] on span "ASAIN FOOD" at bounding box center [512, 661] width 65 height 18
click at [586, 652] on icon "edit" at bounding box center [595, 661] width 18 height 18
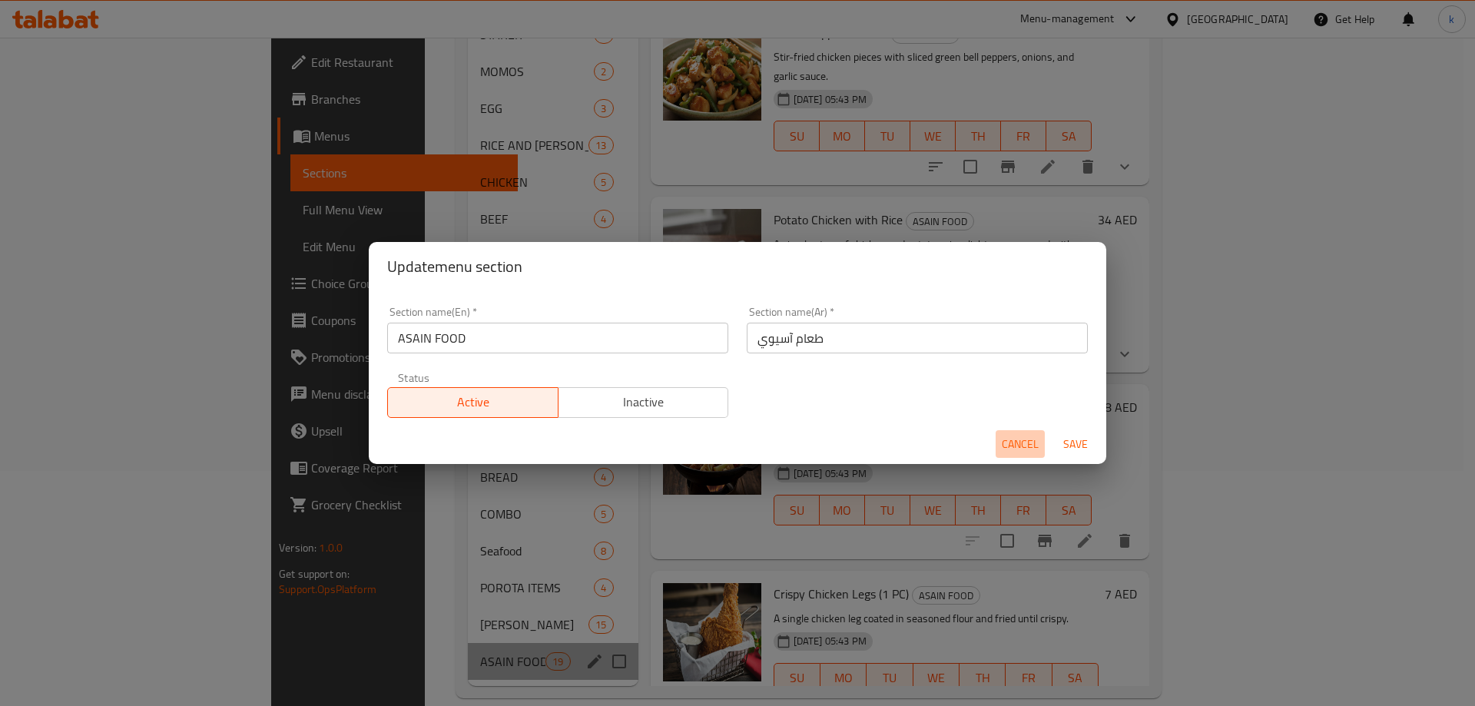
click at [1016, 450] on span "Cancel" at bounding box center [1020, 444] width 37 height 19
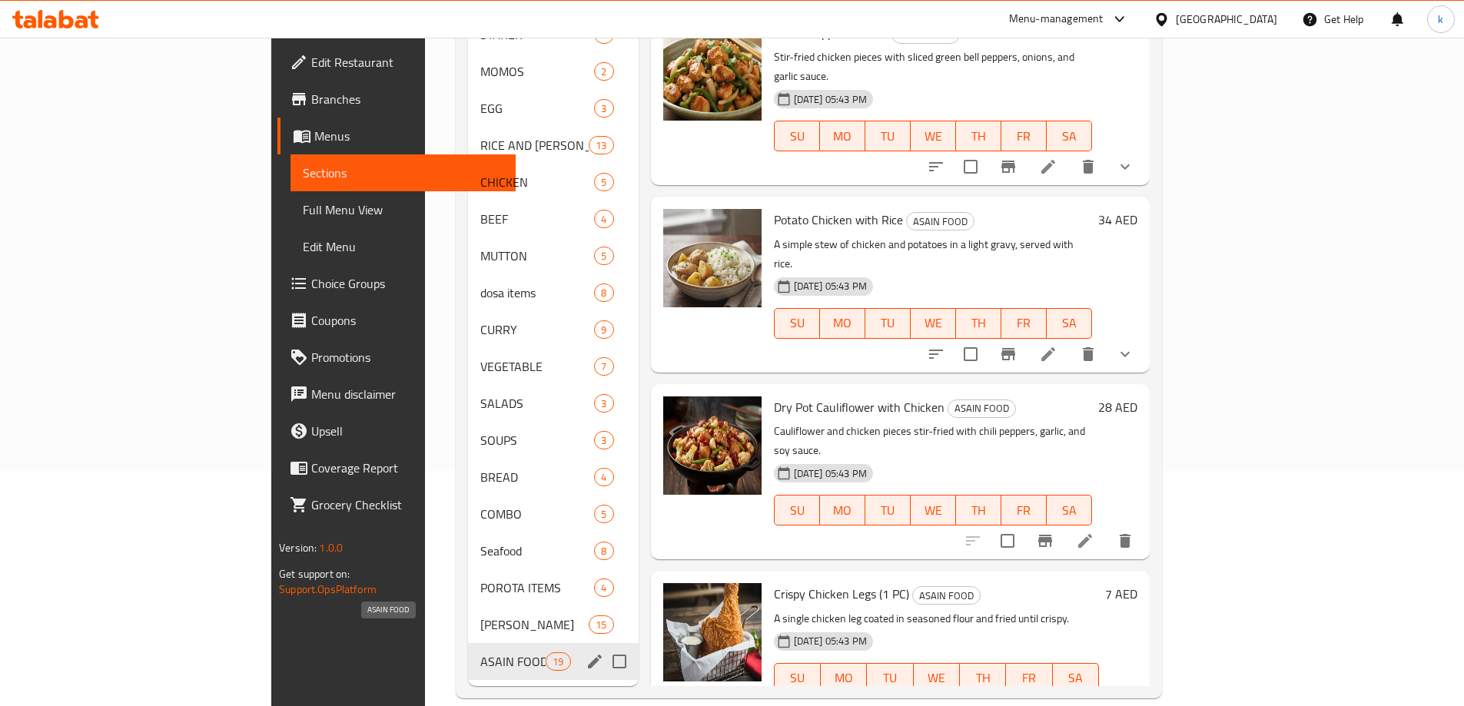
click at [480, 652] on span "ASAIN FOOD" at bounding box center [512, 661] width 65 height 18
click at [546, 655] on span "19" at bounding box center [557, 662] width 23 height 15
click at [480, 652] on span "ASAIN FOOD" at bounding box center [512, 661] width 65 height 18
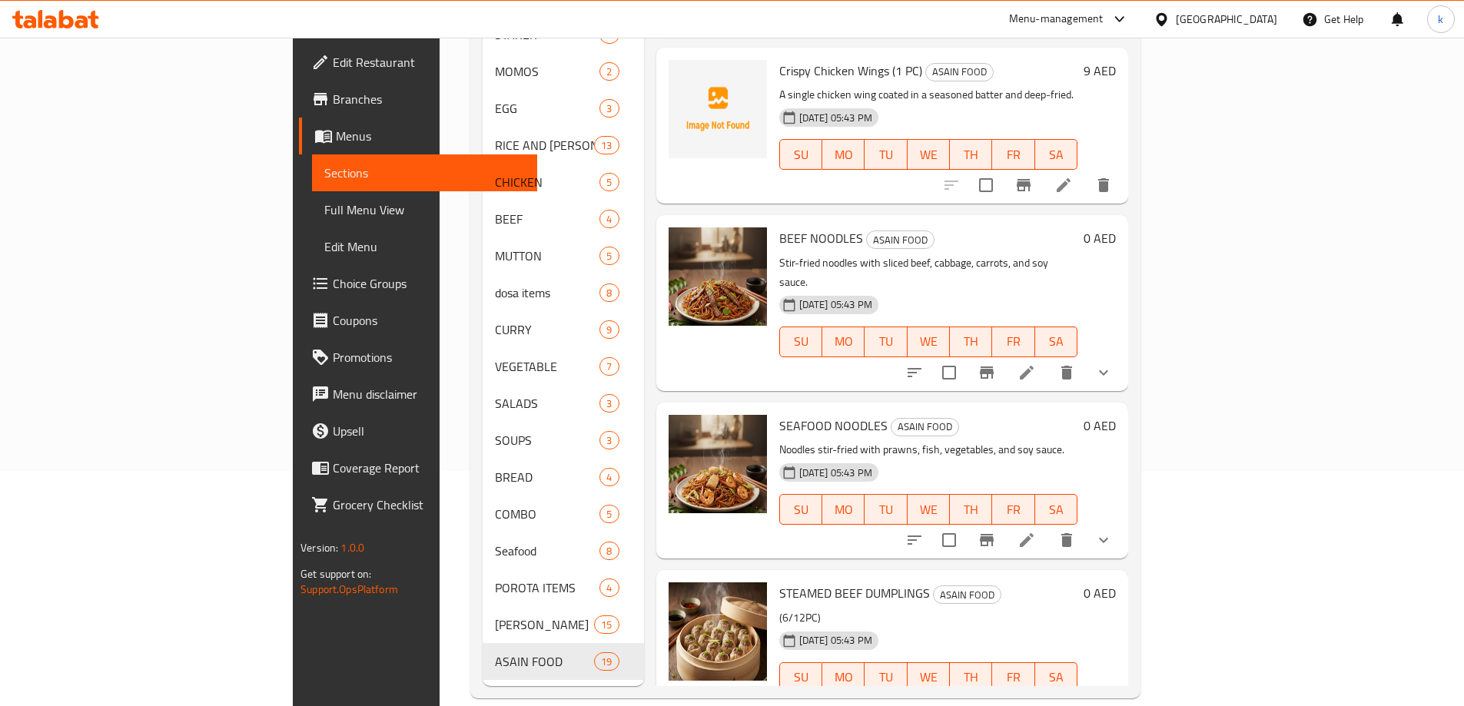
scroll to position [845, 0]
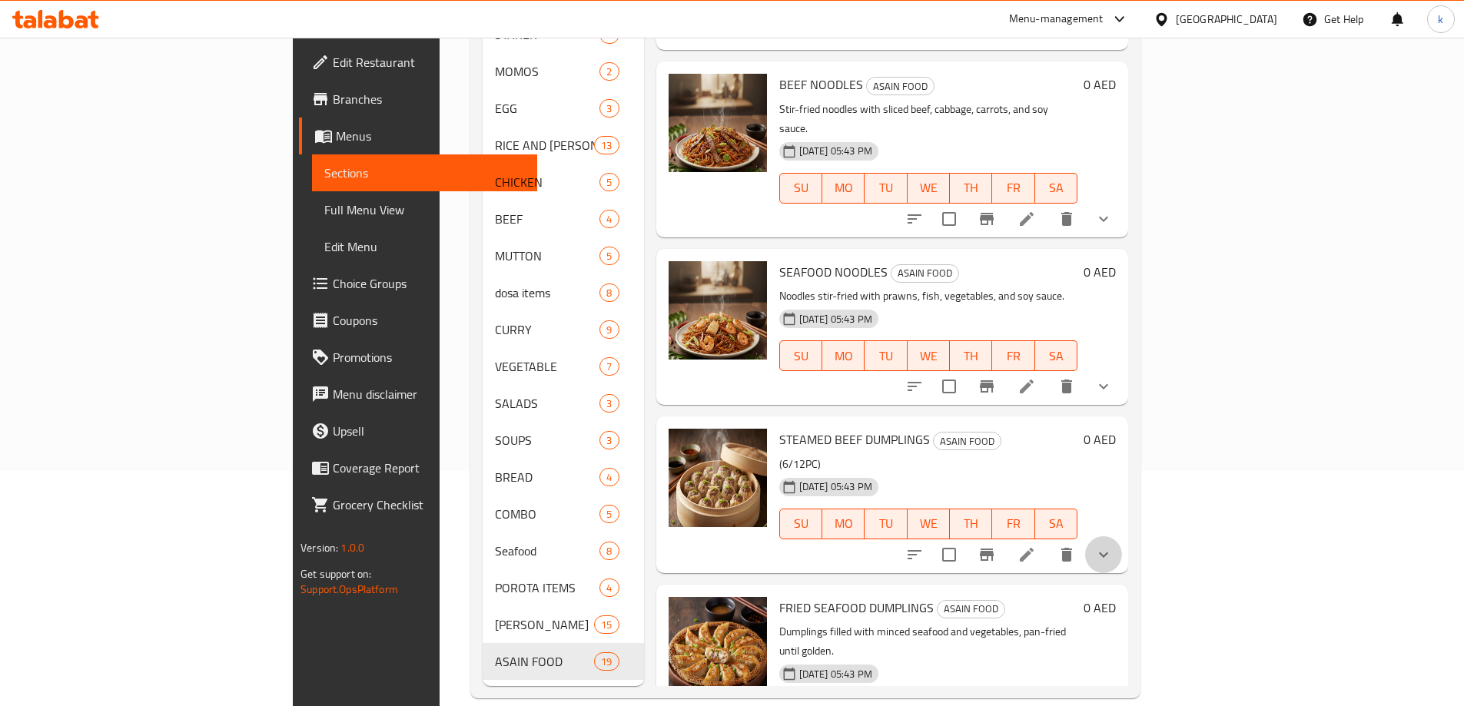
click at [1122, 536] on button "show more" at bounding box center [1103, 554] width 37 height 37
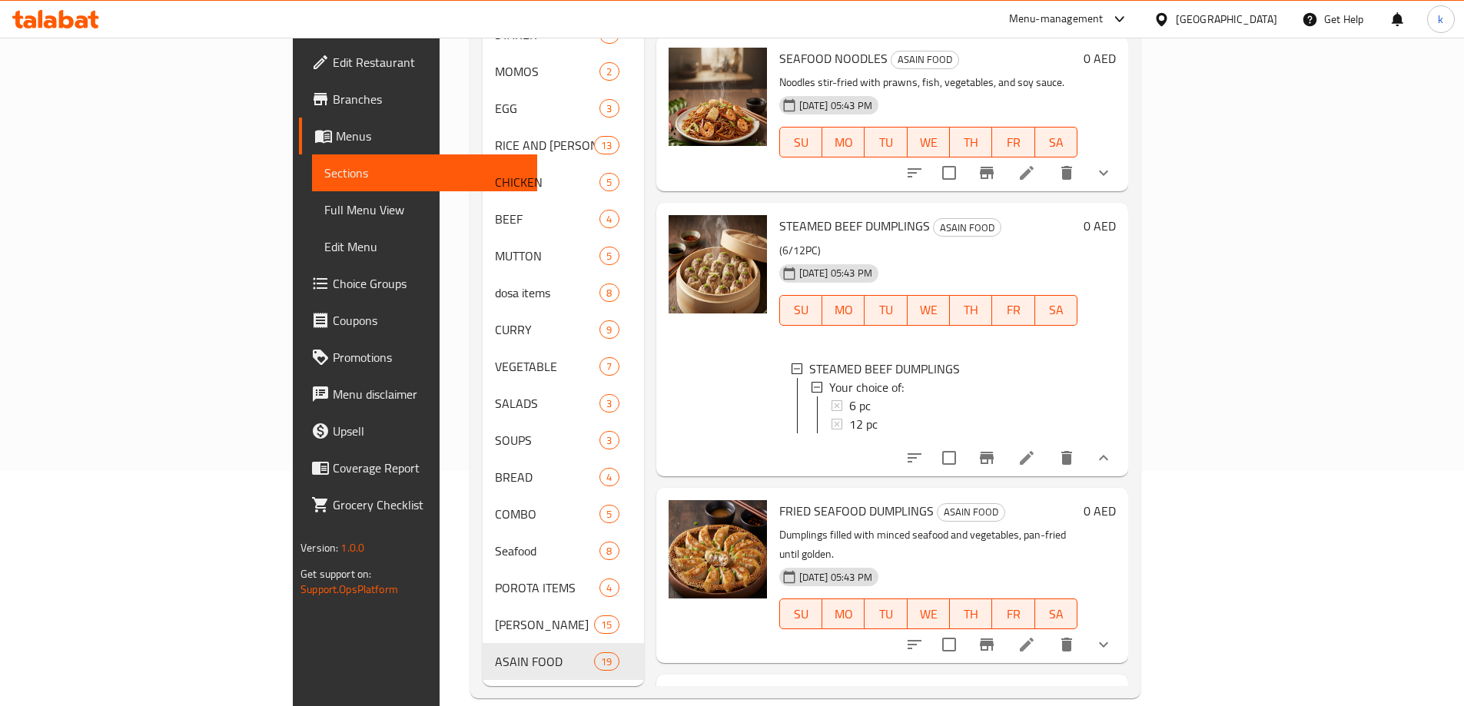
scroll to position [1076, 0]
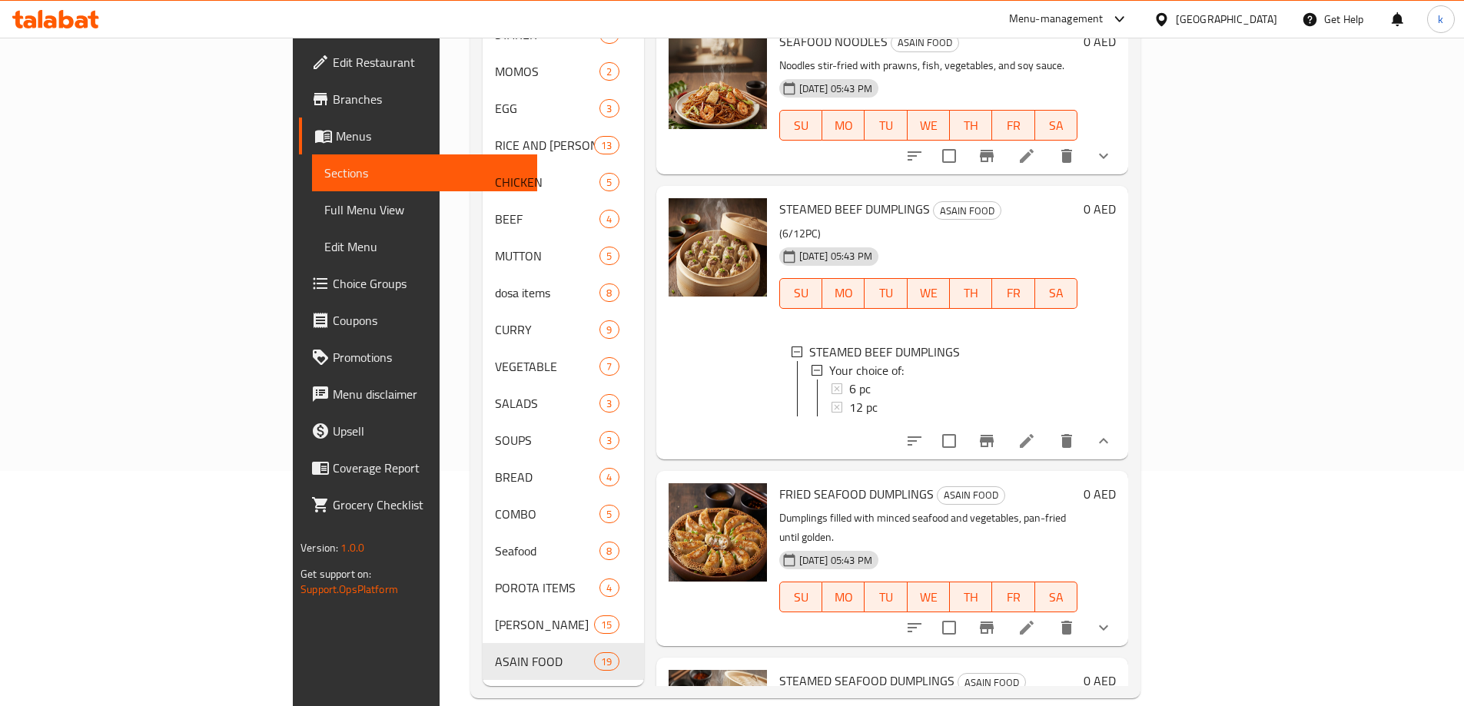
drag, startPoint x: 1319, startPoint y: 525, endPoint x: 1172, endPoint y: 551, distance: 149.8
click at [779, 483] on span "FRIED SEAFOOD DUMPLINGS" at bounding box center [856, 494] width 154 height 23
copy span "SEAFOOD"
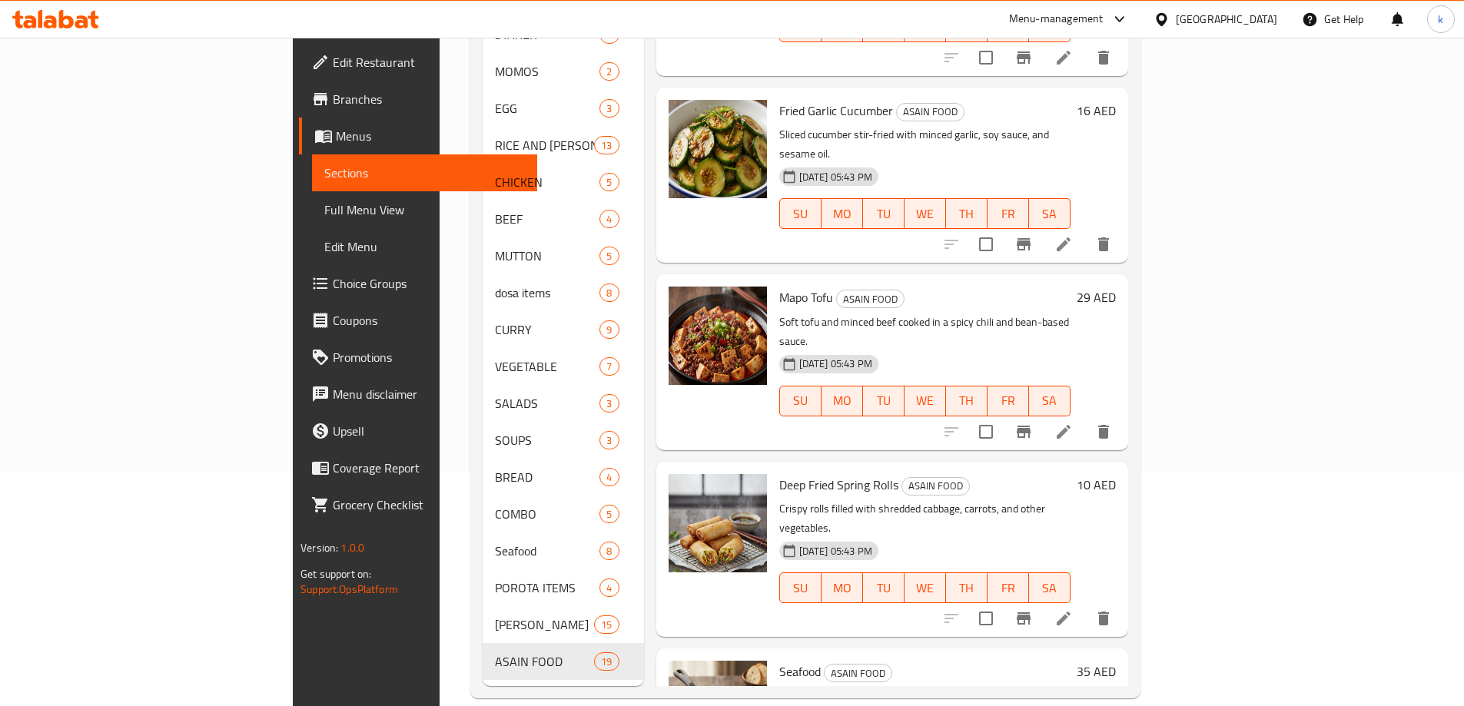
scroll to position [214, 0]
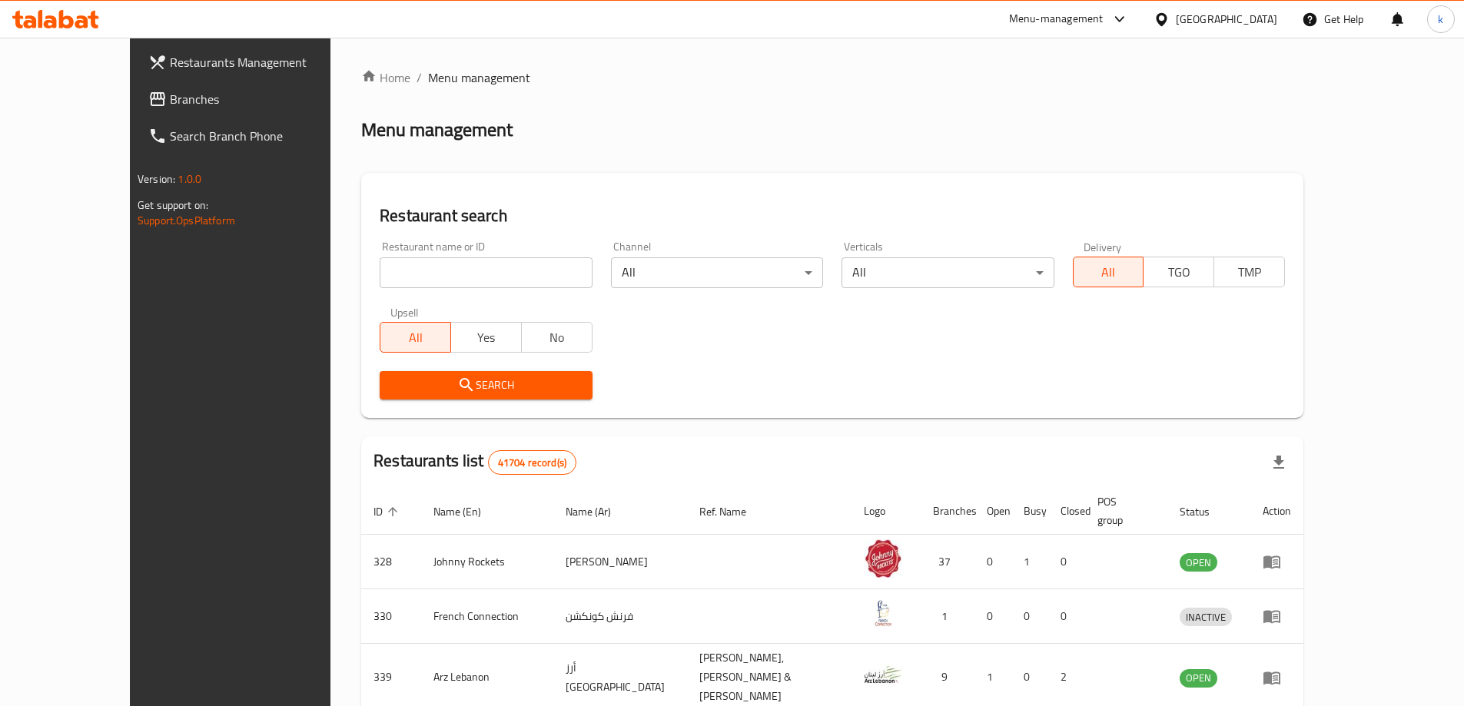
scroll to position [191, 0]
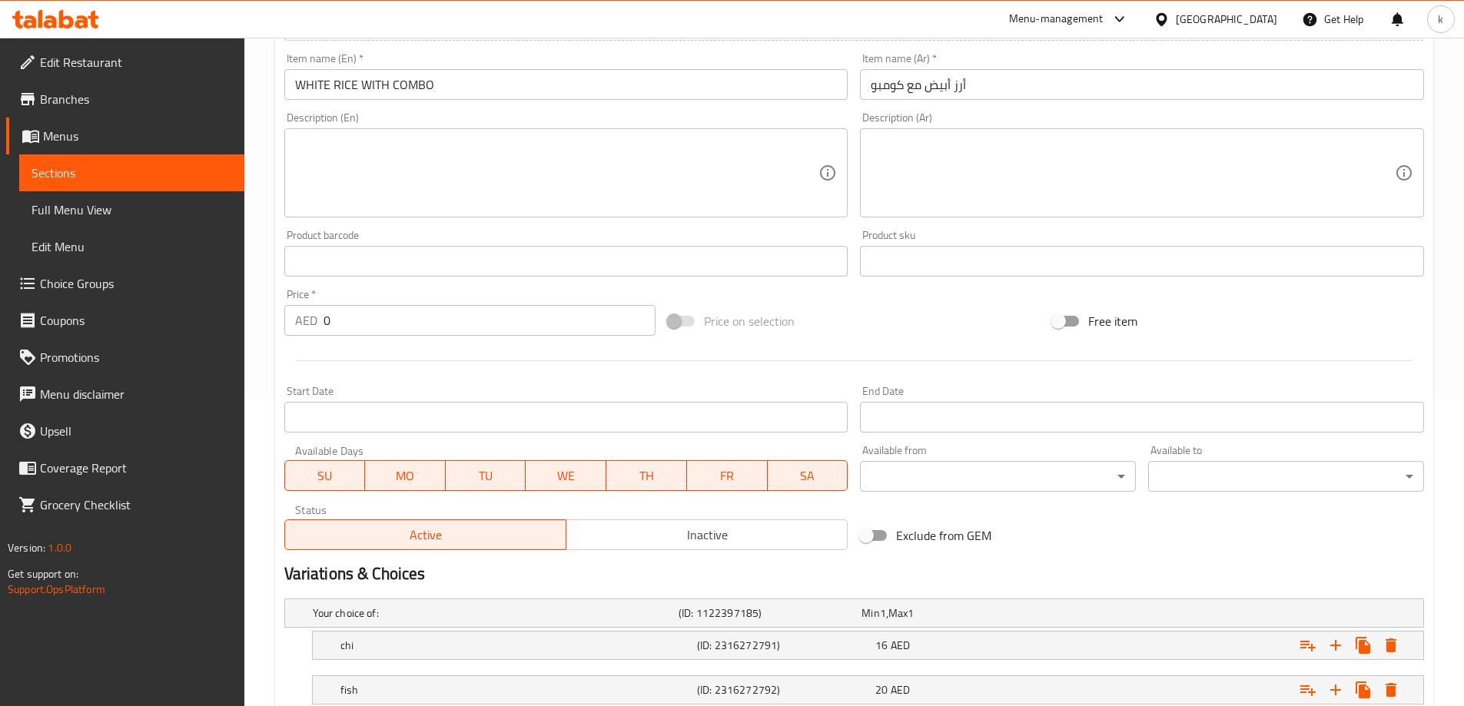
scroll to position [414, 0]
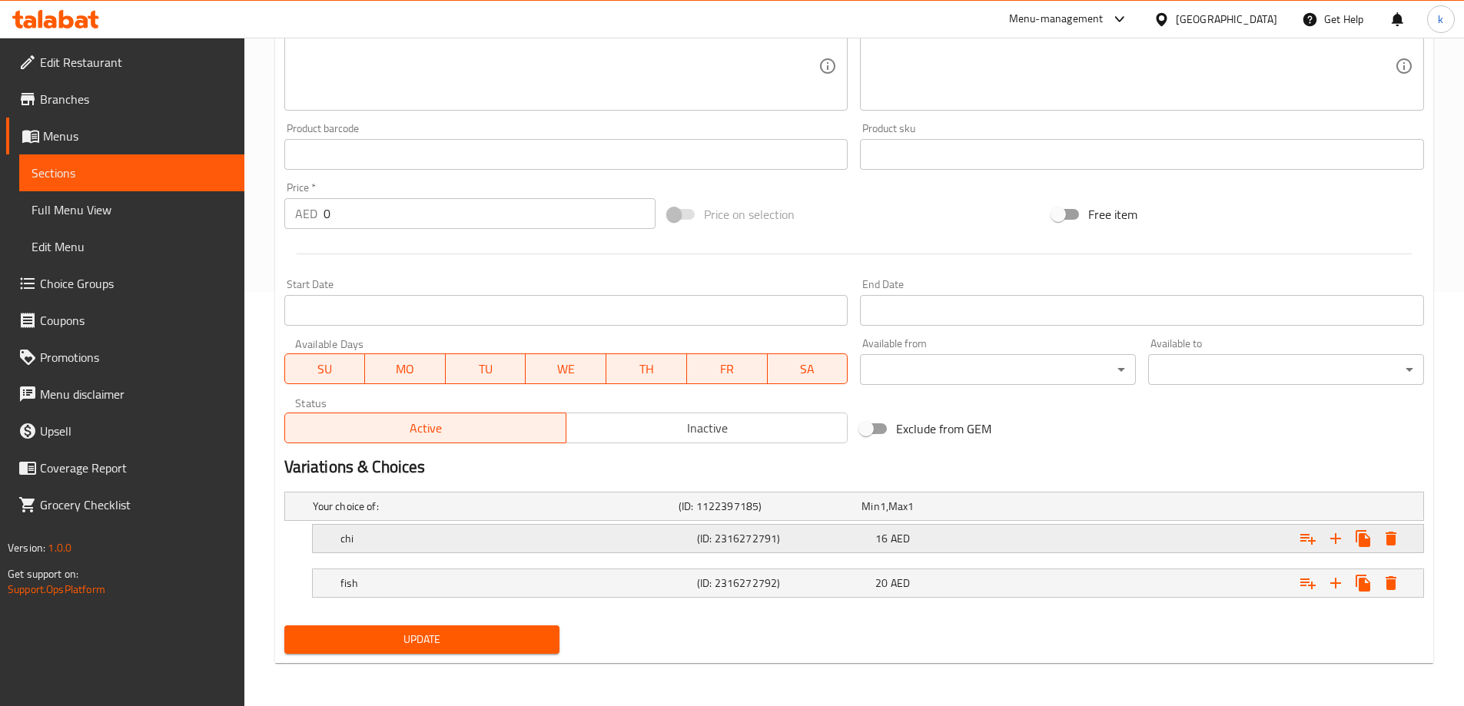
click at [958, 542] on div "16 AED" at bounding box center [961, 538] width 172 height 15
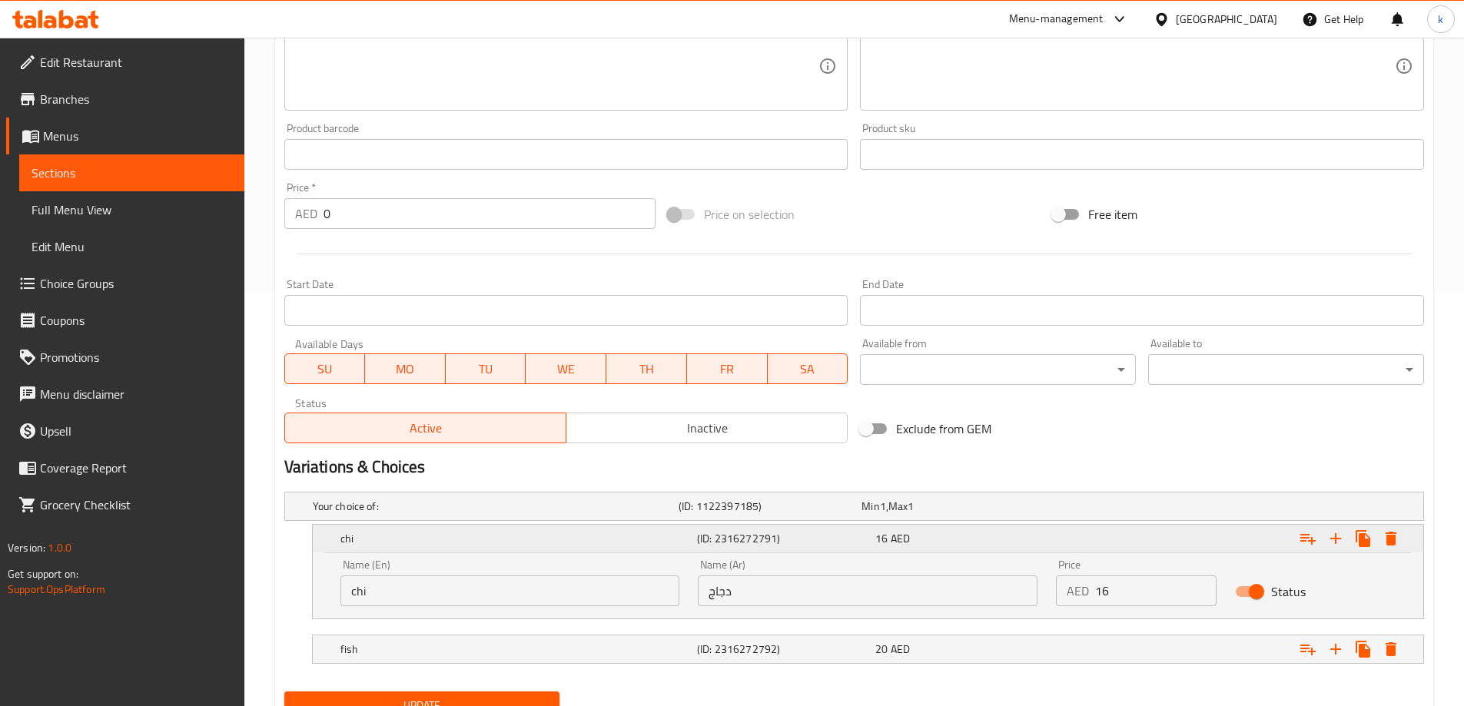
click at [960, 543] on div "16 AED" at bounding box center [961, 538] width 172 height 15
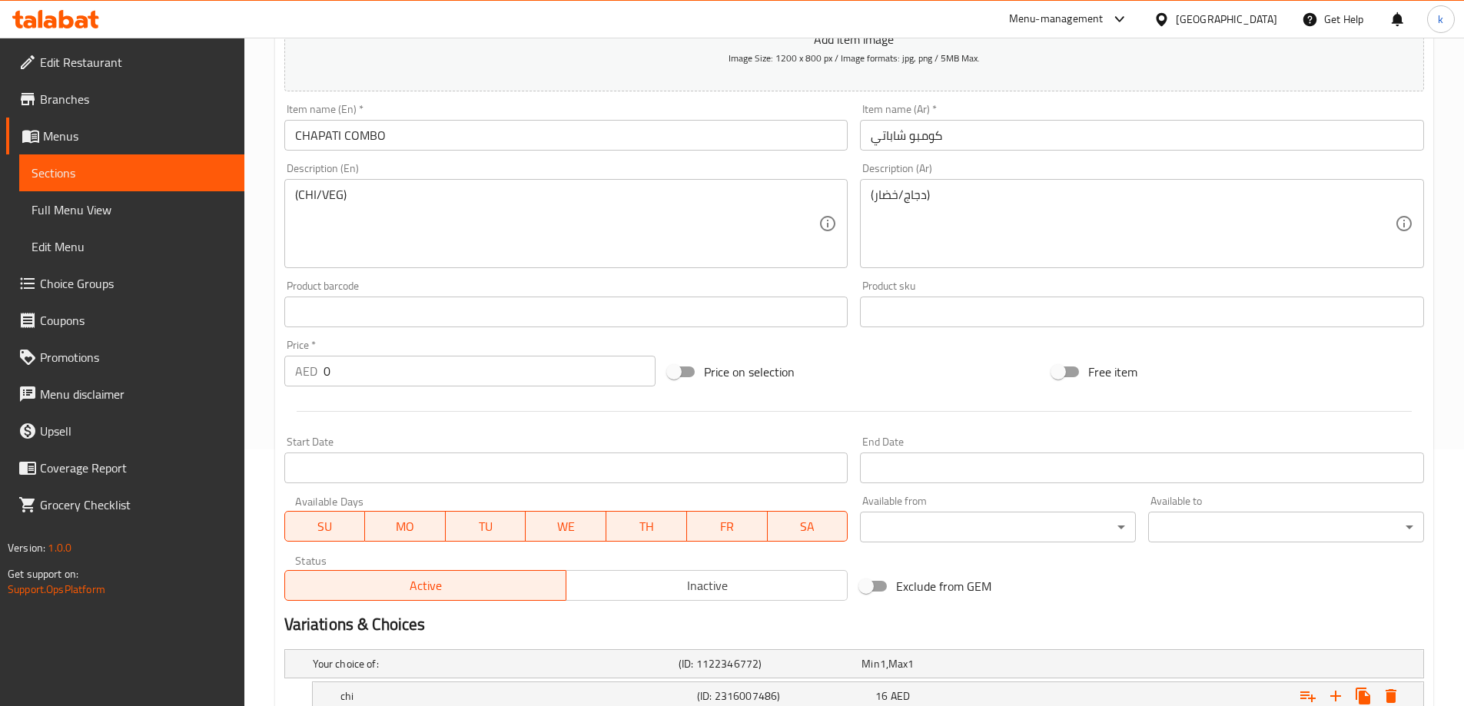
scroll to position [88, 0]
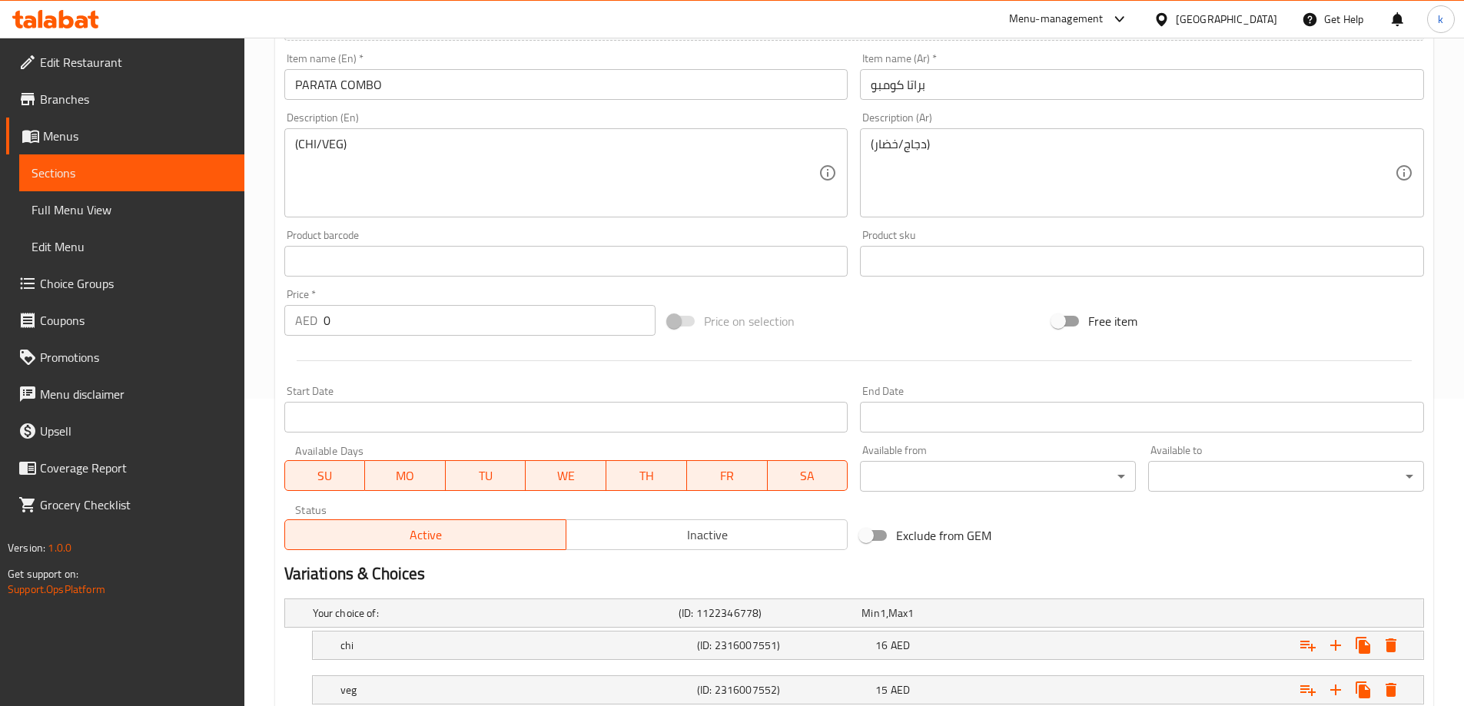
scroll to position [414, 0]
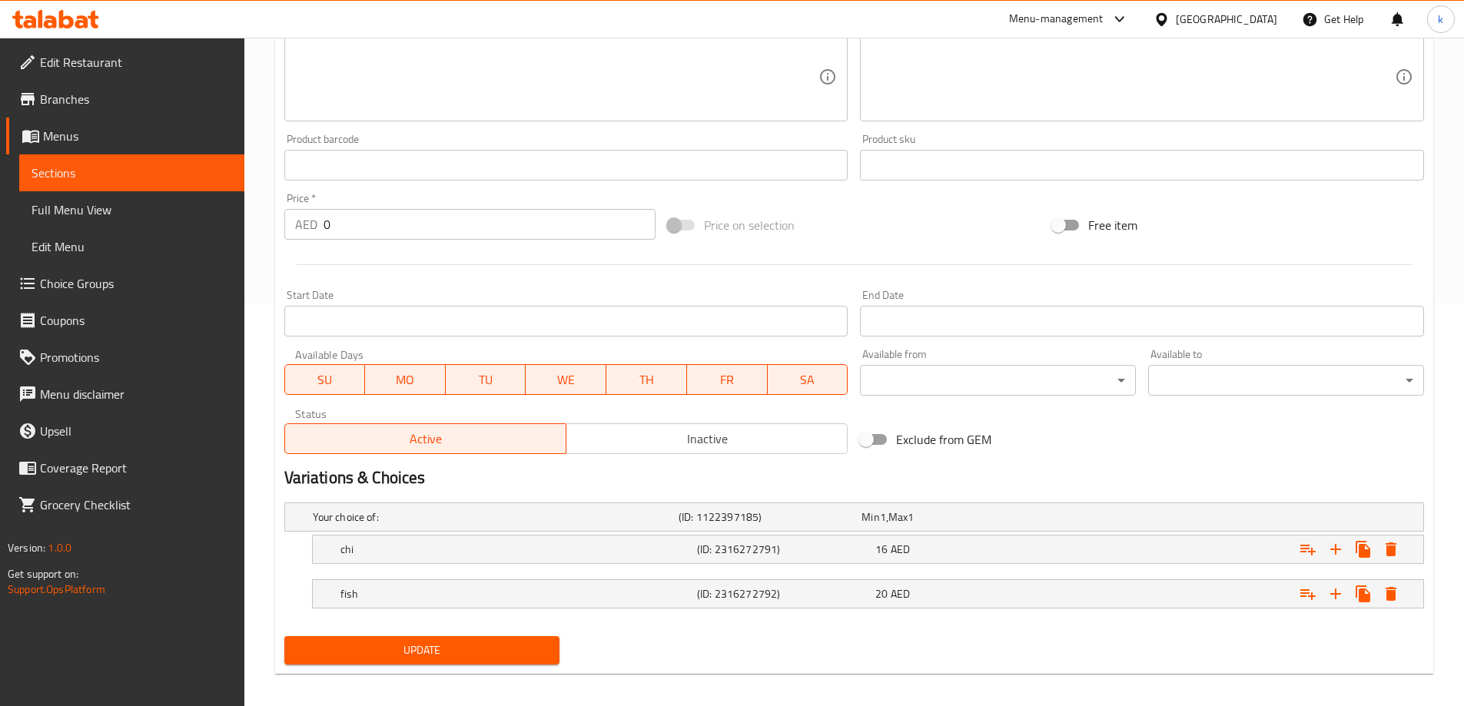
scroll to position [414, 0]
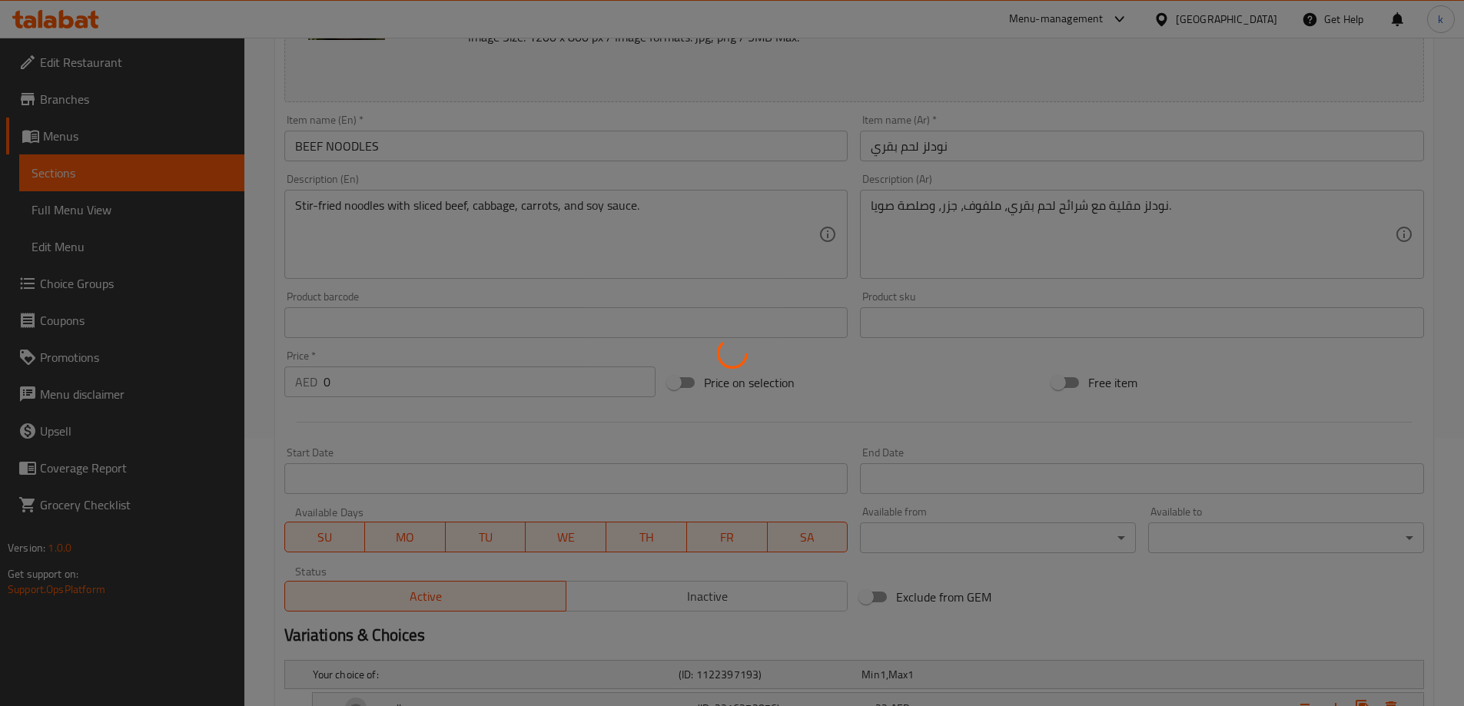
scroll to position [418, 0]
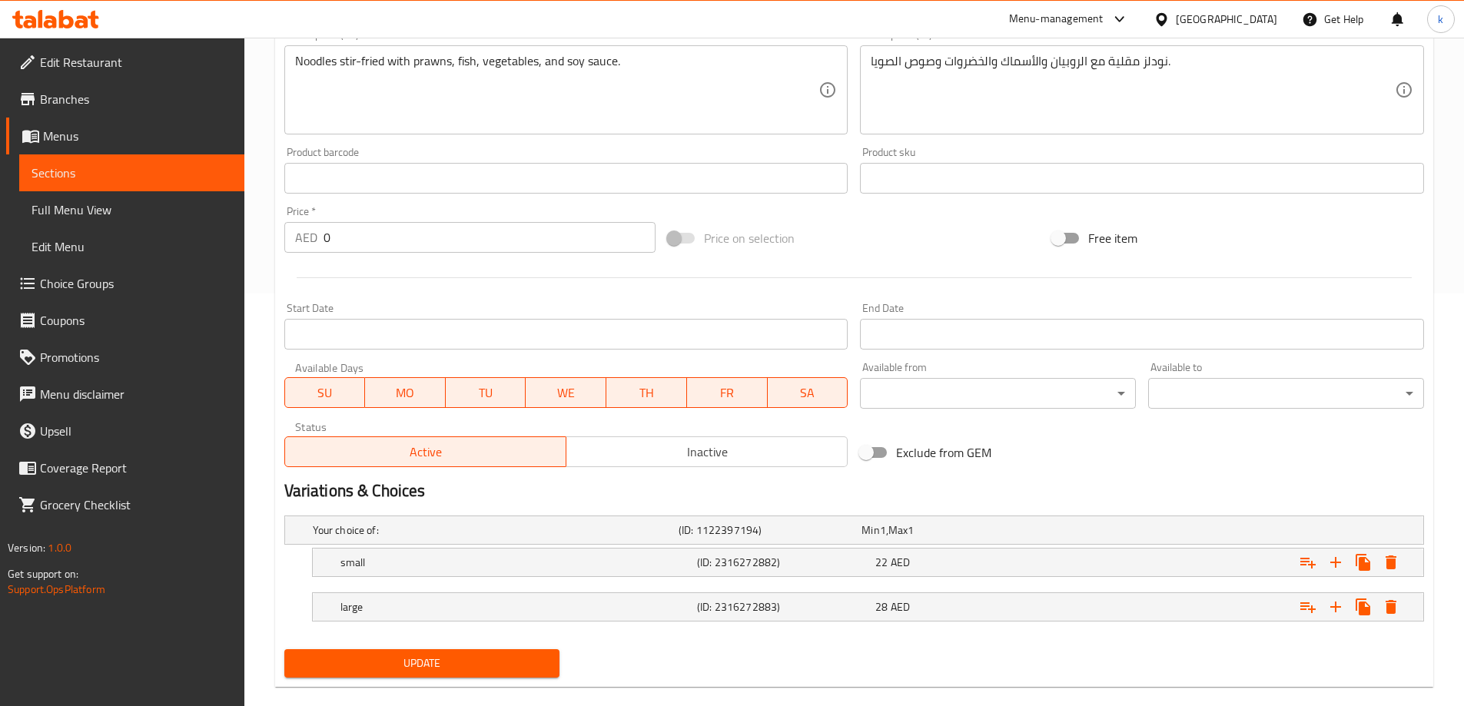
scroll to position [436, 0]
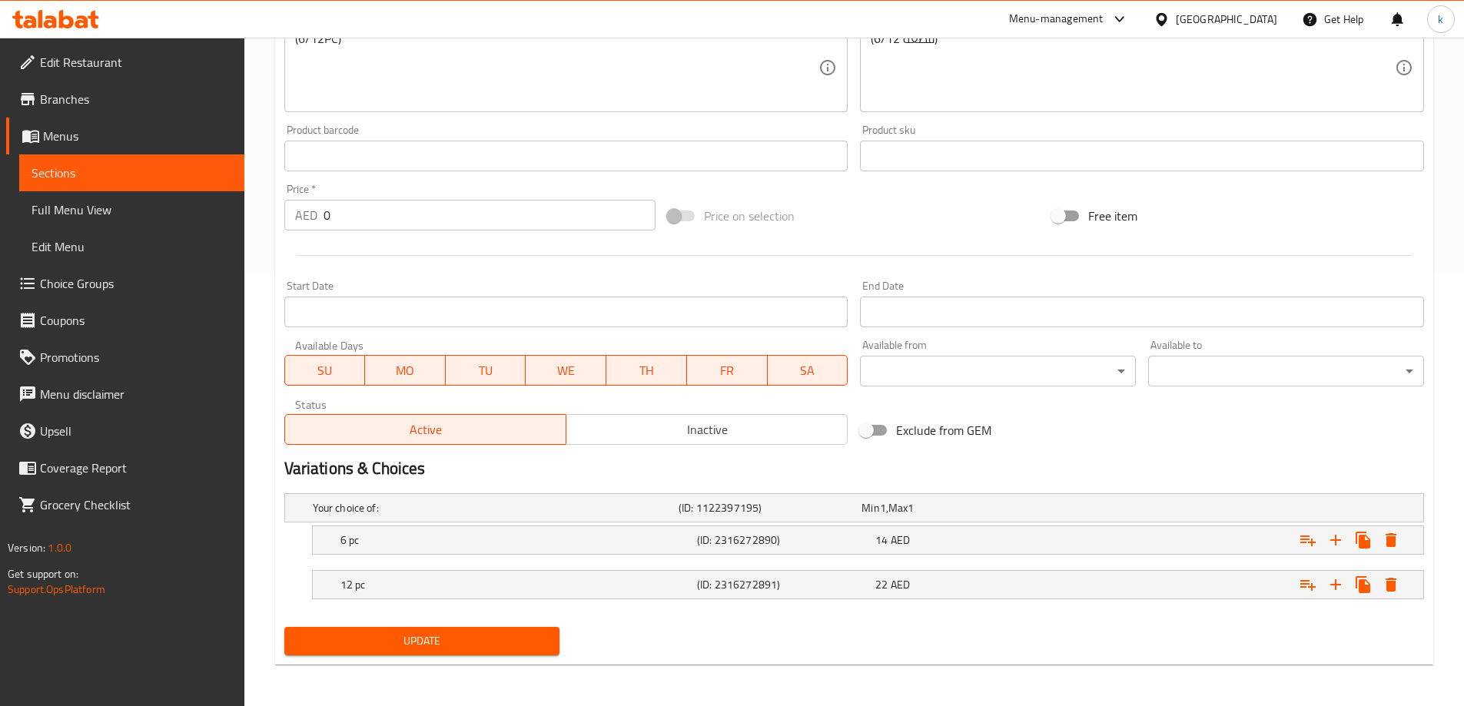
scroll to position [436, 0]
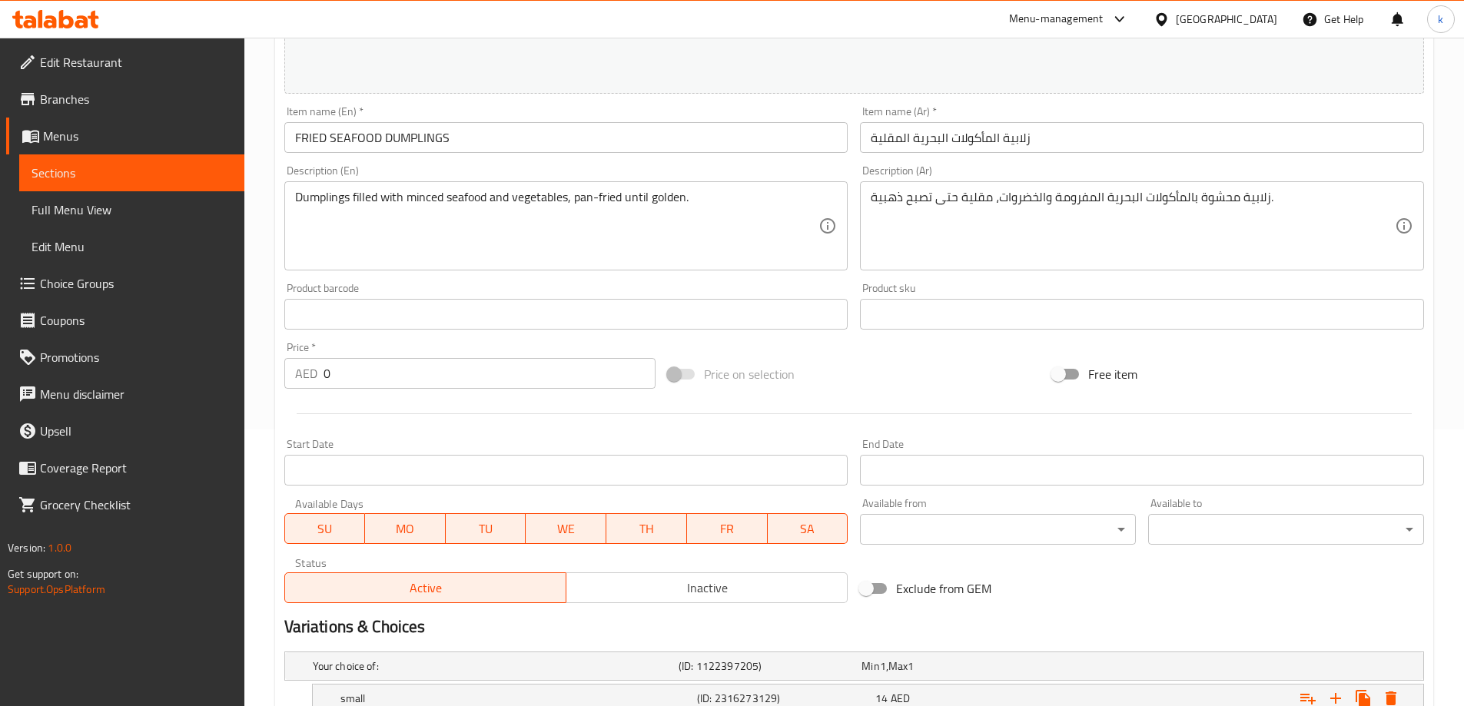
scroll to position [436, 0]
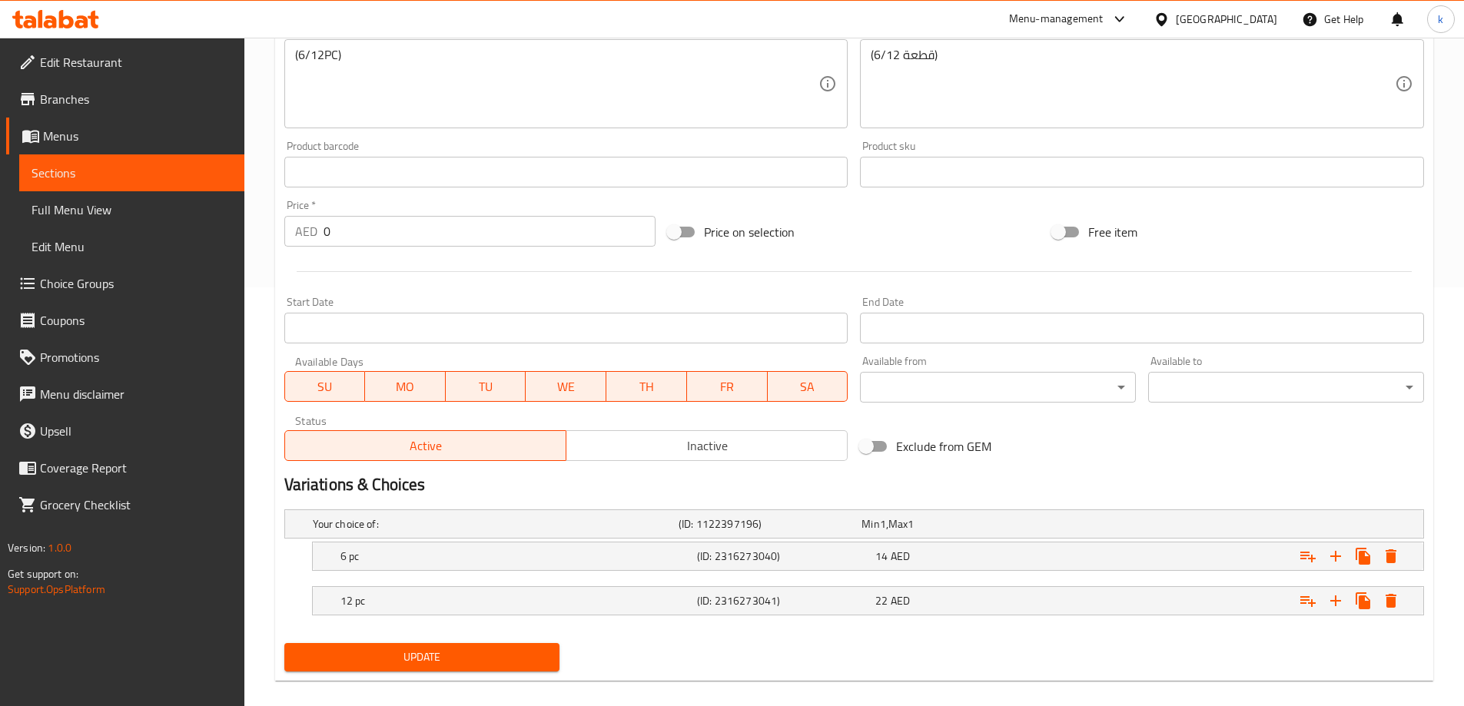
scroll to position [436, 0]
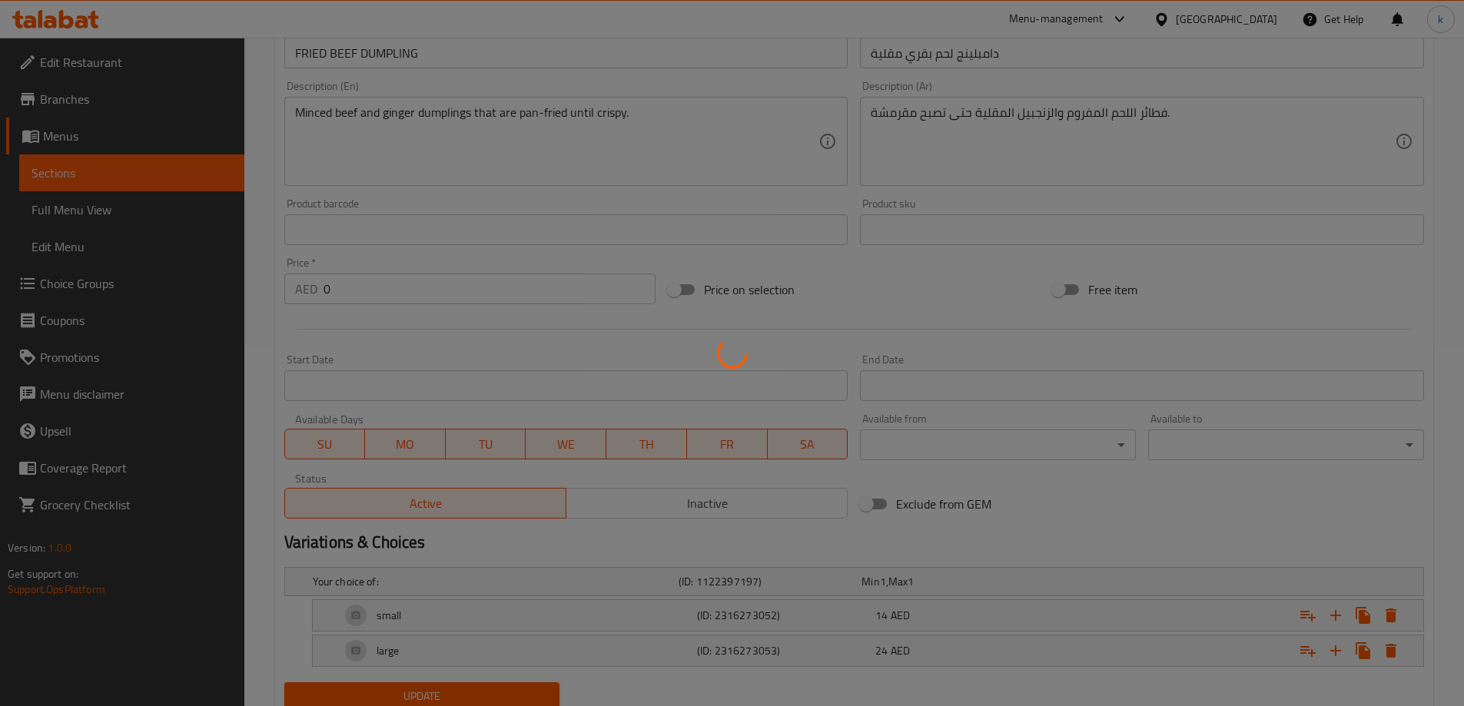
scroll to position [418, 0]
